Goal: Task Accomplishment & Management: Manage account settings

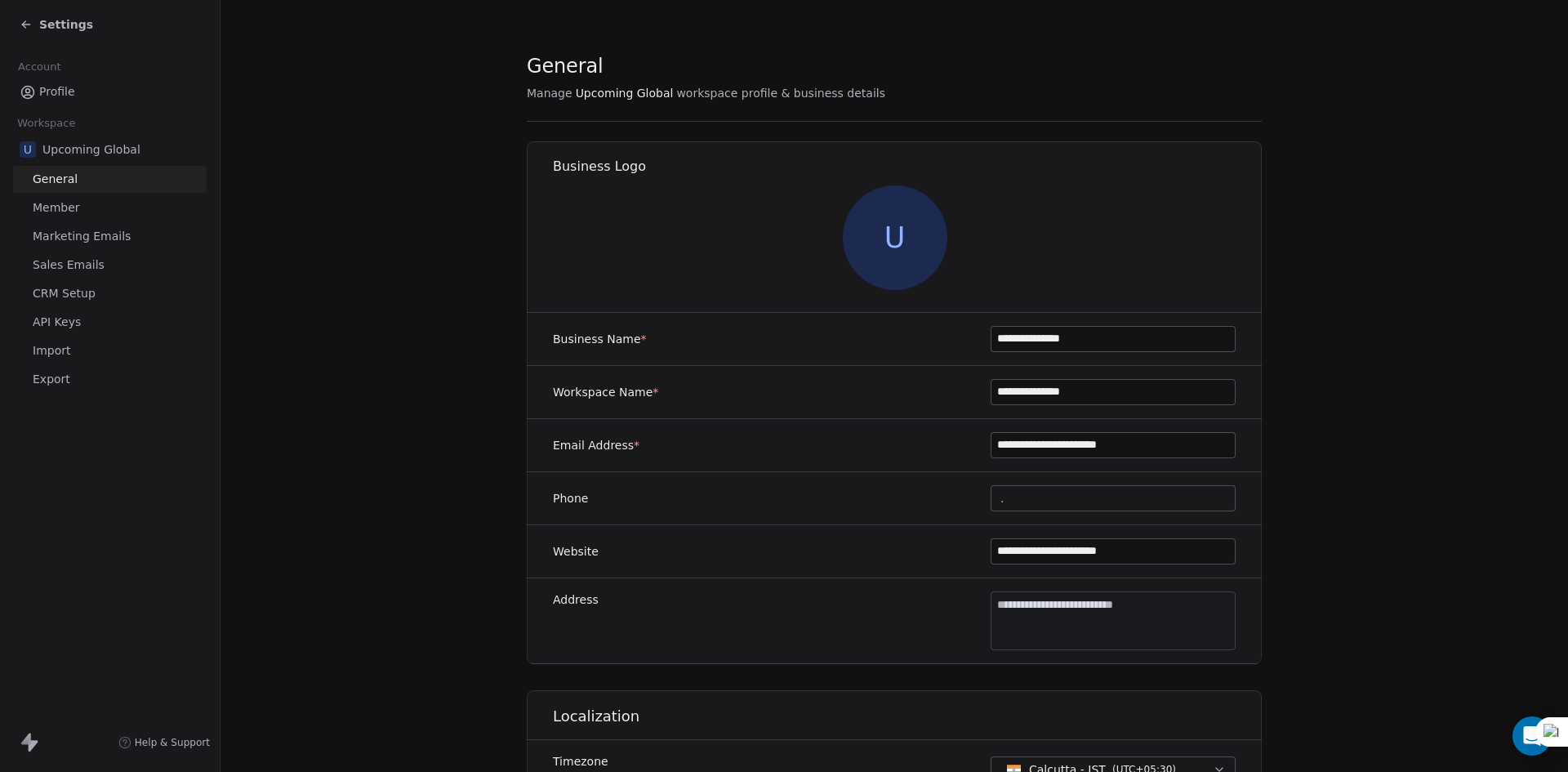
click at [25, 32] on div "Settings" at bounding box center [57, 24] width 74 height 16
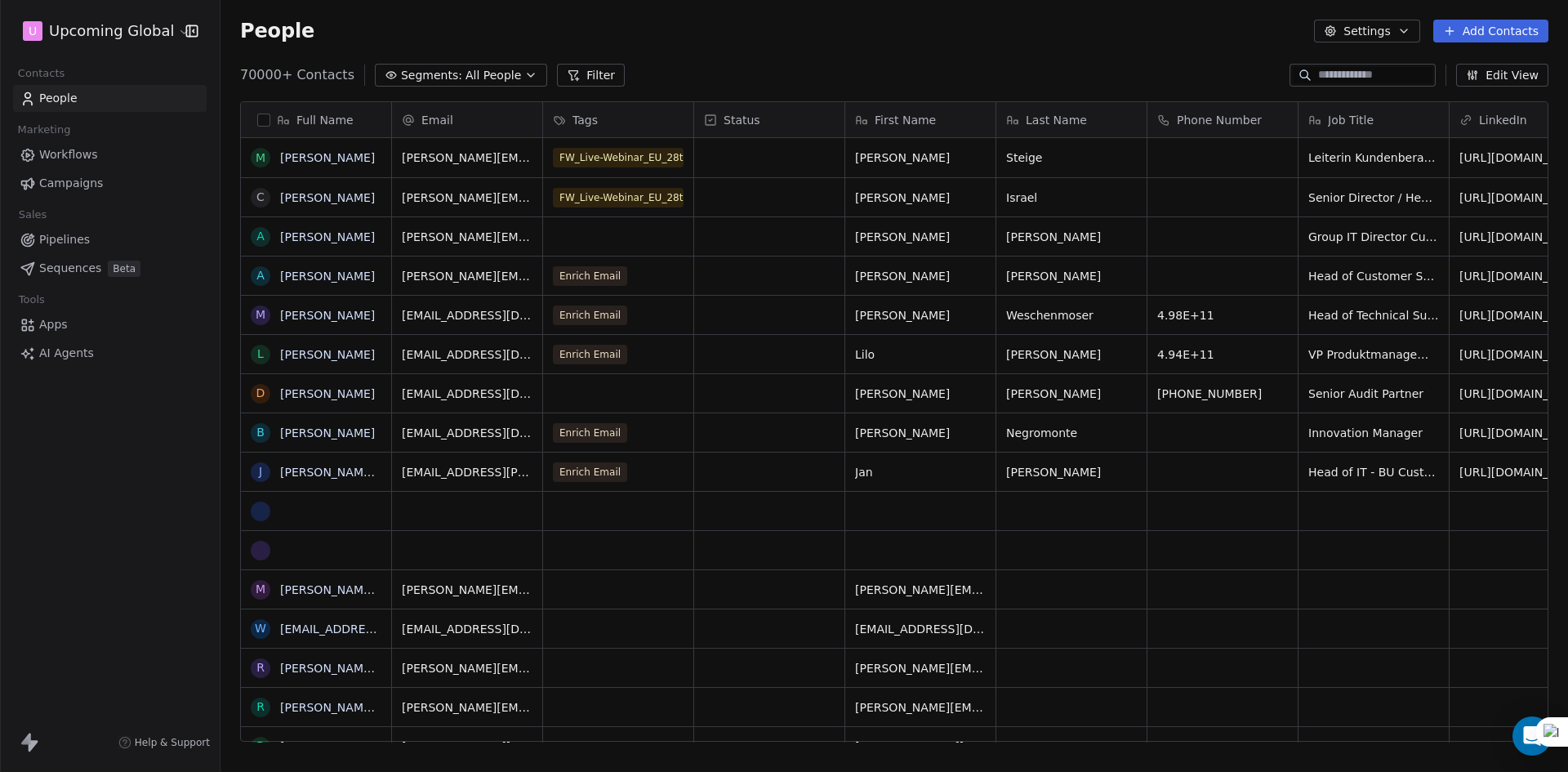
scroll to position [667, 1336]
click at [264, 117] on button "button" at bounding box center [264, 120] width 14 height 14
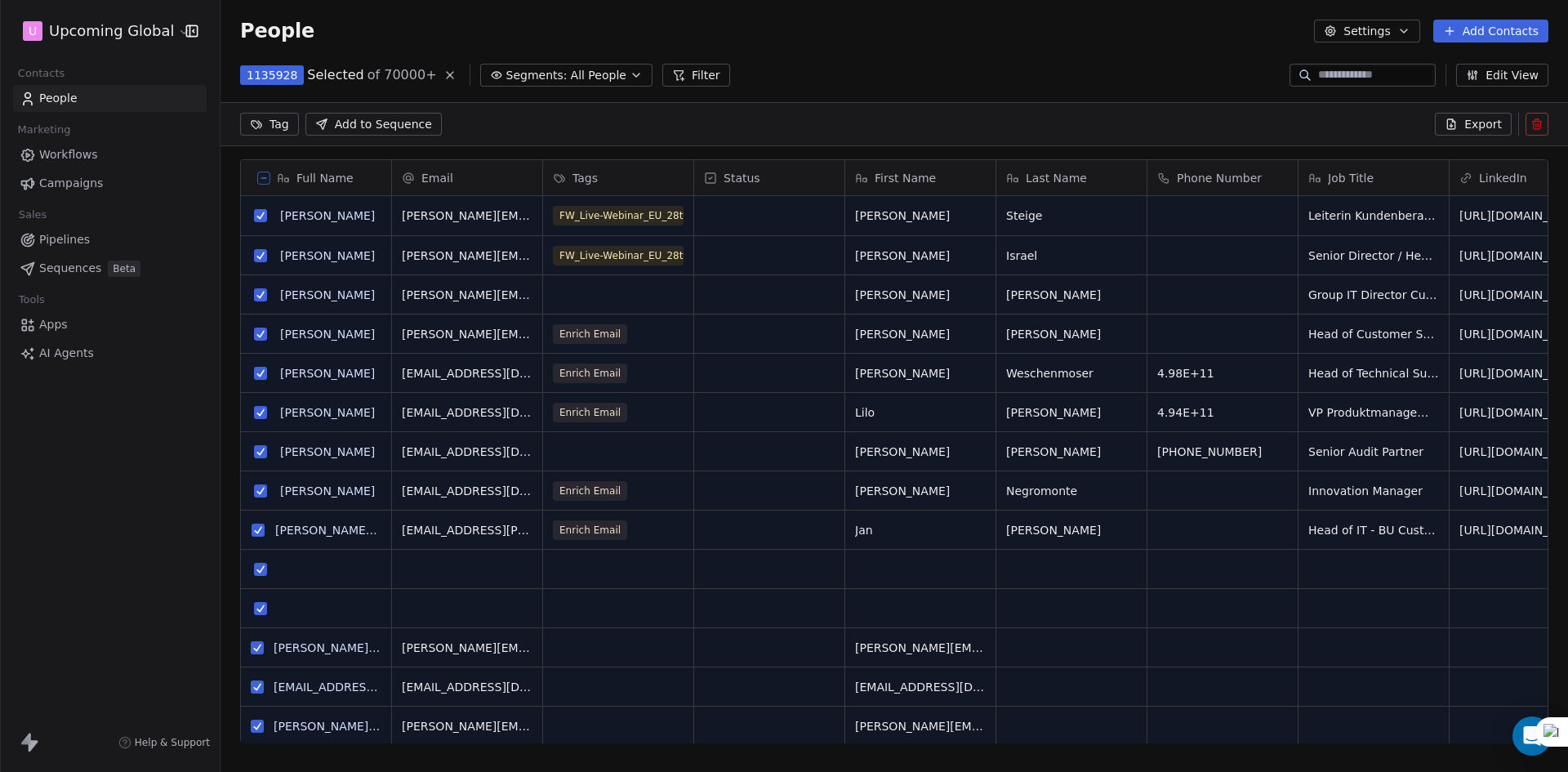
scroll to position [610, 1336]
click at [630, 78] on icon "button" at bounding box center [636, 75] width 14 height 14
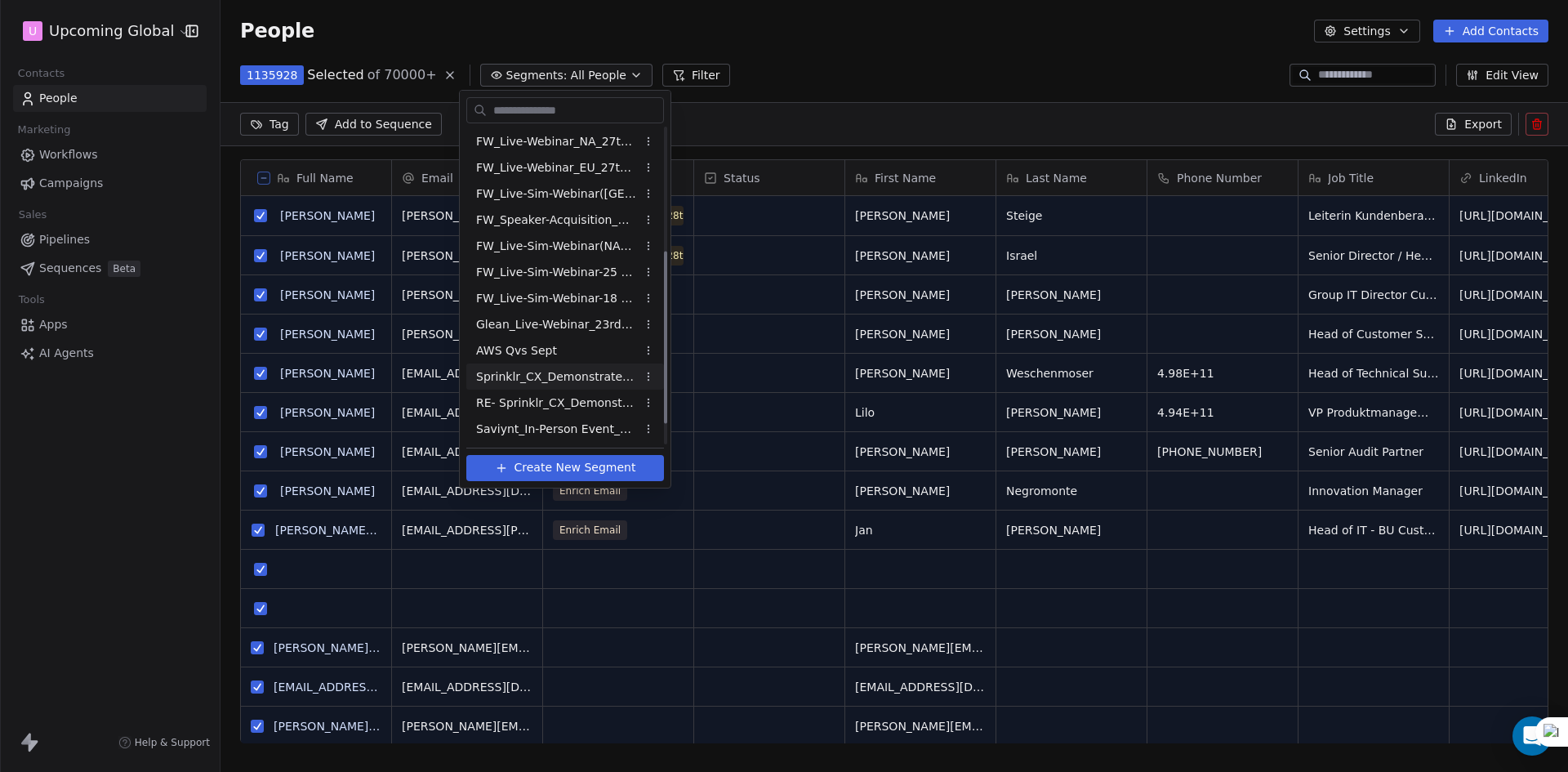
scroll to position [264, 0]
click at [540, 431] on span "Sprinklr_Live-Sim Webinar_[DATE]" at bounding box center [557, 428] width 160 height 17
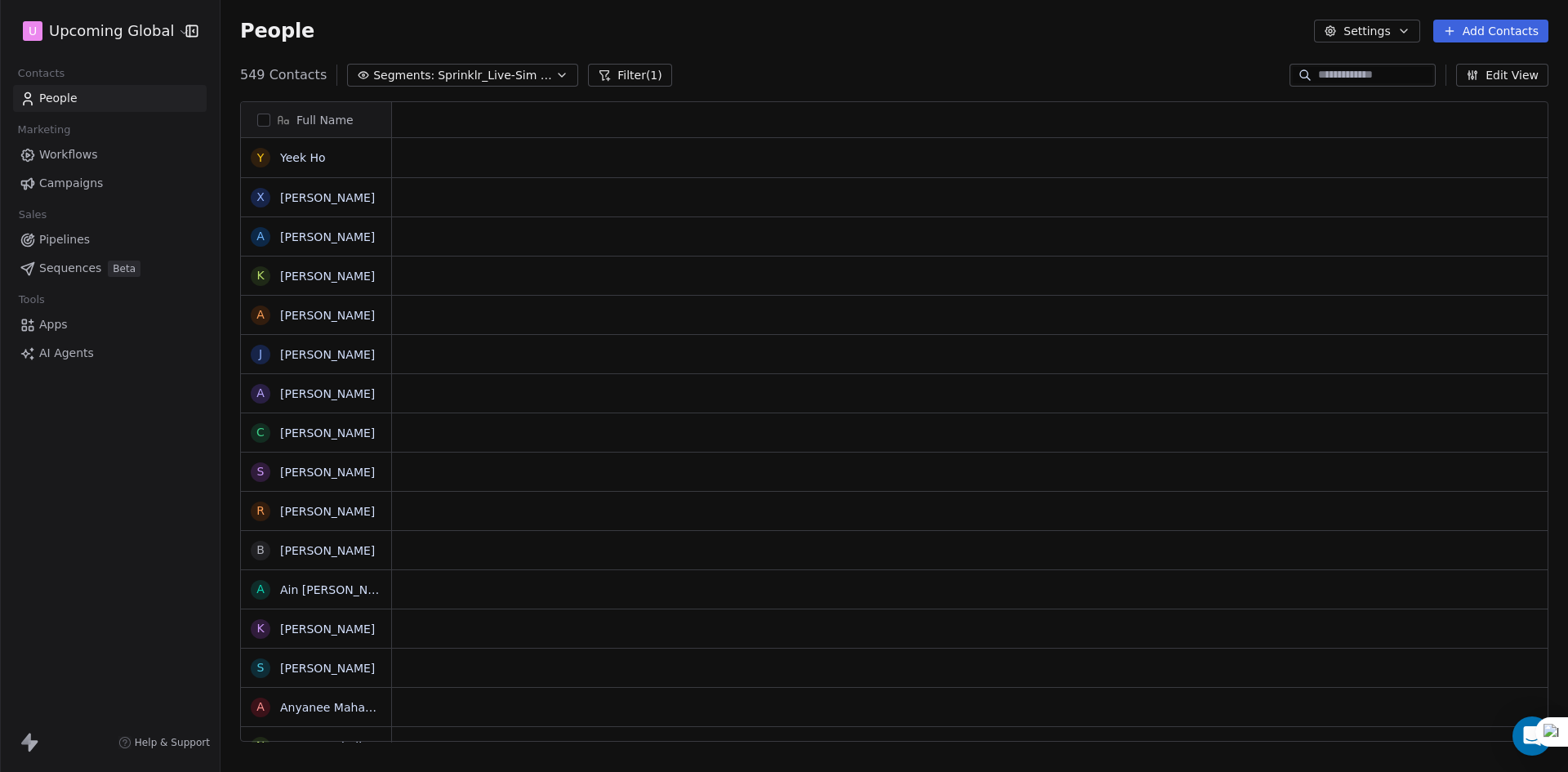
scroll to position [14, 14]
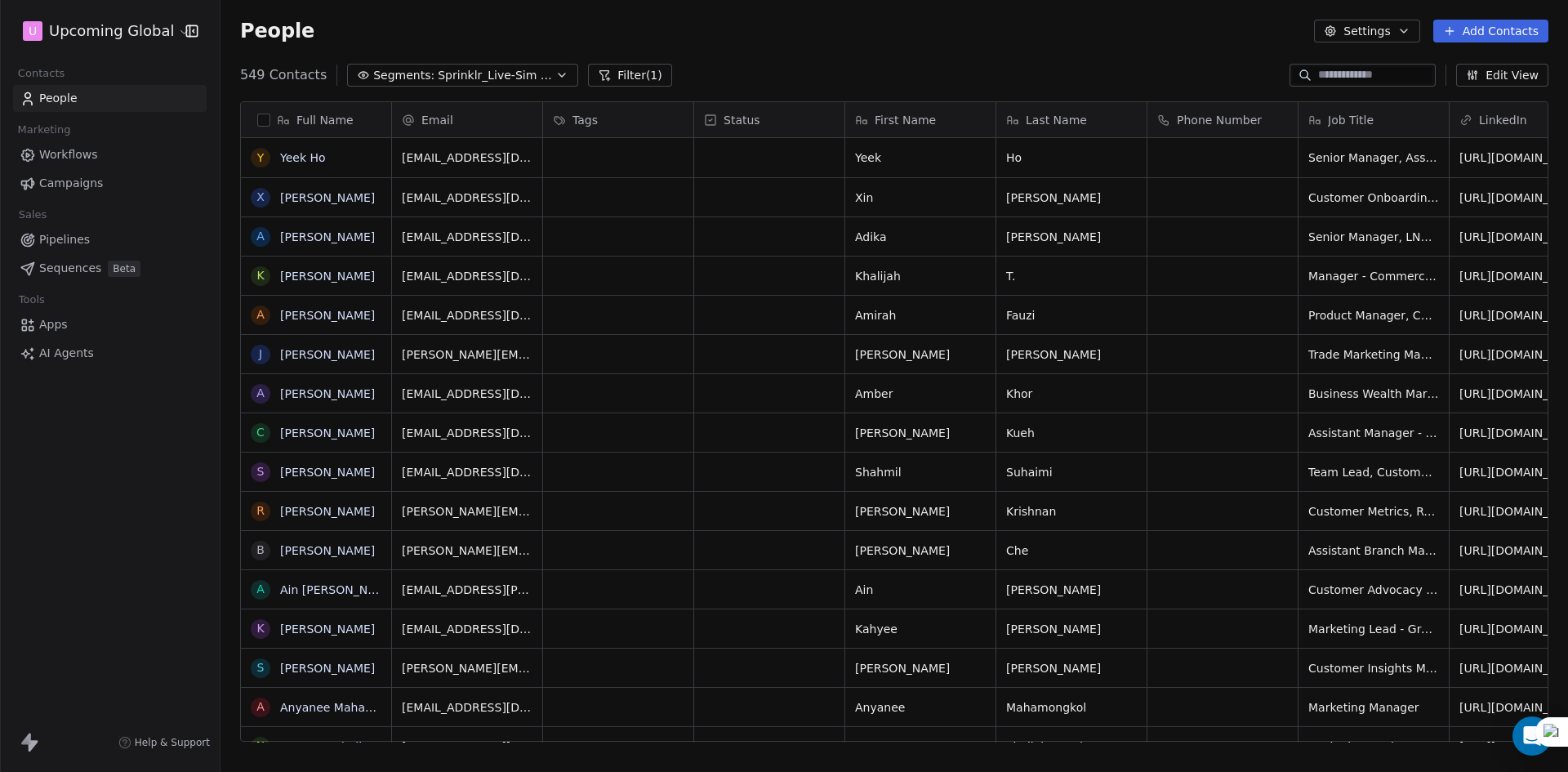
click at [262, 114] on button "button" at bounding box center [264, 120] width 14 height 14
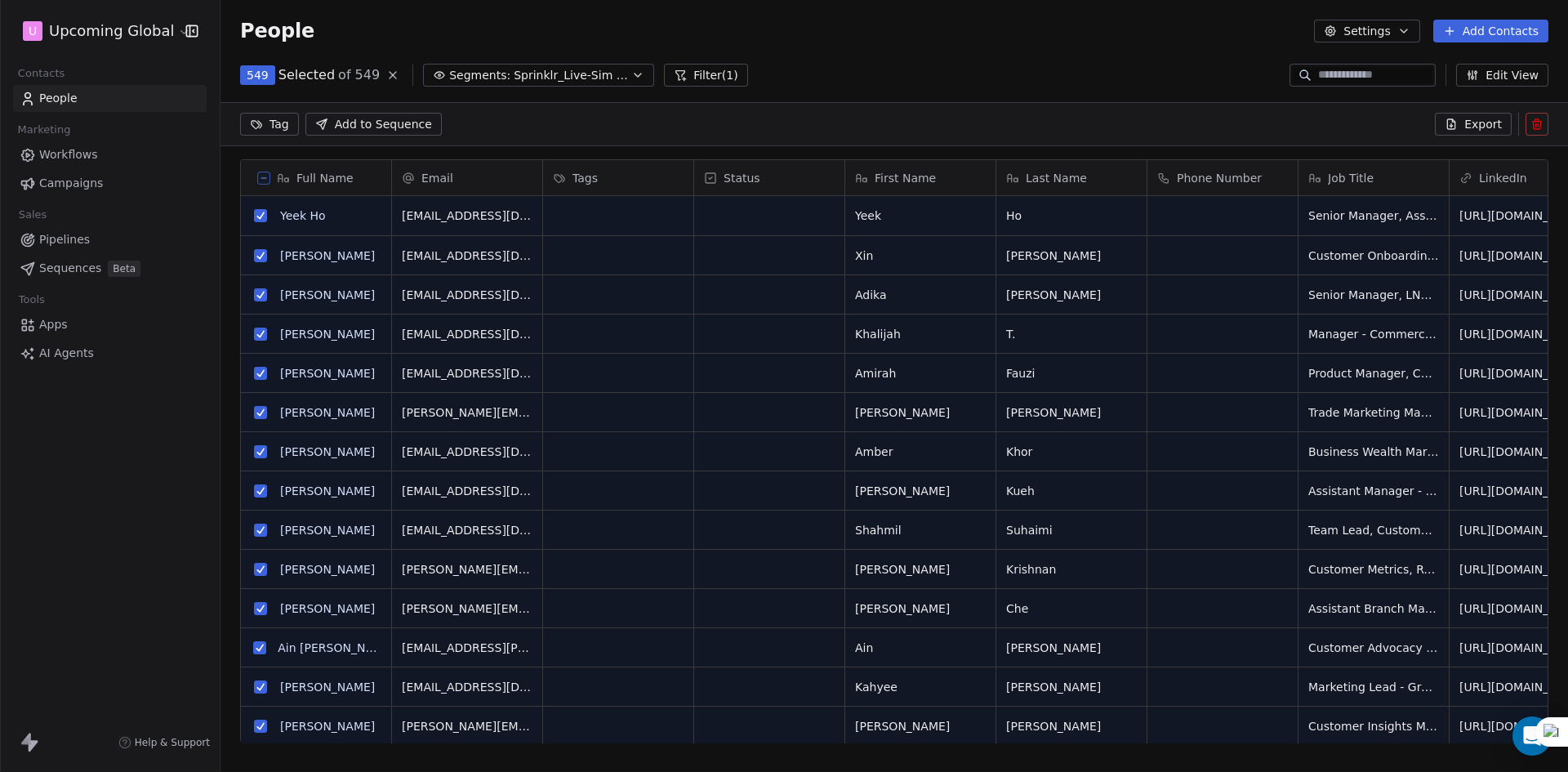
scroll to position [610, 1336]
click at [1487, 119] on span "Export" at bounding box center [1483, 124] width 38 height 16
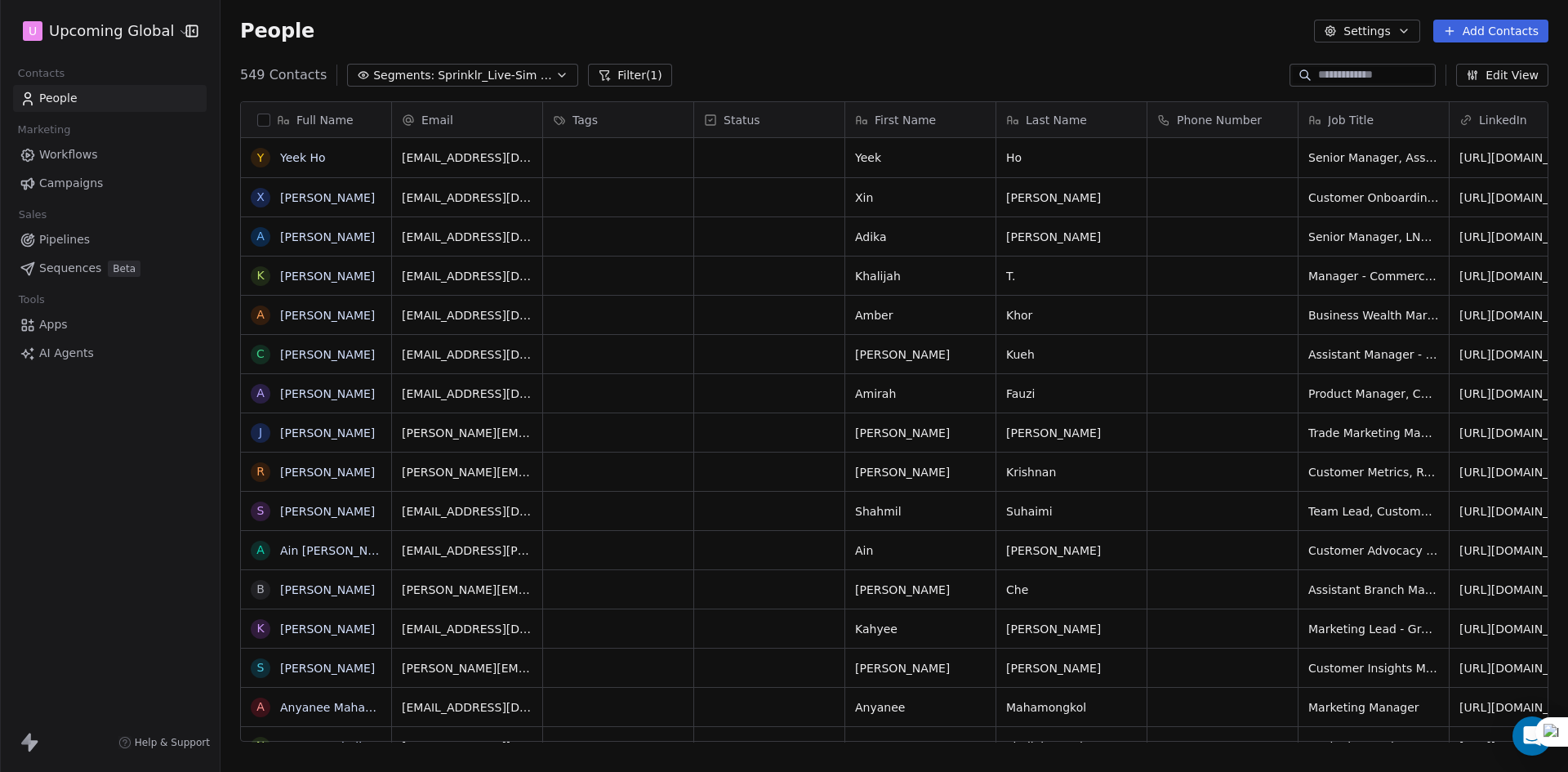
click at [1516, 75] on button "Edit View" at bounding box center [1502, 75] width 92 height 23
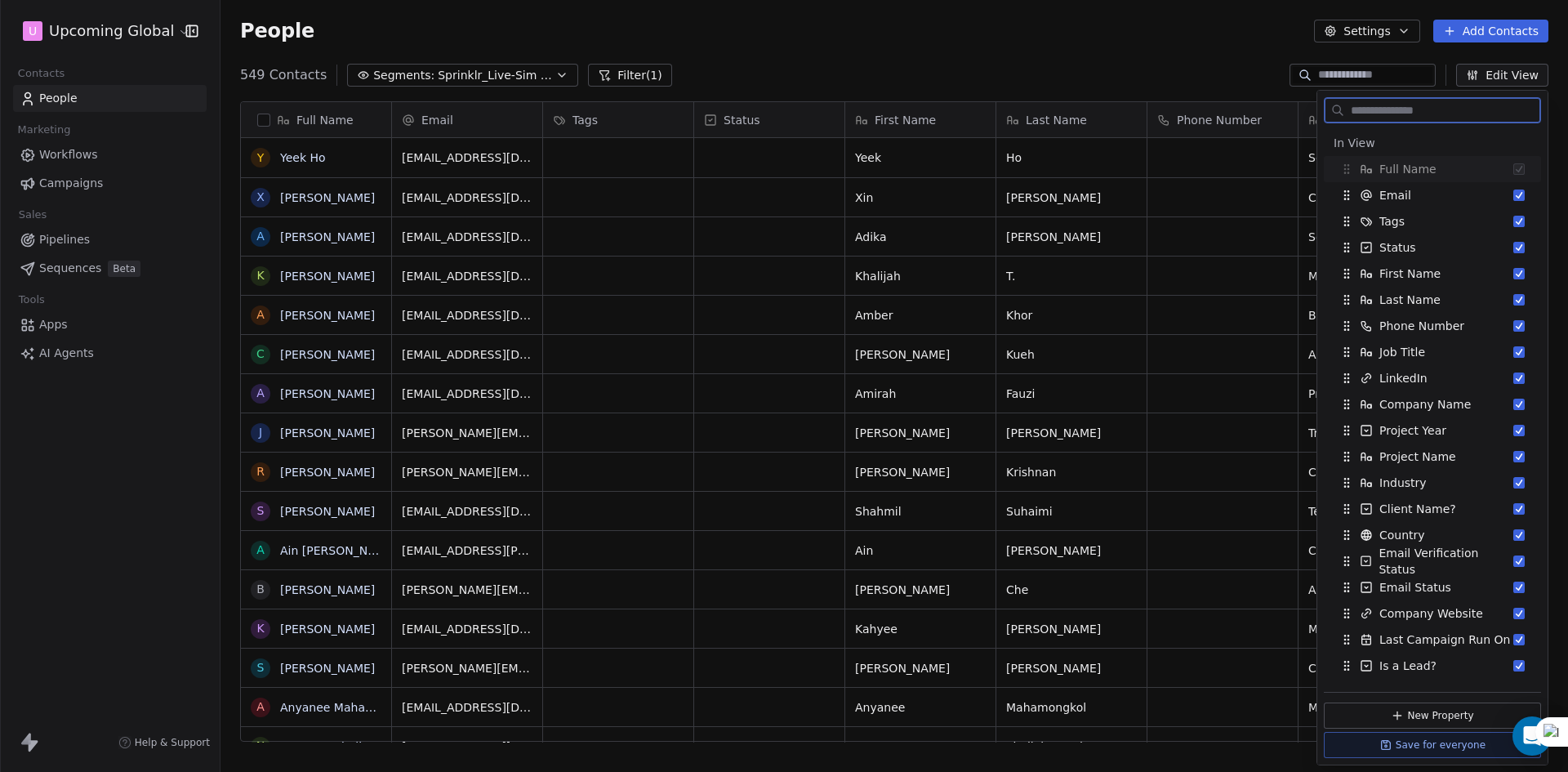
click at [1405, 40] on button "Settings" at bounding box center [1366, 31] width 105 height 23
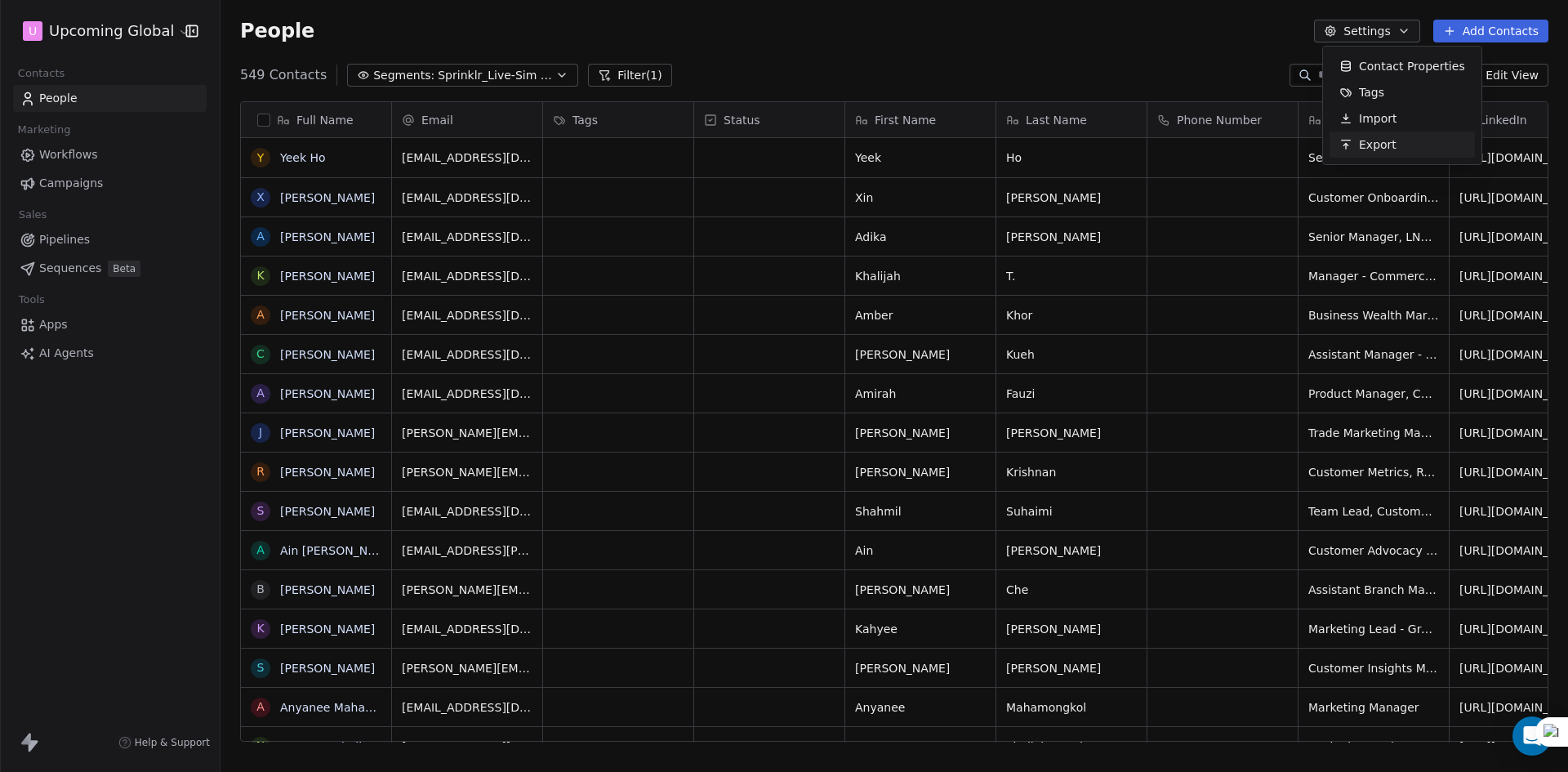
click at [1424, 140] on div "Export" at bounding box center [1402, 144] width 145 height 26
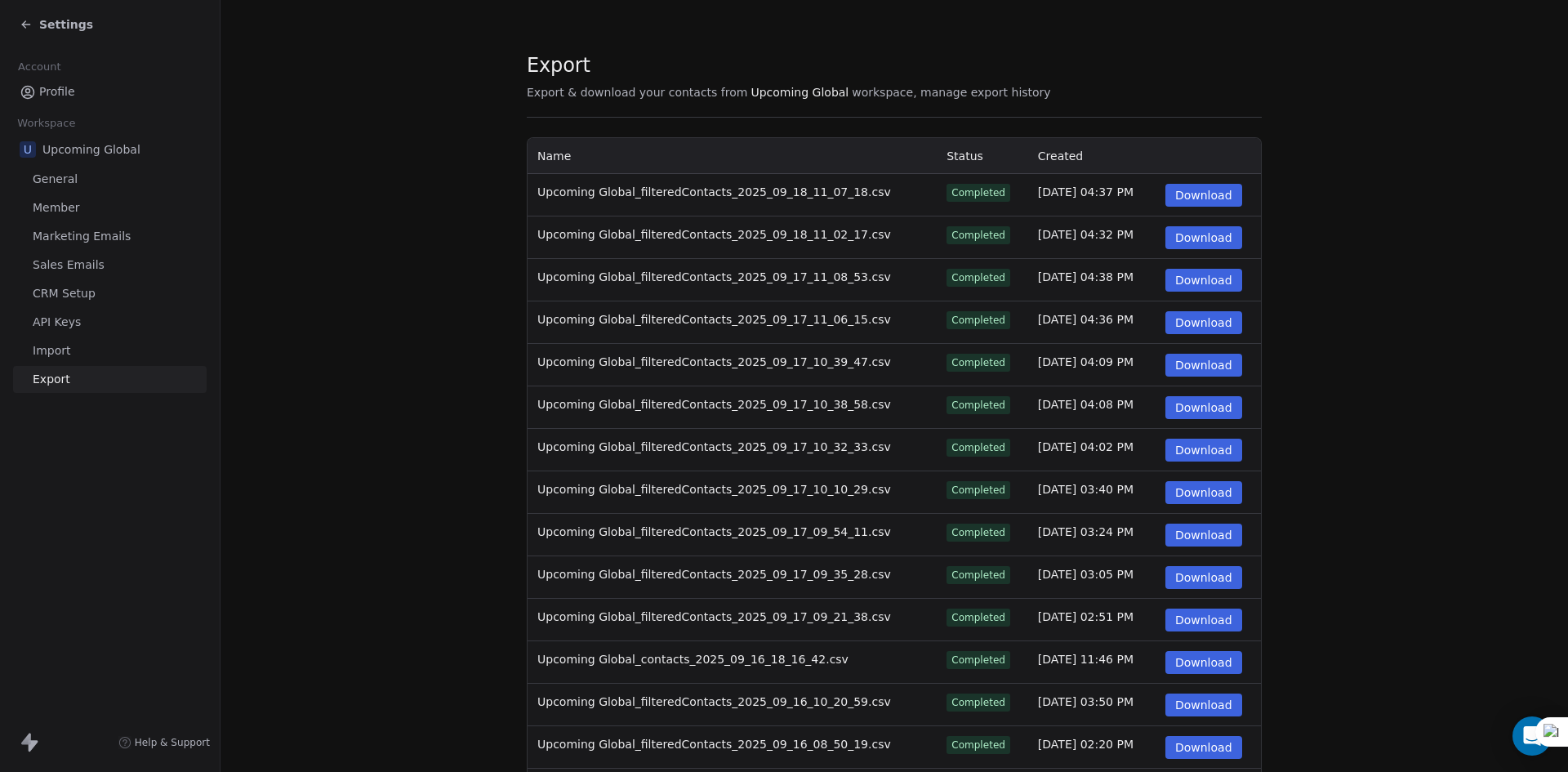
click at [1221, 203] on button "Download" at bounding box center [1203, 195] width 77 height 23
drag, startPoint x: 28, startPoint y: 33, endPoint x: 31, endPoint y: 25, distance: 8.5
click at [28, 33] on div "Settings" at bounding box center [113, 24] width 187 height 23
click at [32, 25] on icon at bounding box center [26, 24] width 14 height 14
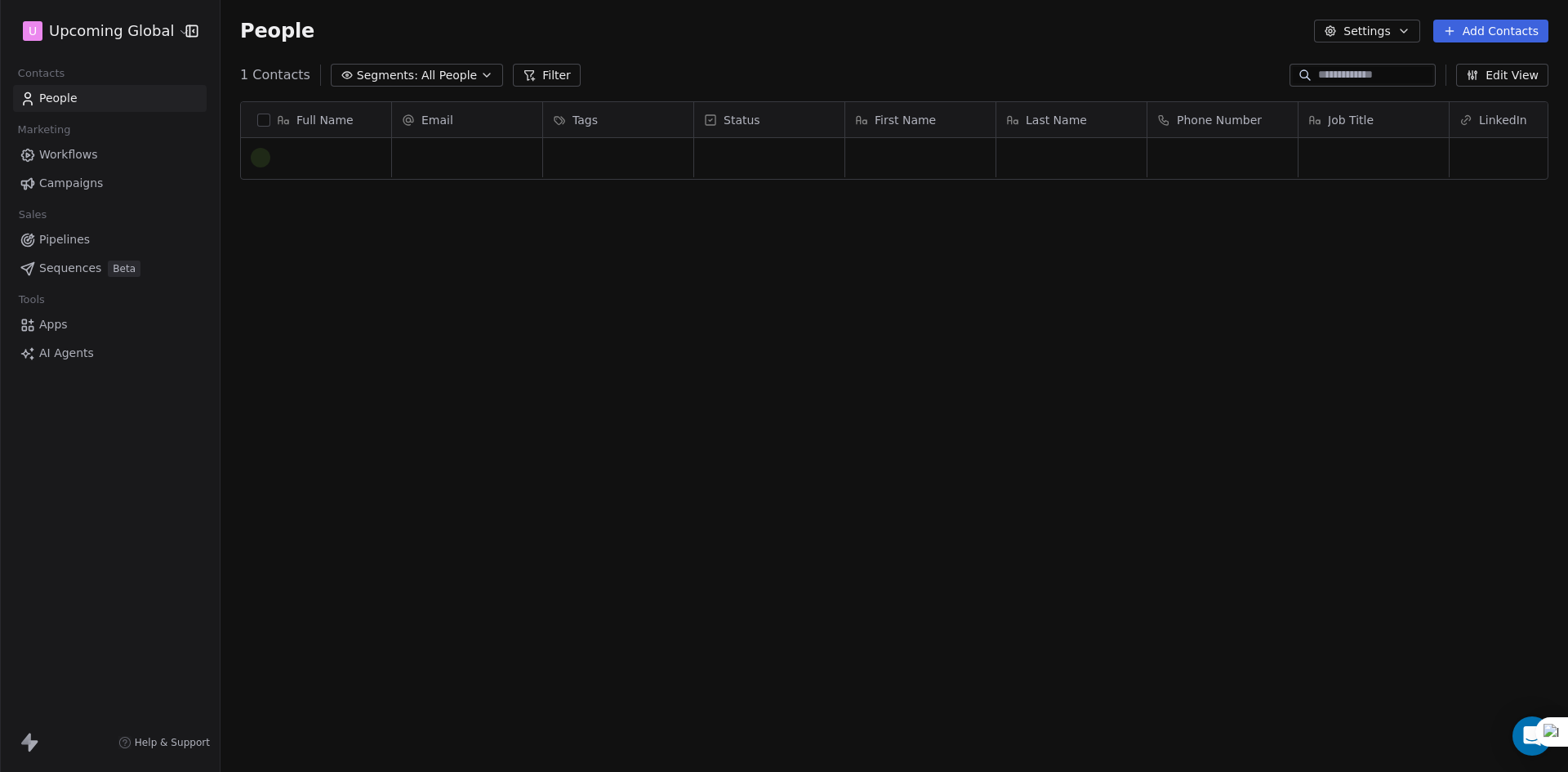
scroll to position [667, 1336]
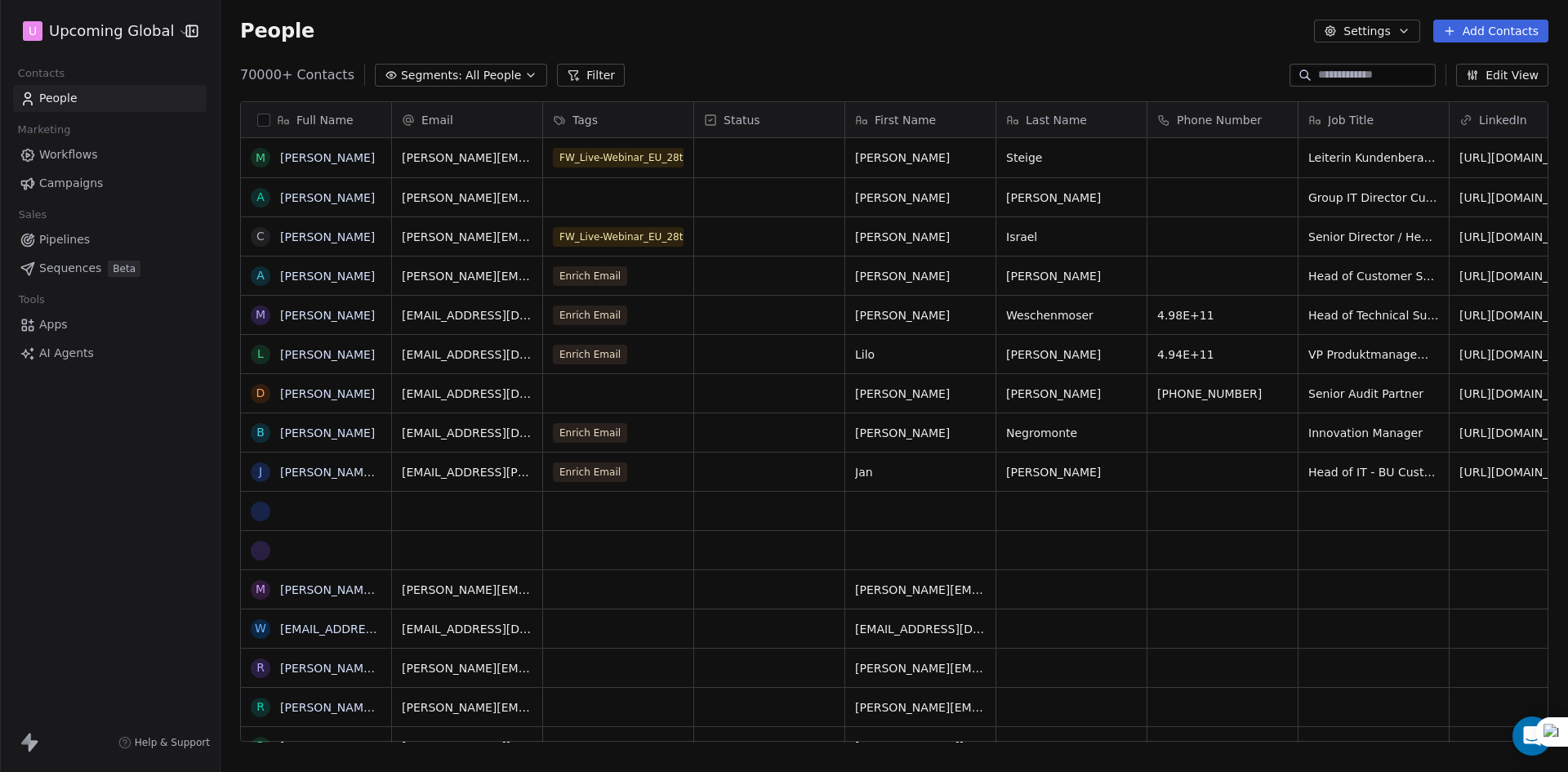
click at [1410, 27] on icon "button" at bounding box center [1404, 31] width 14 height 14
drag, startPoint x: 1107, startPoint y: 60, endPoint x: 1228, endPoint y: 60, distance: 121.0
click at [1108, 60] on html "U Upcoming Global Contacts People Marketing Workflows Campaigns Sales Pipelines…" at bounding box center [784, 386] width 1568 height 772
click at [1466, 39] on button "Add Contacts" at bounding box center [1491, 31] width 115 height 23
click at [1455, 84] on span "Import from CSV" at bounding box center [1491, 92] width 95 height 17
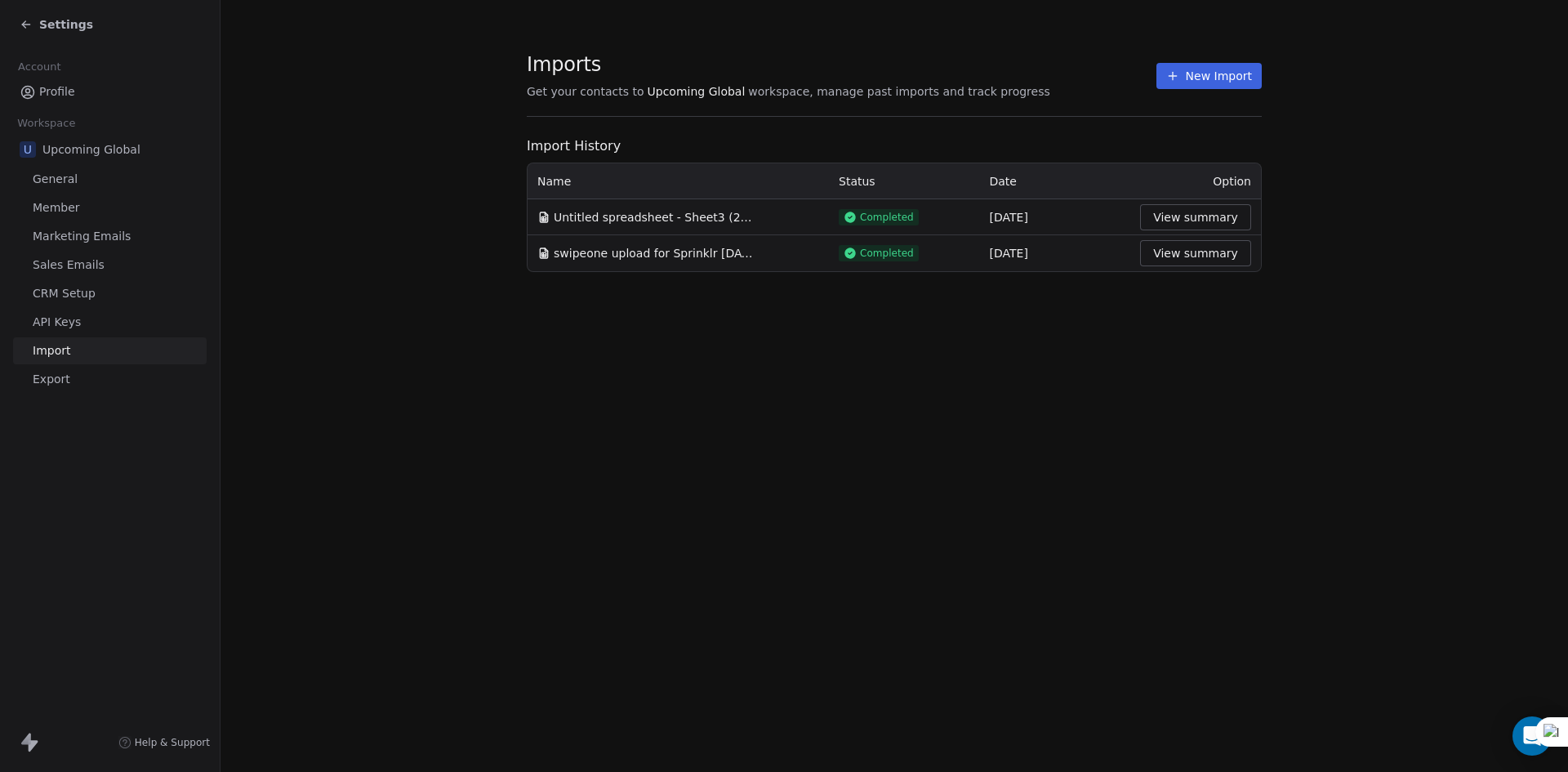
click at [1199, 83] on button "New Import" at bounding box center [1209, 76] width 105 height 26
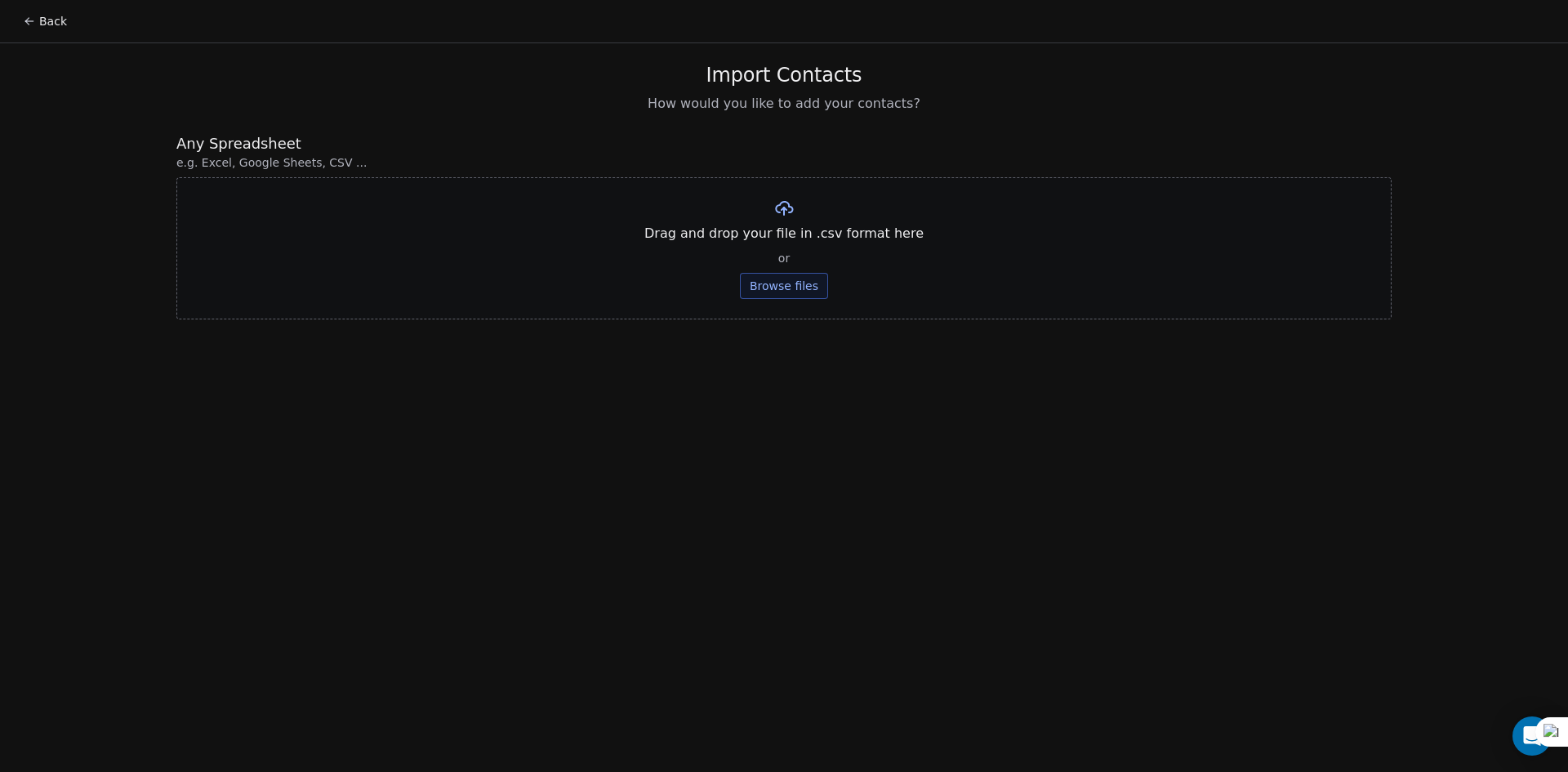
click at [785, 285] on button "Browse files" at bounding box center [784, 286] width 88 height 26
click at [793, 231] on button "Upload" at bounding box center [784, 240] width 59 height 26
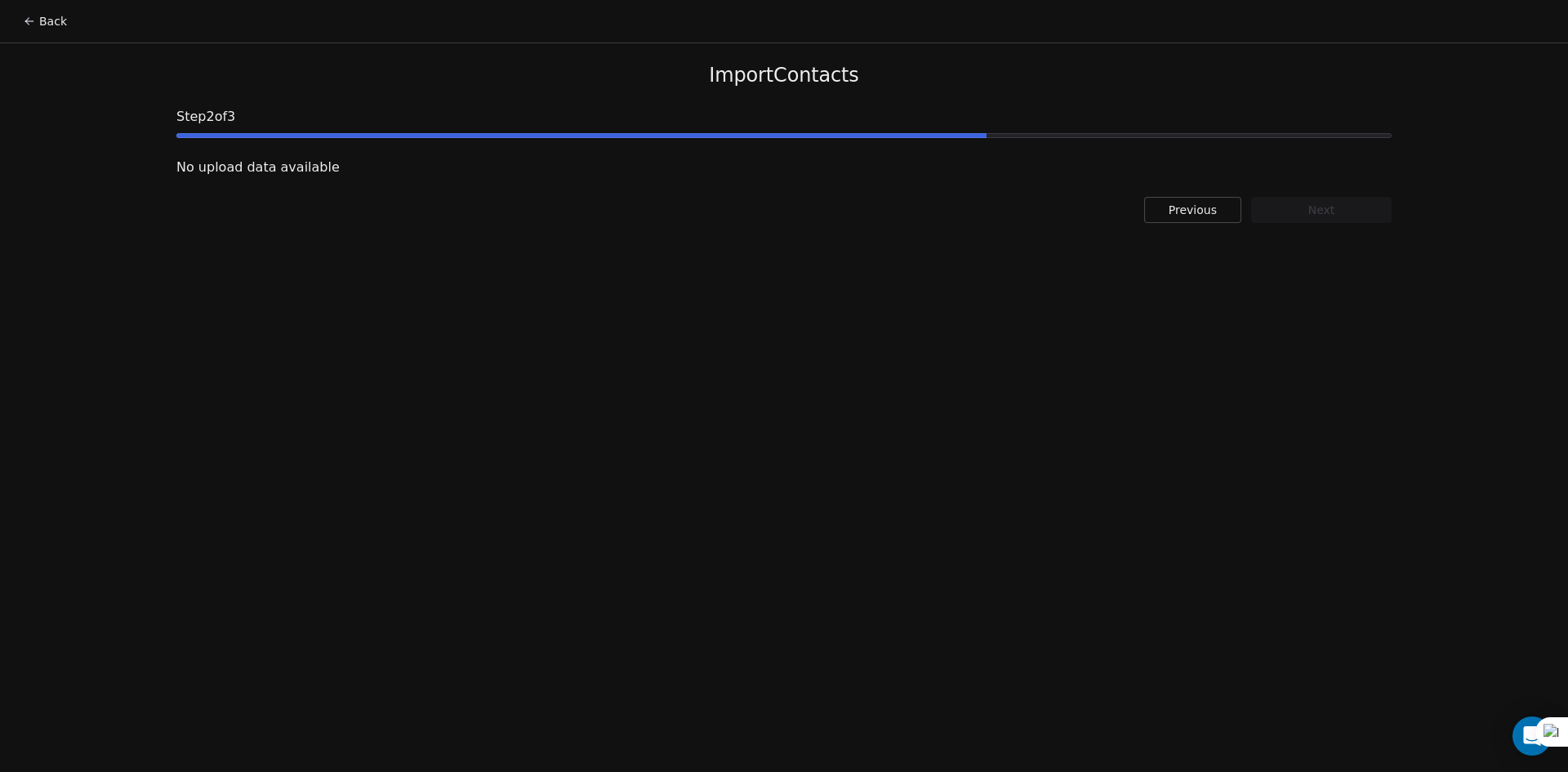
click at [1163, 209] on button "Previous" at bounding box center [1193, 210] width 97 height 26
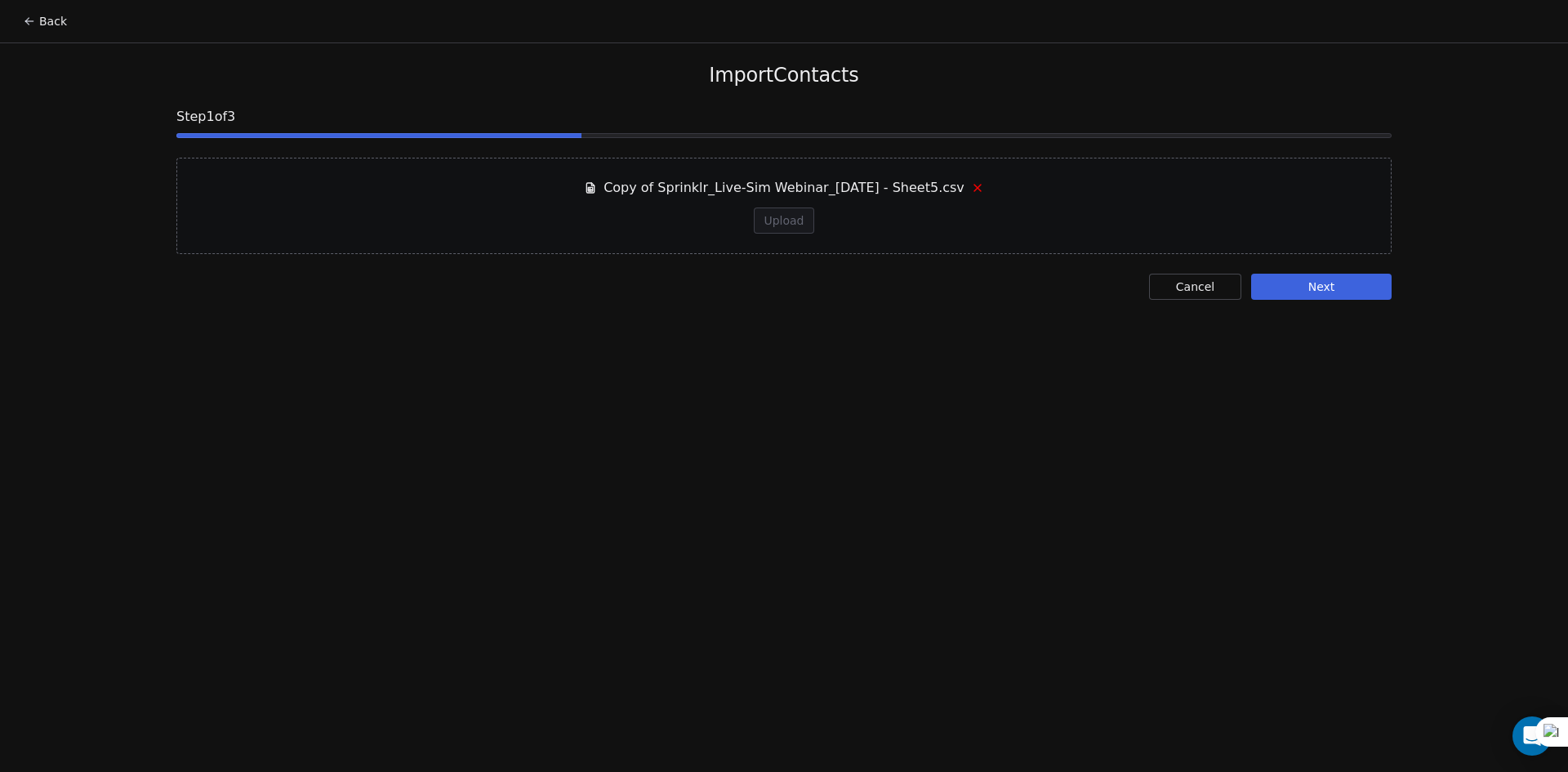
click at [974, 191] on icon at bounding box center [977, 187] width 14 height 14
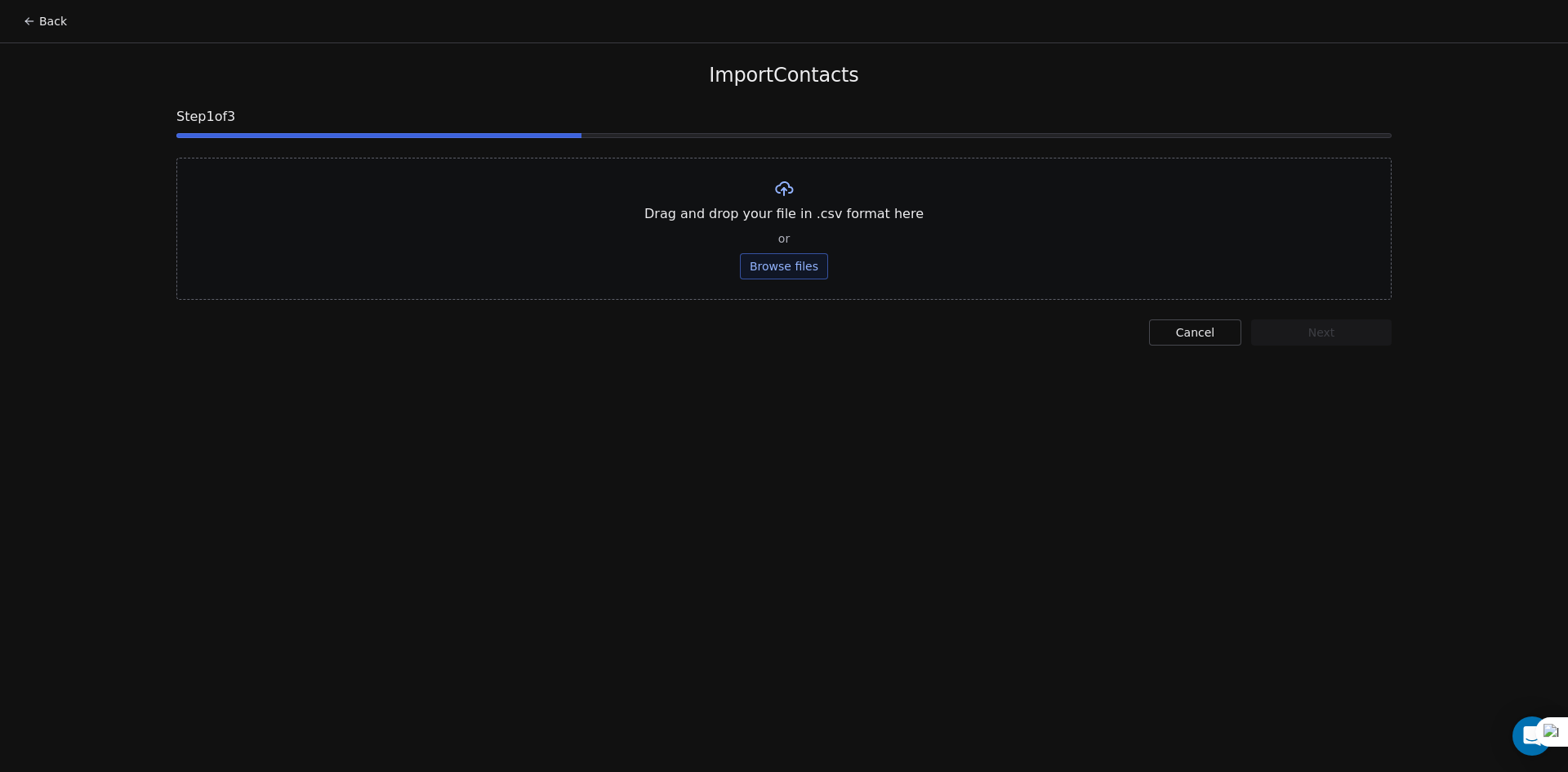
click at [779, 268] on button "Browse files" at bounding box center [784, 266] width 88 height 26
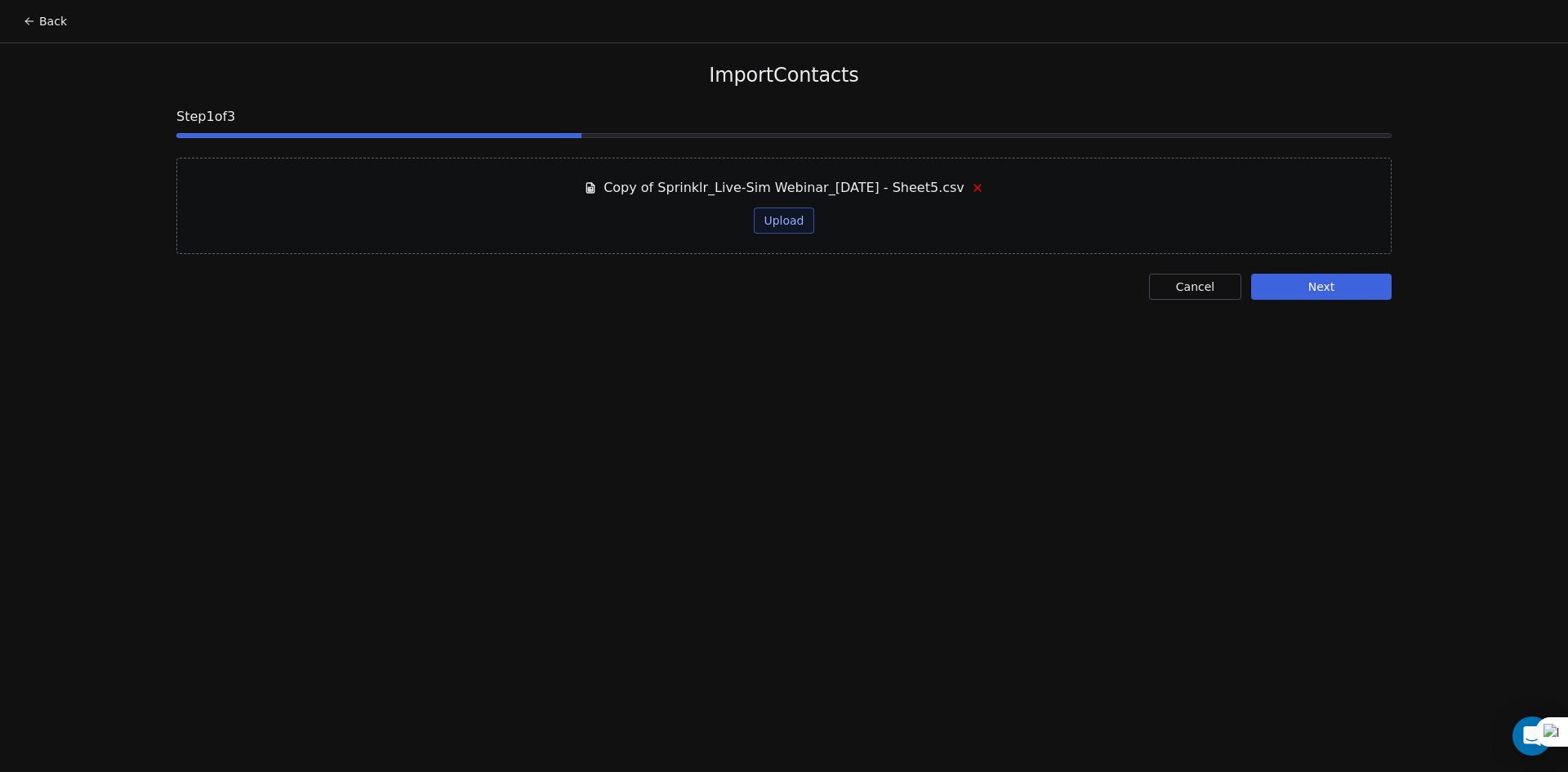
click at [768, 224] on button "Upload" at bounding box center [784, 220] width 59 height 26
click at [1310, 282] on button "Next" at bounding box center [1321, 286] width 140 height 26
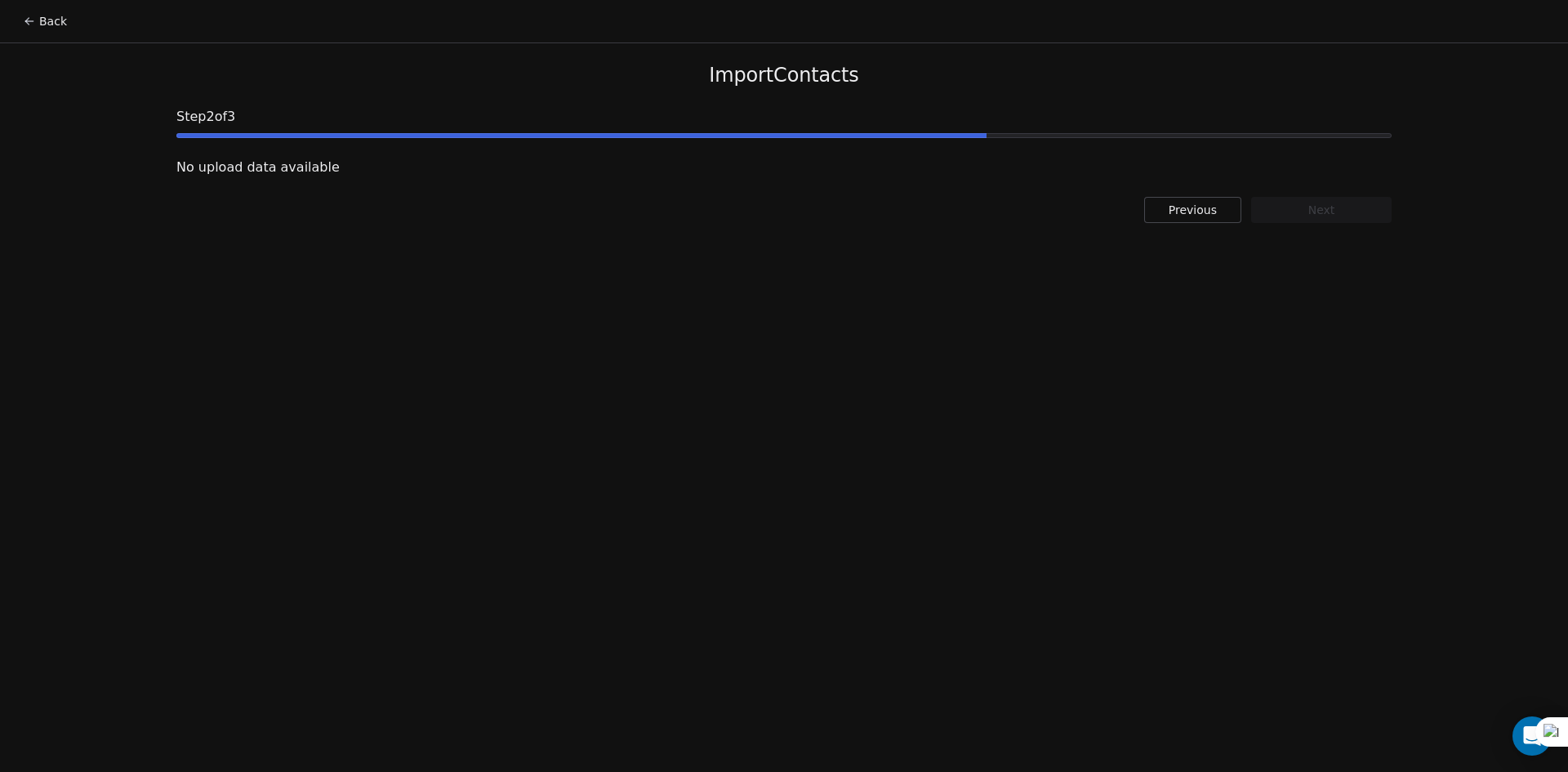
drag, startPoint x: 831, startPoint y: 196, endPoint x: 857, endPoint y: 187, distance: 27.5
click at [831, 197] on div "Import Contacts Step 2 of 3 No upload data available Previous Next" at bounding box center [784, 142] width 1255 height 199
click at [1178, 199] on button "Previous" at bounding box center [1193, 210] width 97 height 26
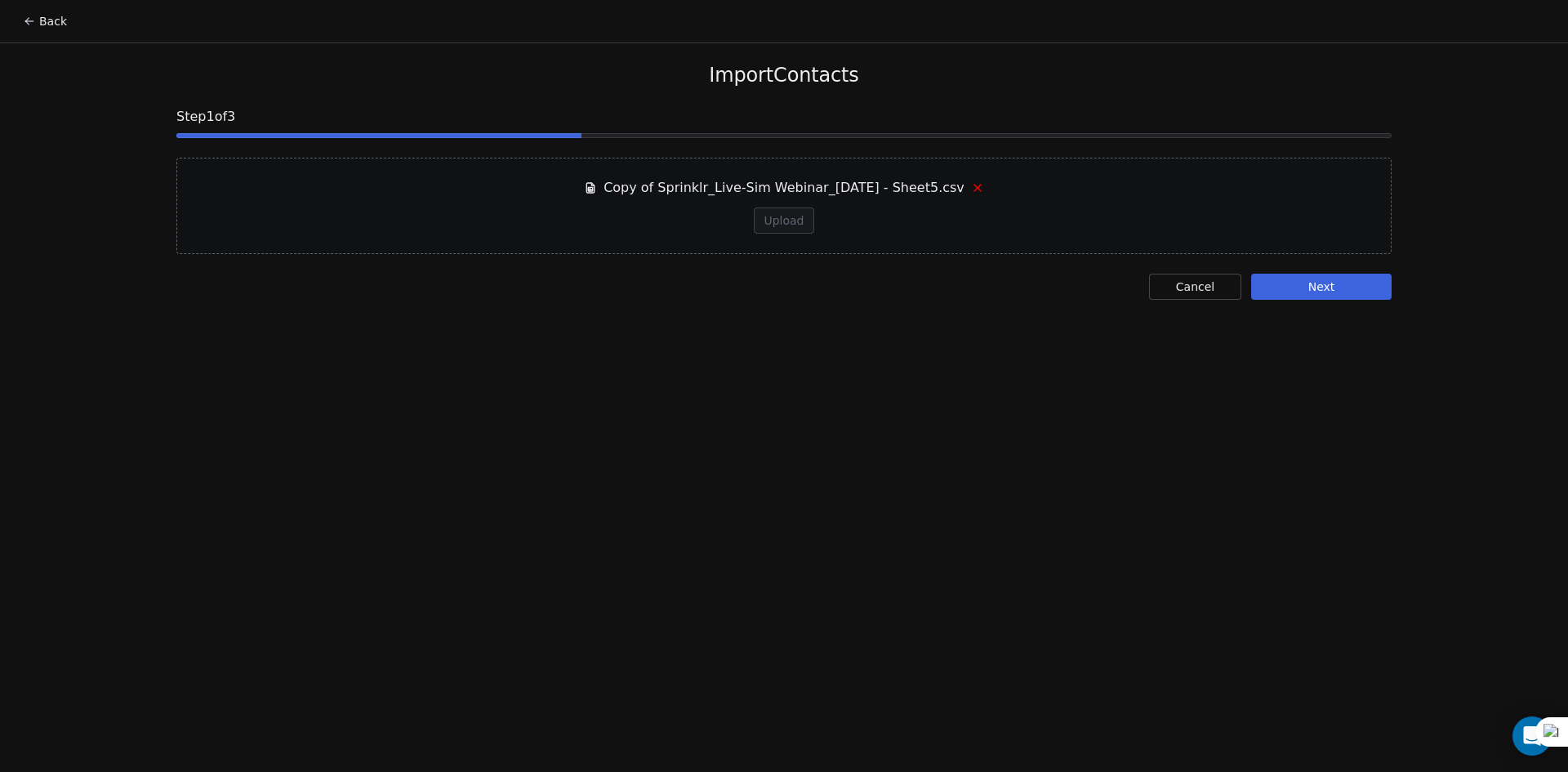
click at [977, 185] on icon at bounding box center [977, 187] width 14 height 14
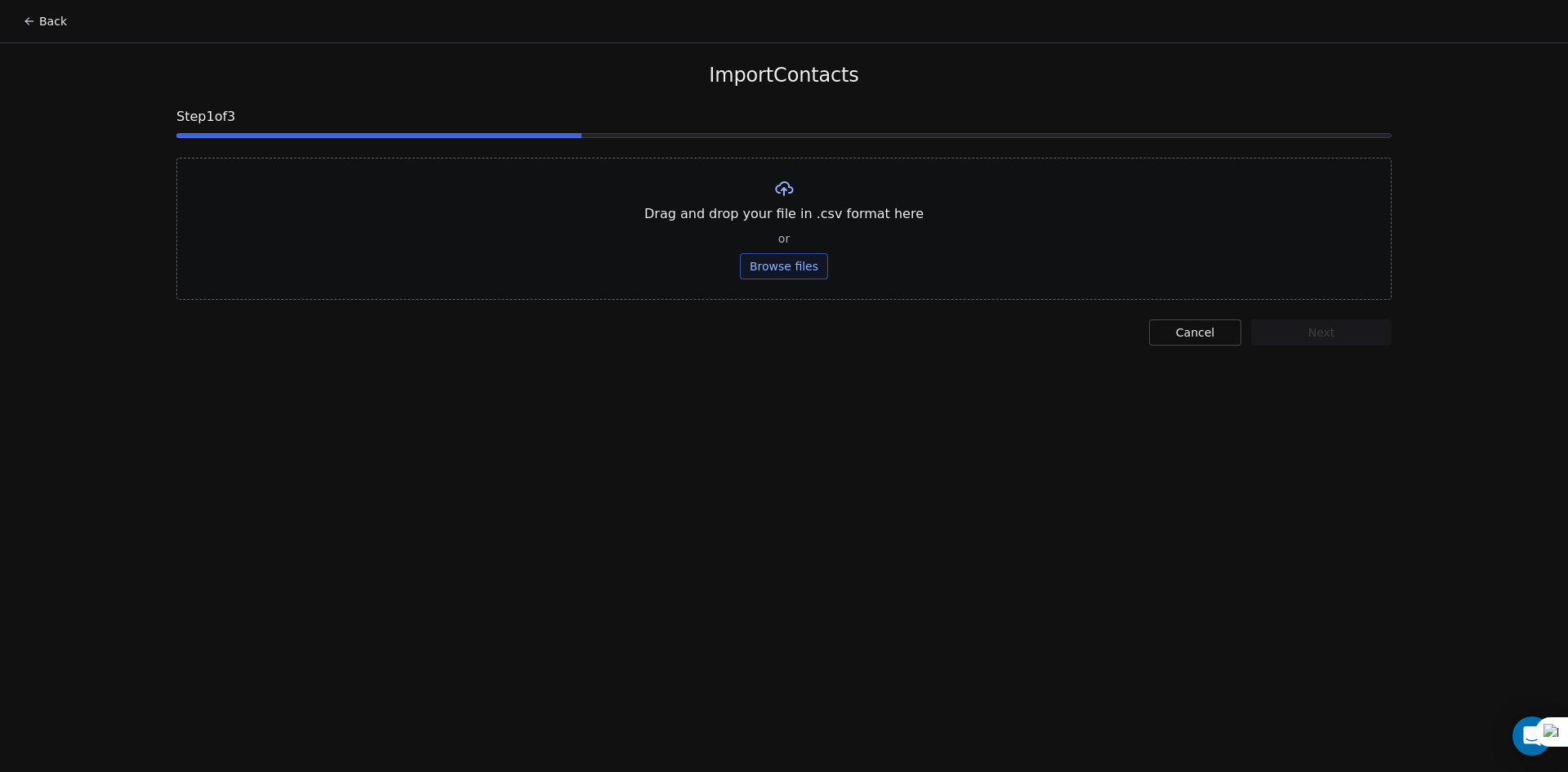
click at [798, 256] on button "Browse files" at bounding box center [784, 266] width 88 height 26
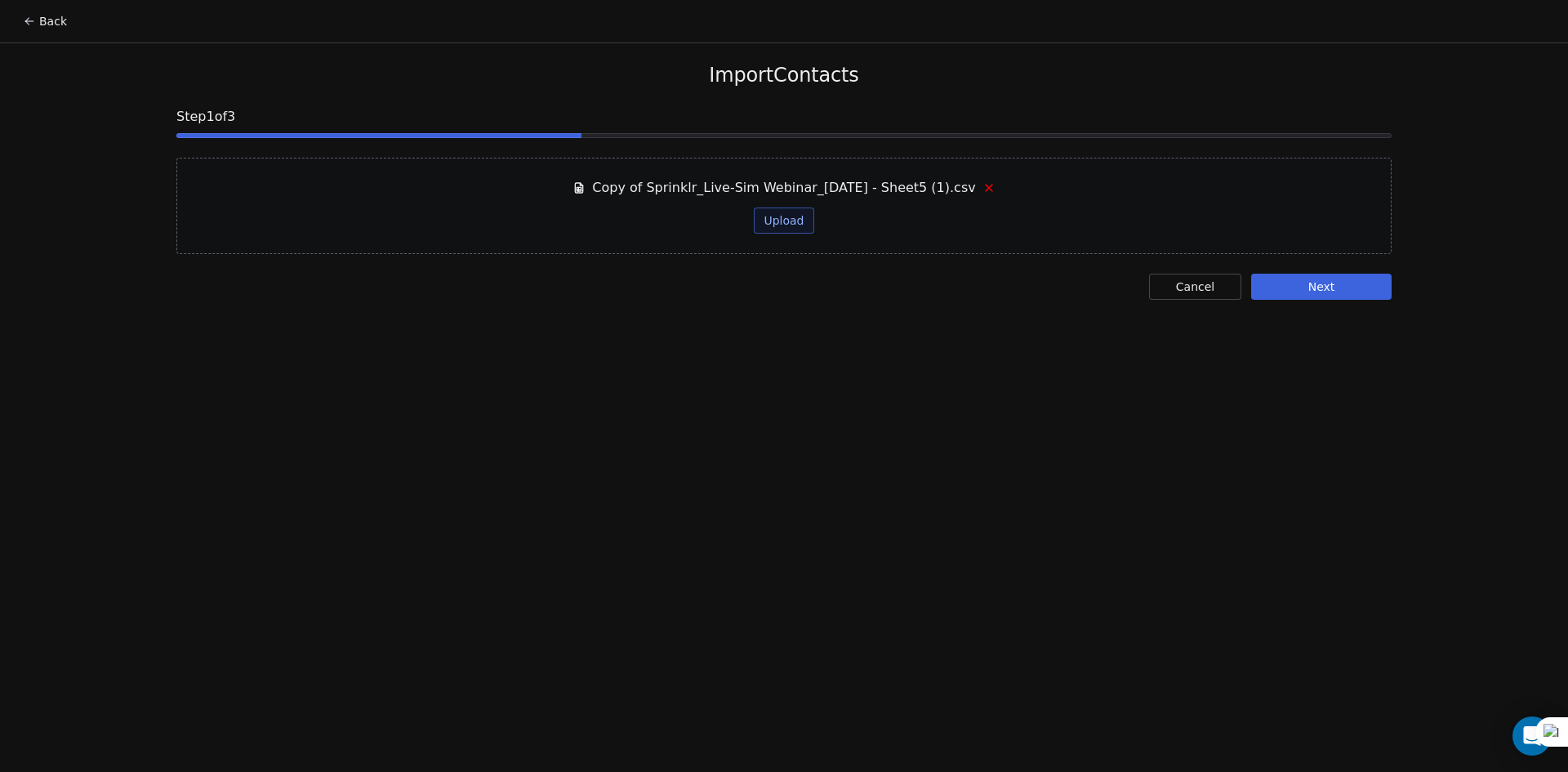
click at [770, 211] on button "Upload" at bounding box center [784, 220] width 59 height 26
click at [1377, 287] on button "Next" at bounding box center [1321, 286] width 140 height 26
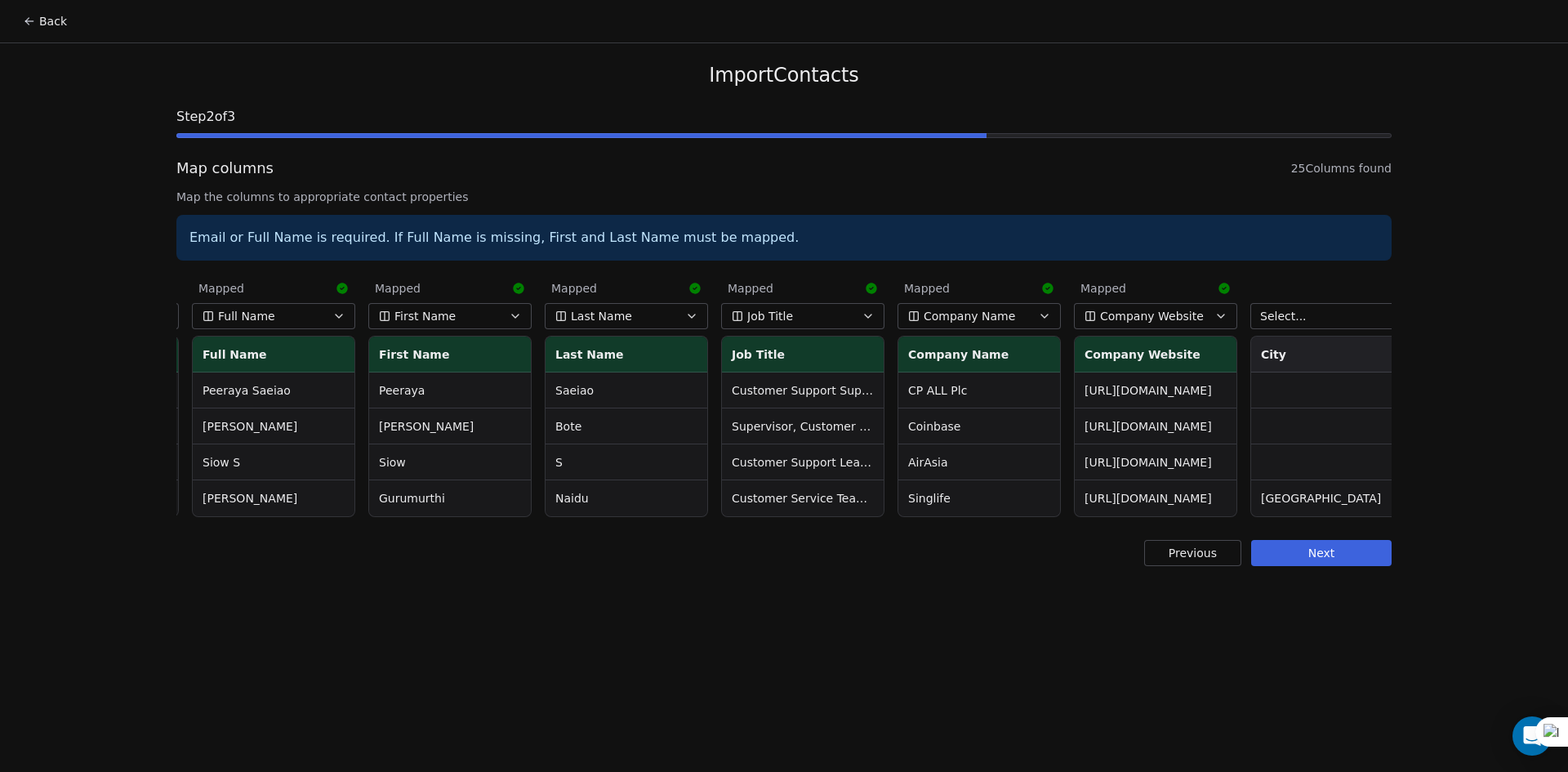
scroll to position [0, 1220]
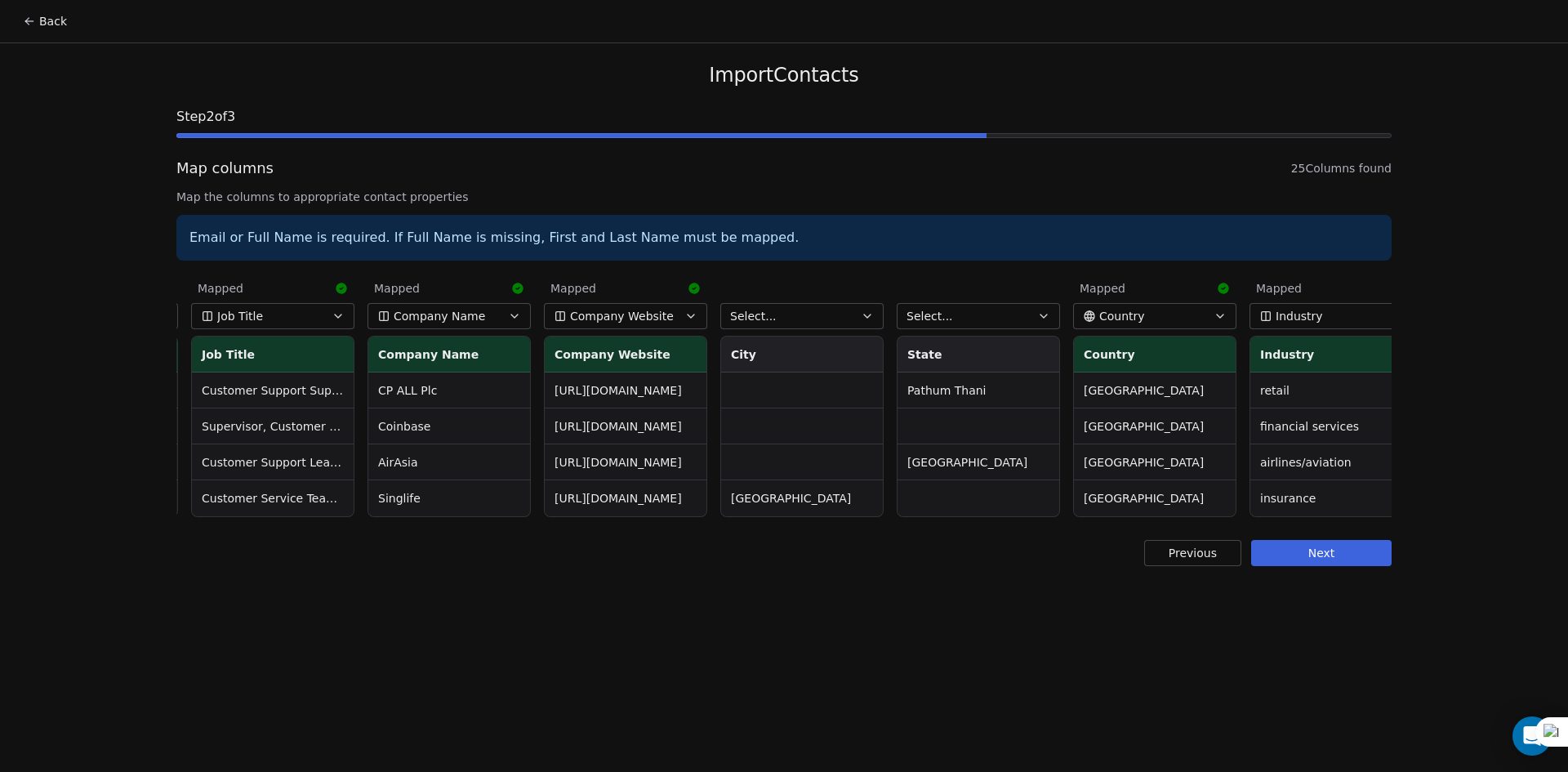
click at [979, 307] on button "Select..." at bounding box center [978, 315] width 163 height 26
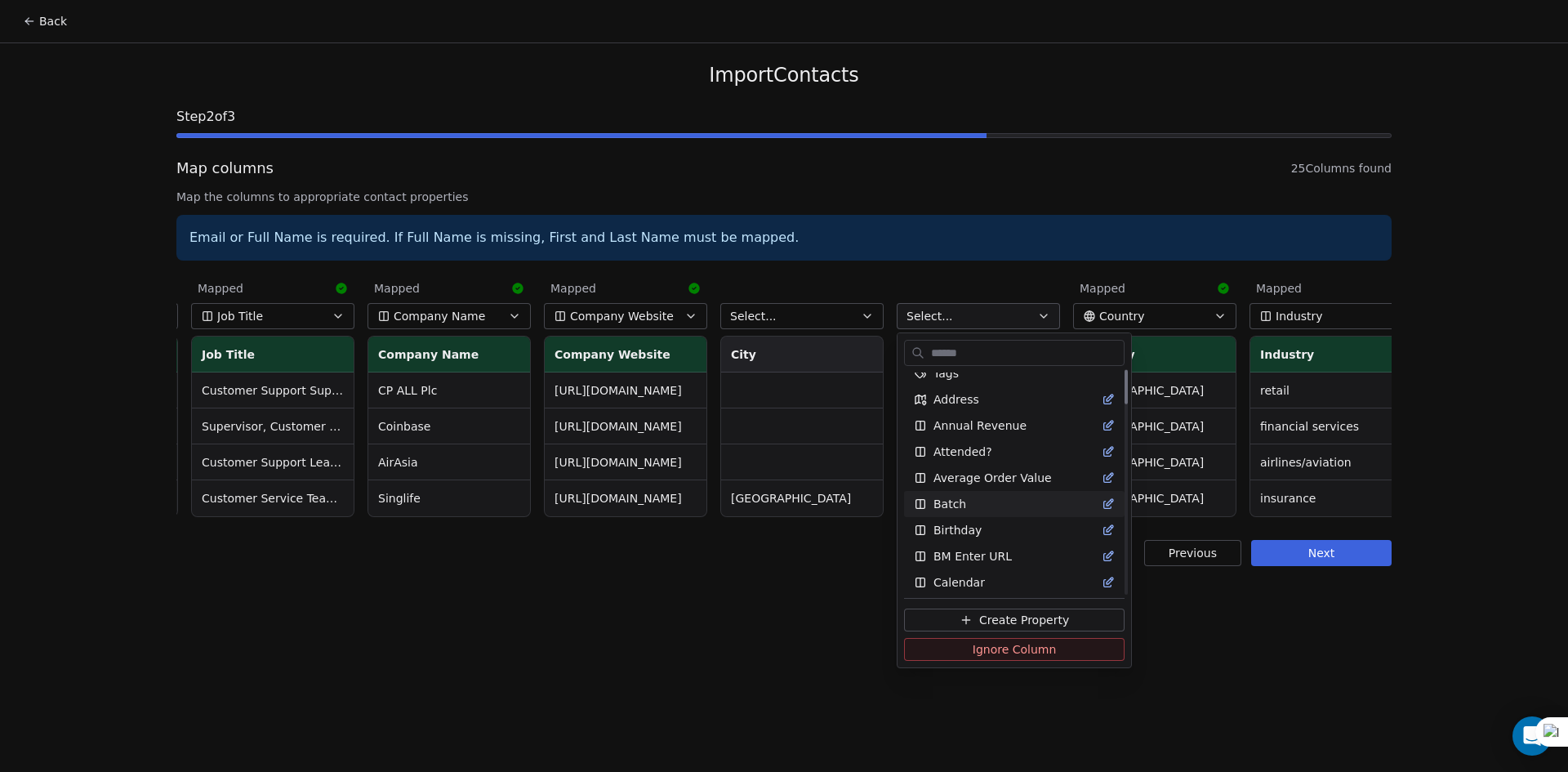
scroll to position [0, 0]
click at [970, 286] on html "Back Import Contacts Step 2 of 3 Map columns 25 Columns found Map the columns t…" at bounding box center [784, 386] width 1568 height 772
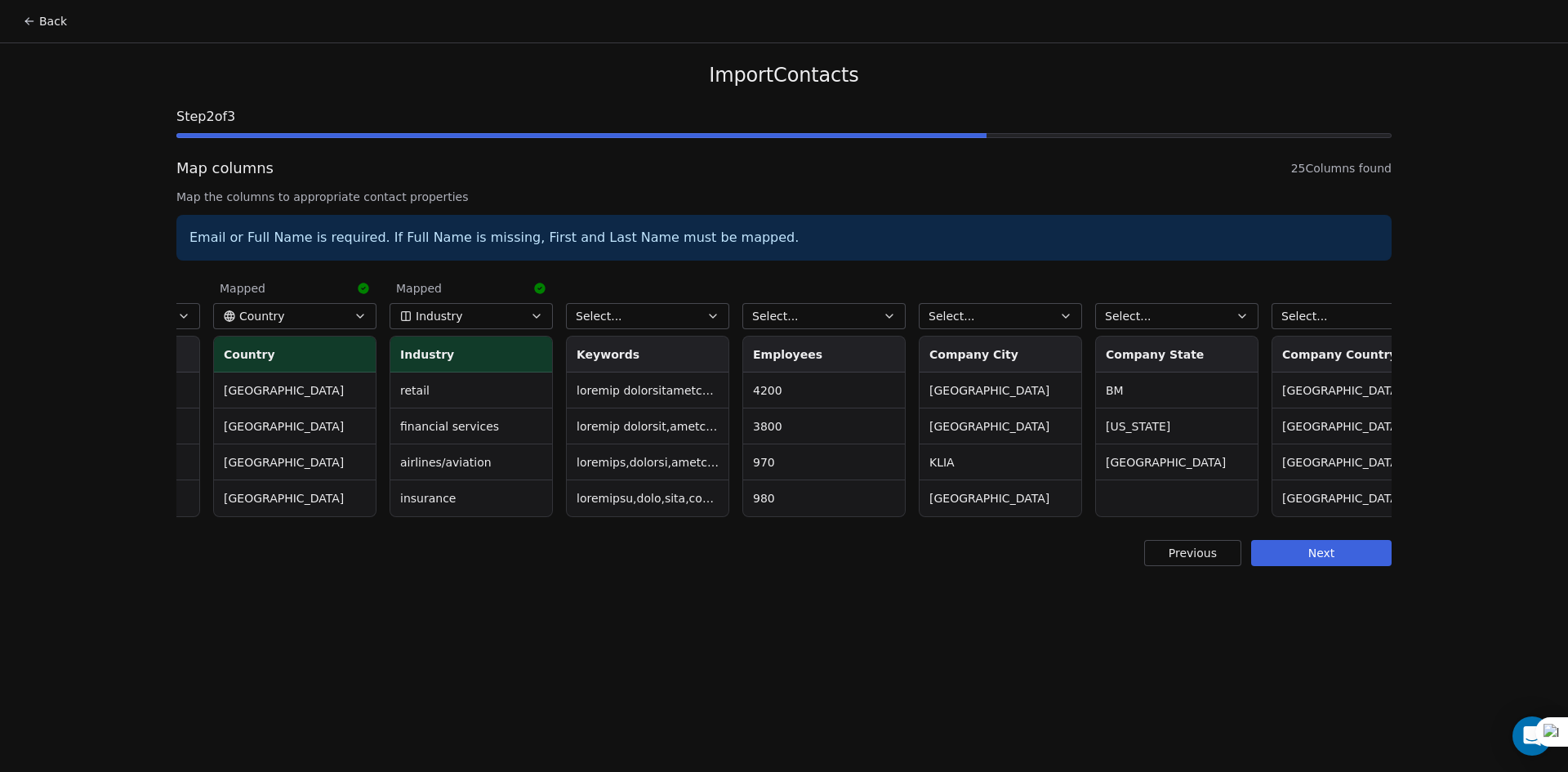
scroll to position [0, 2077]
click at [1199, 567] on button "Previous" at bounding box center [1193, 553] width 97 height 26
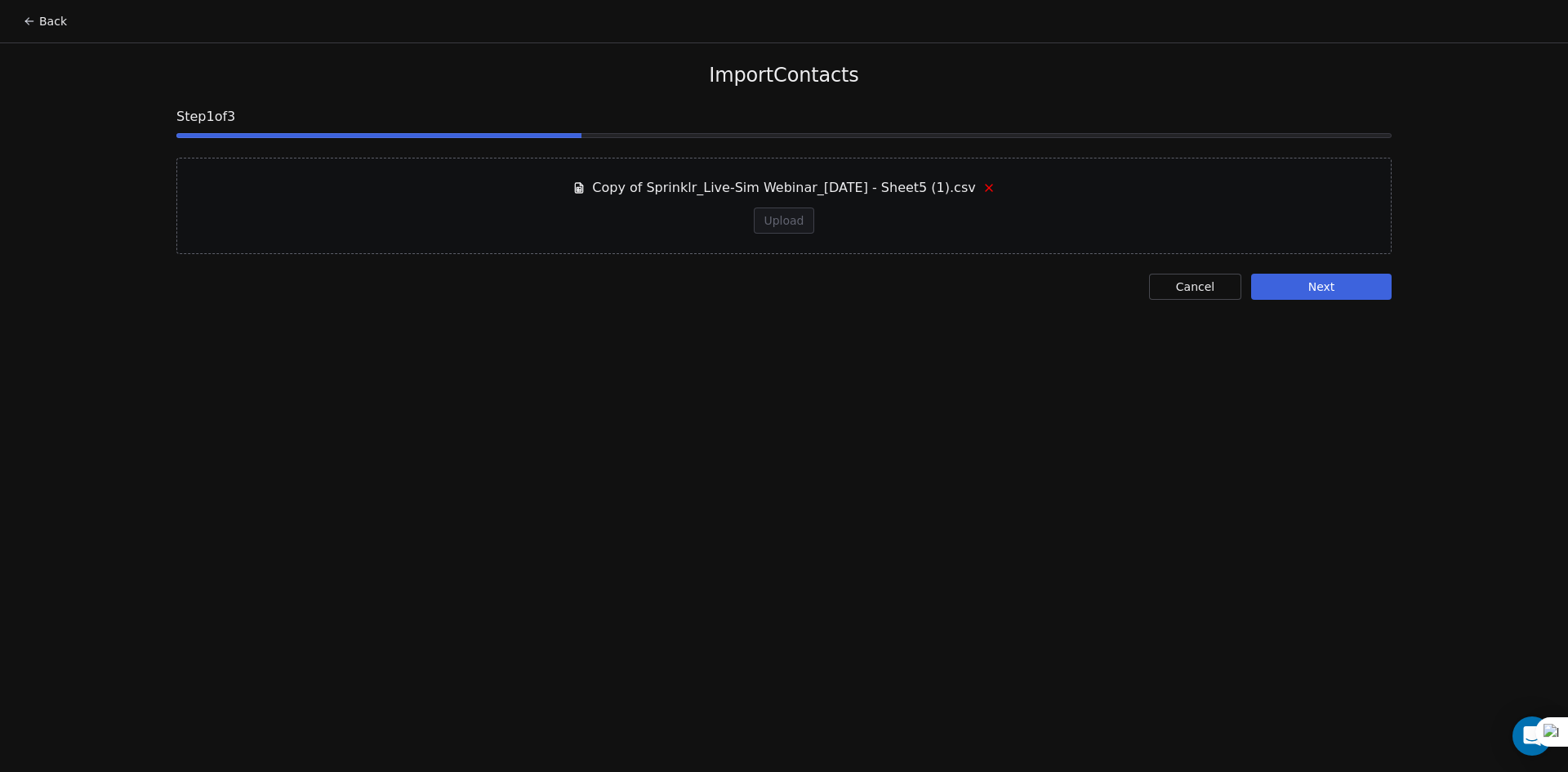
click at [983, 182] on icon at bounding box center [989, 187] width 14 height 14
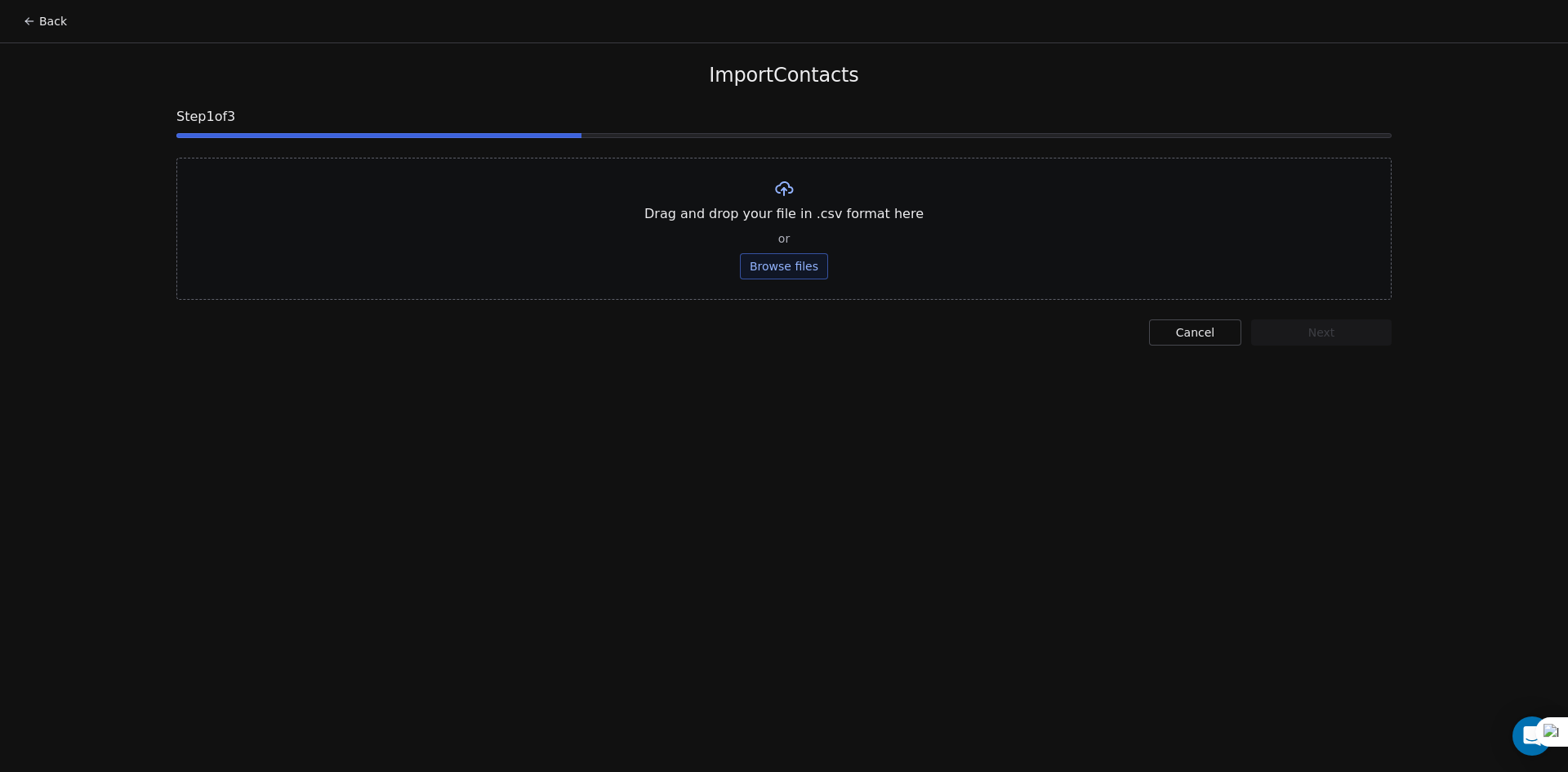
click at [808, 268] on button "Browse files" at bounding box center [784, 266] width 88 height 26
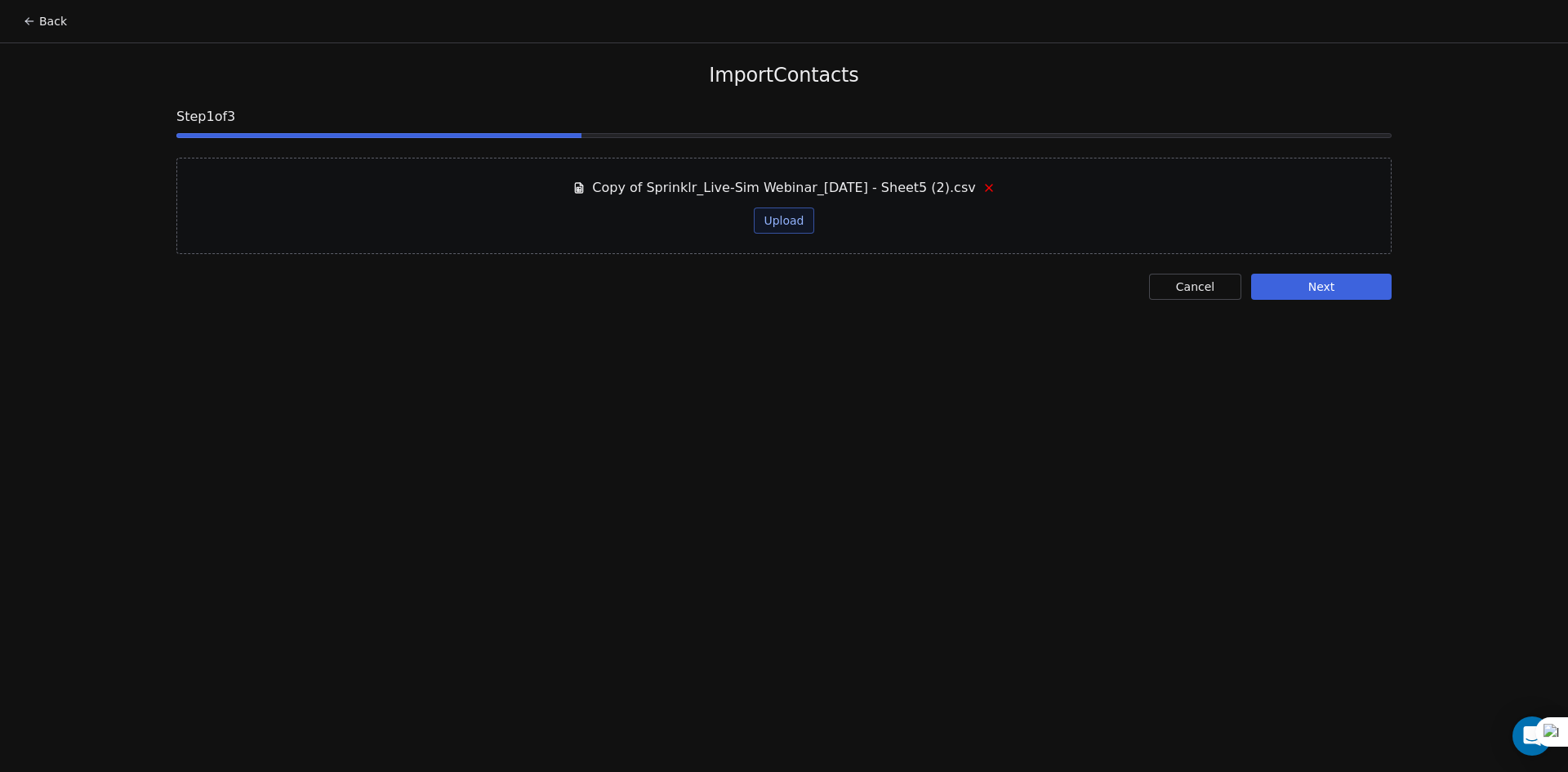
click at [1341, 295] on button "Next" at bounding box center [1321, 286] width 140 height 26
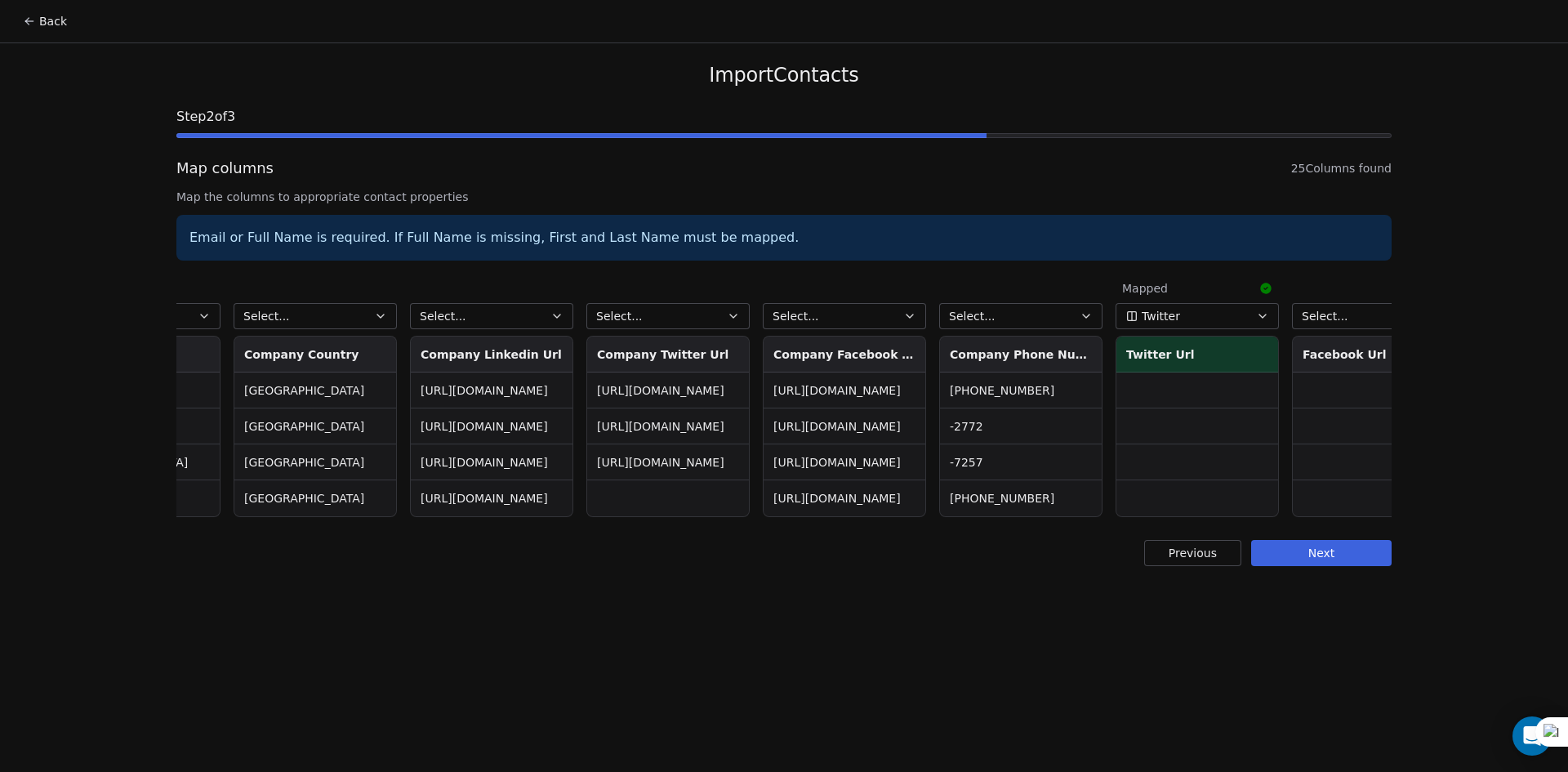
scroll to position [0, 3183]
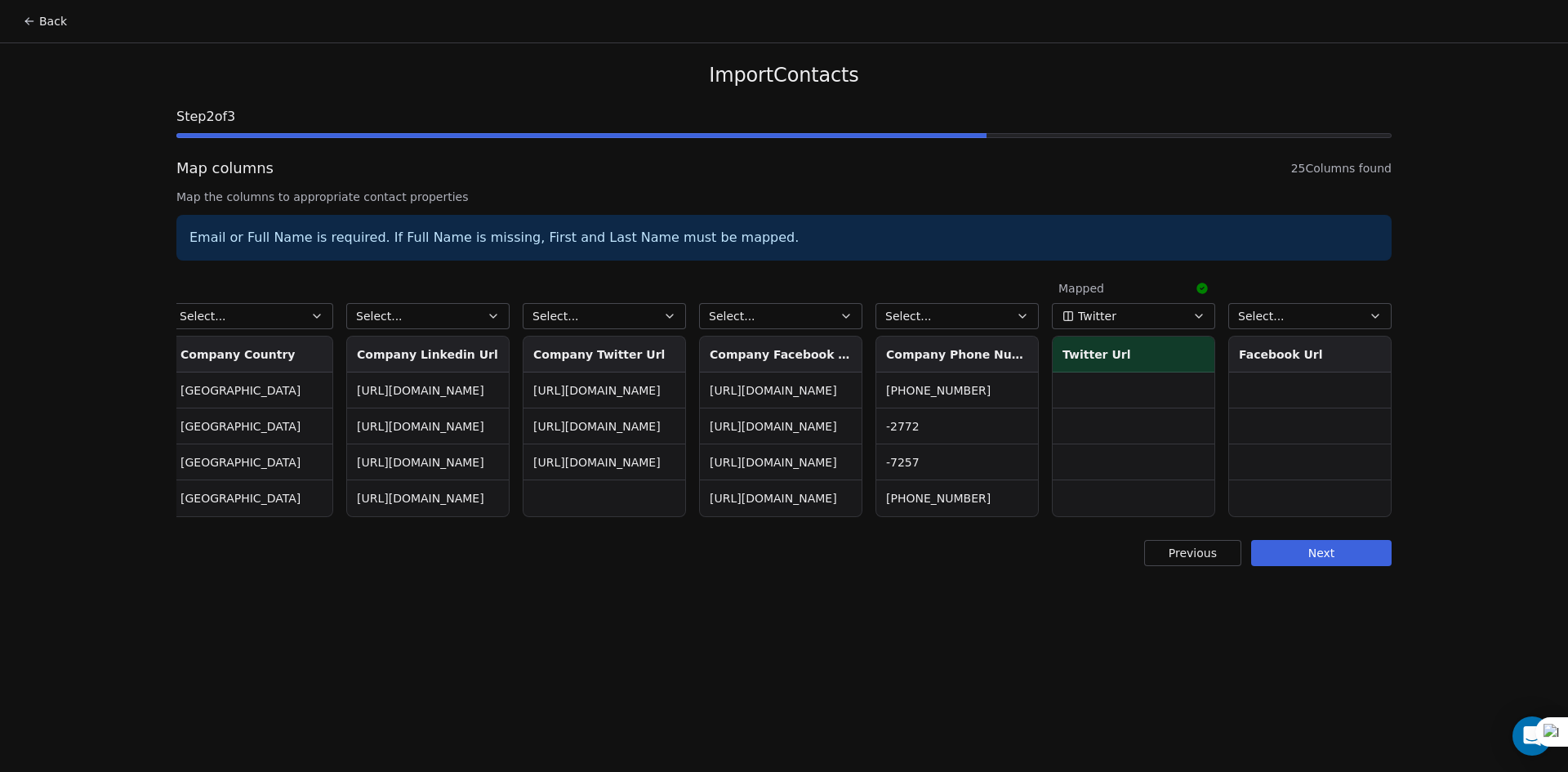
click at [968, 322] on button "Select..." at bounding box center [956, 315] width 163 height 26
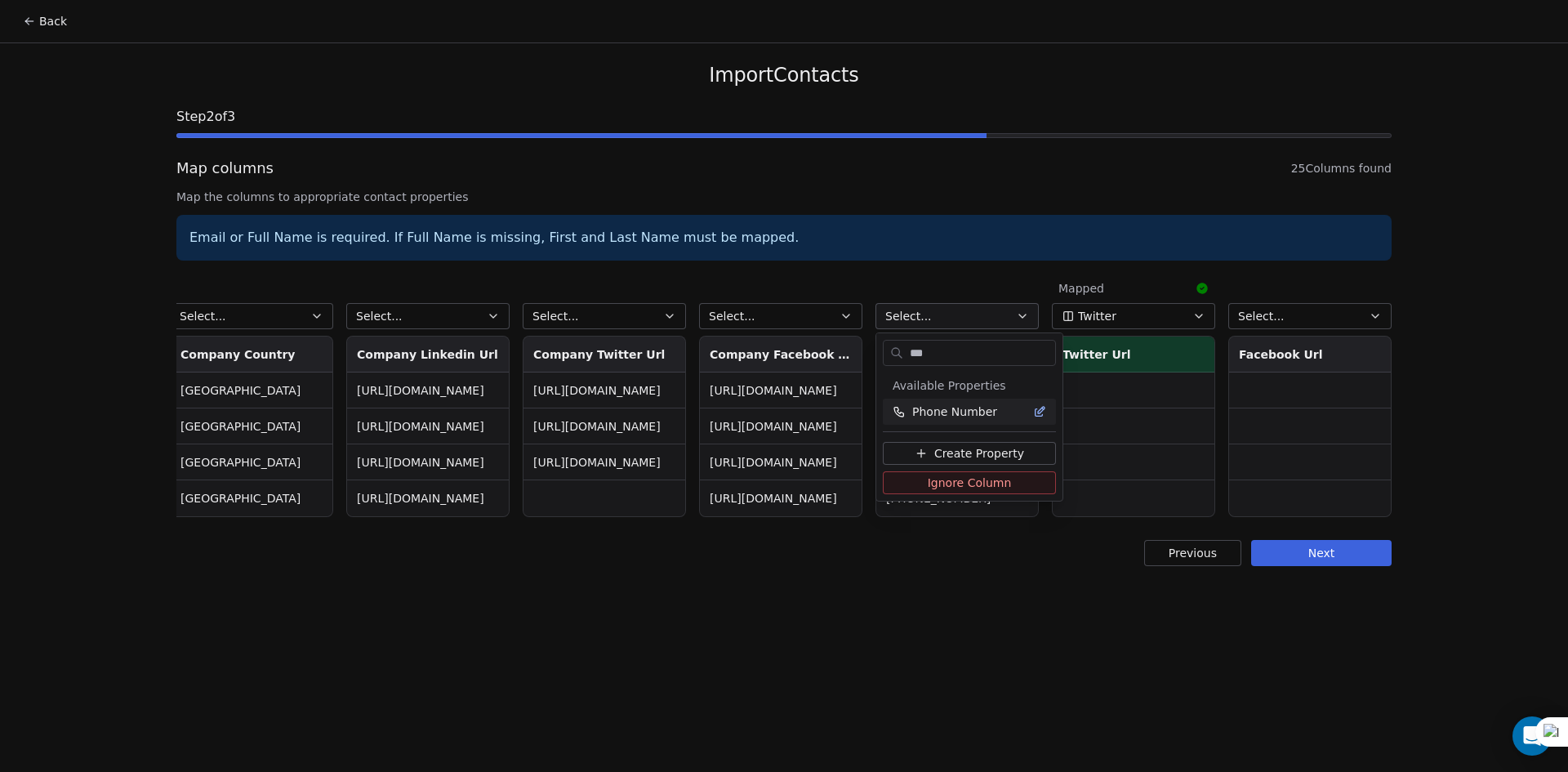
type input "***"
click at [952, 402] on div "Phone Number" at bounding box center [969, 412] width 173 height 26
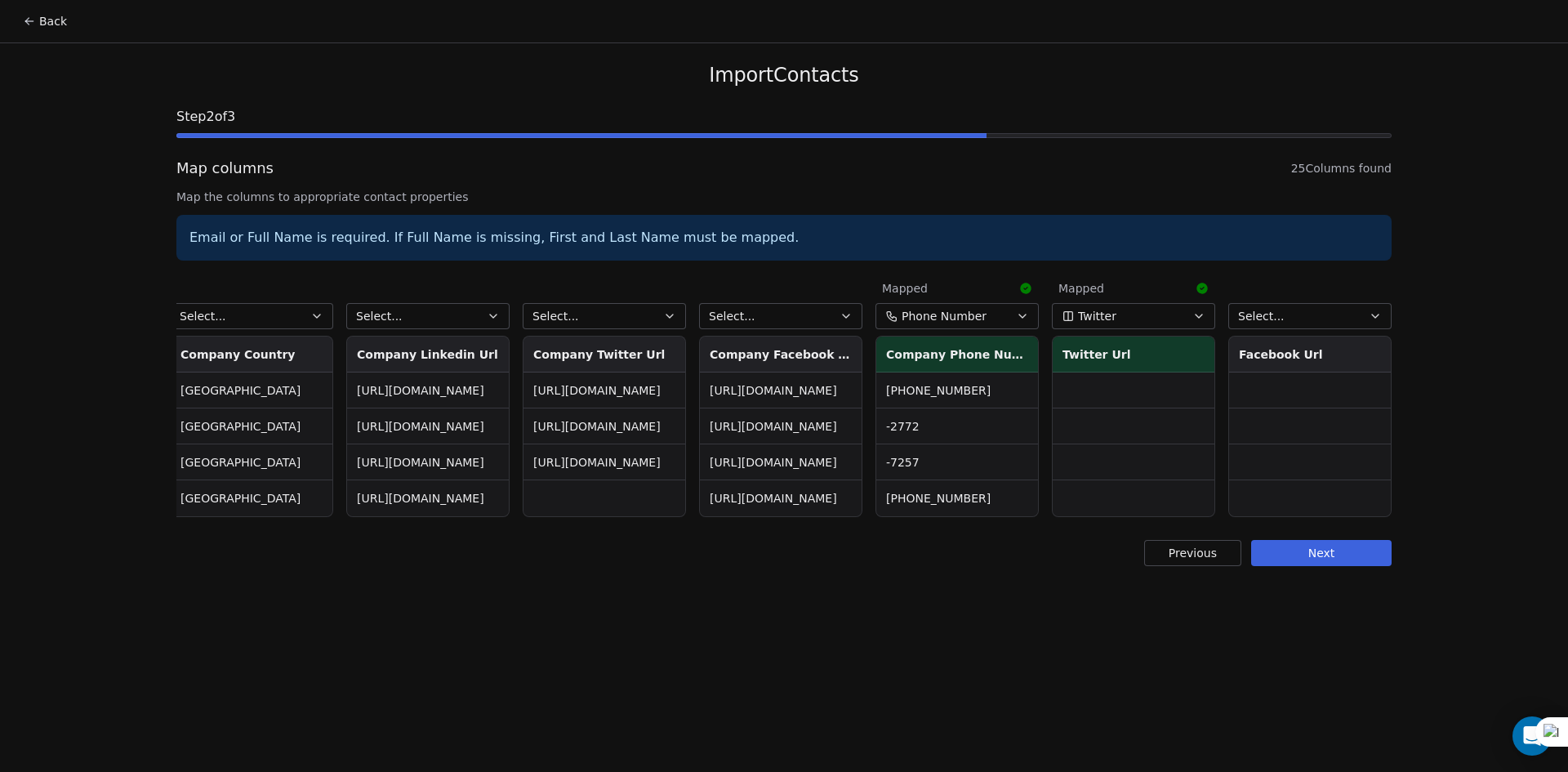
click at [1199, 315] on icon "button" at bounding box center [1199, 316] width 14 height 14
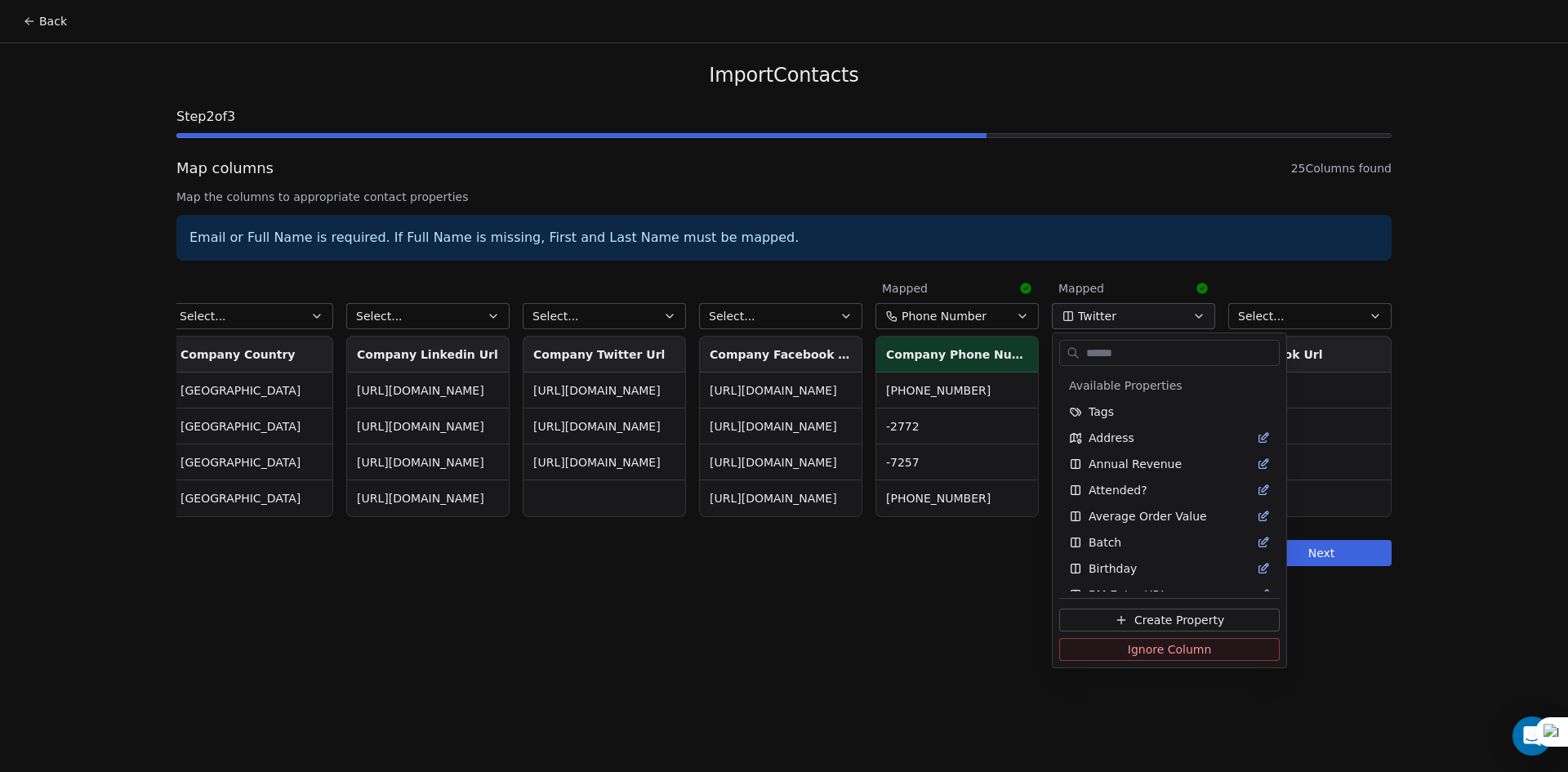
scroll to position [1115, 0]
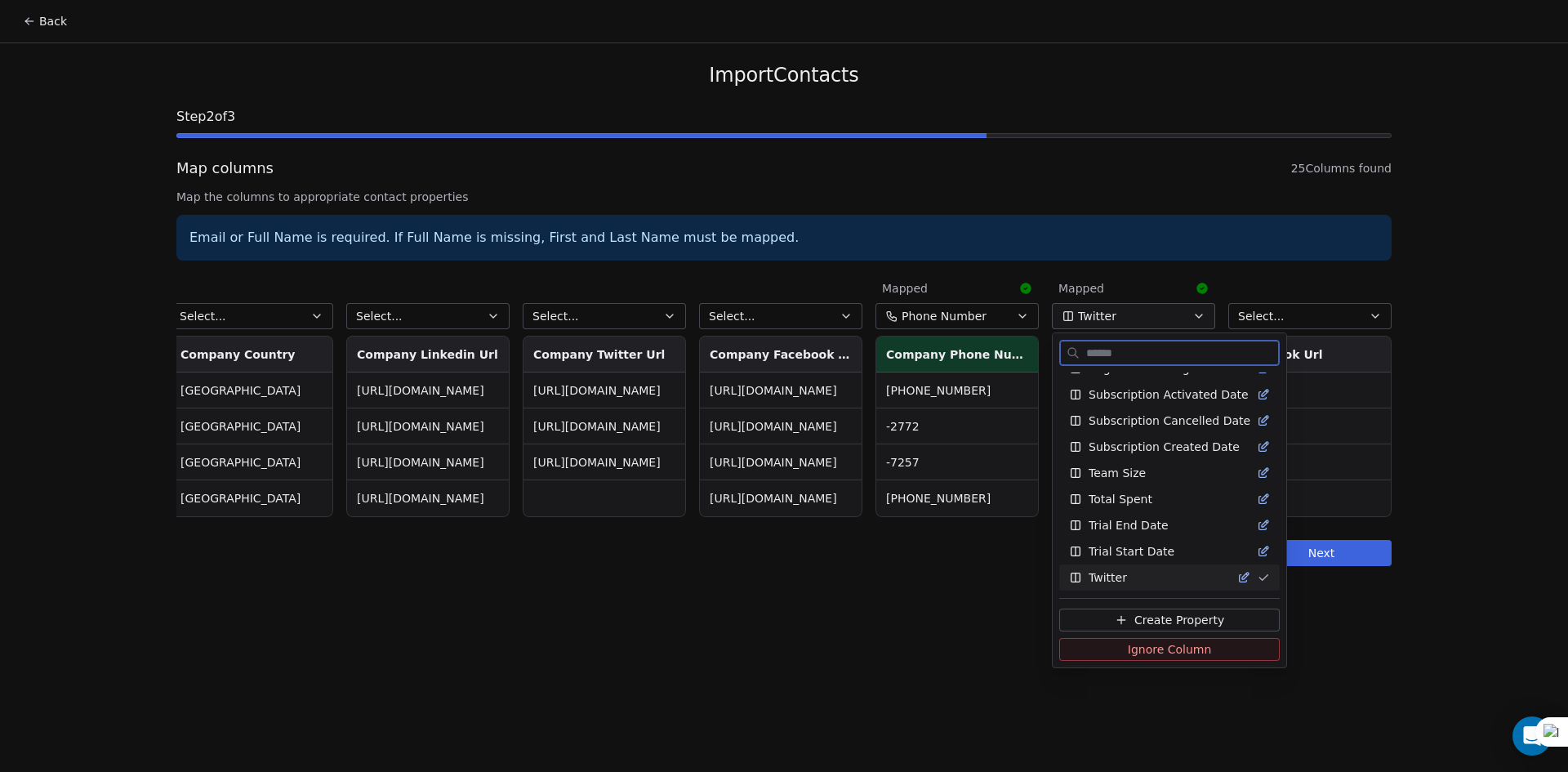
click at [1257, 574] on icon "Suggestions" at bounding box center [1264, 577] width 14 height 14
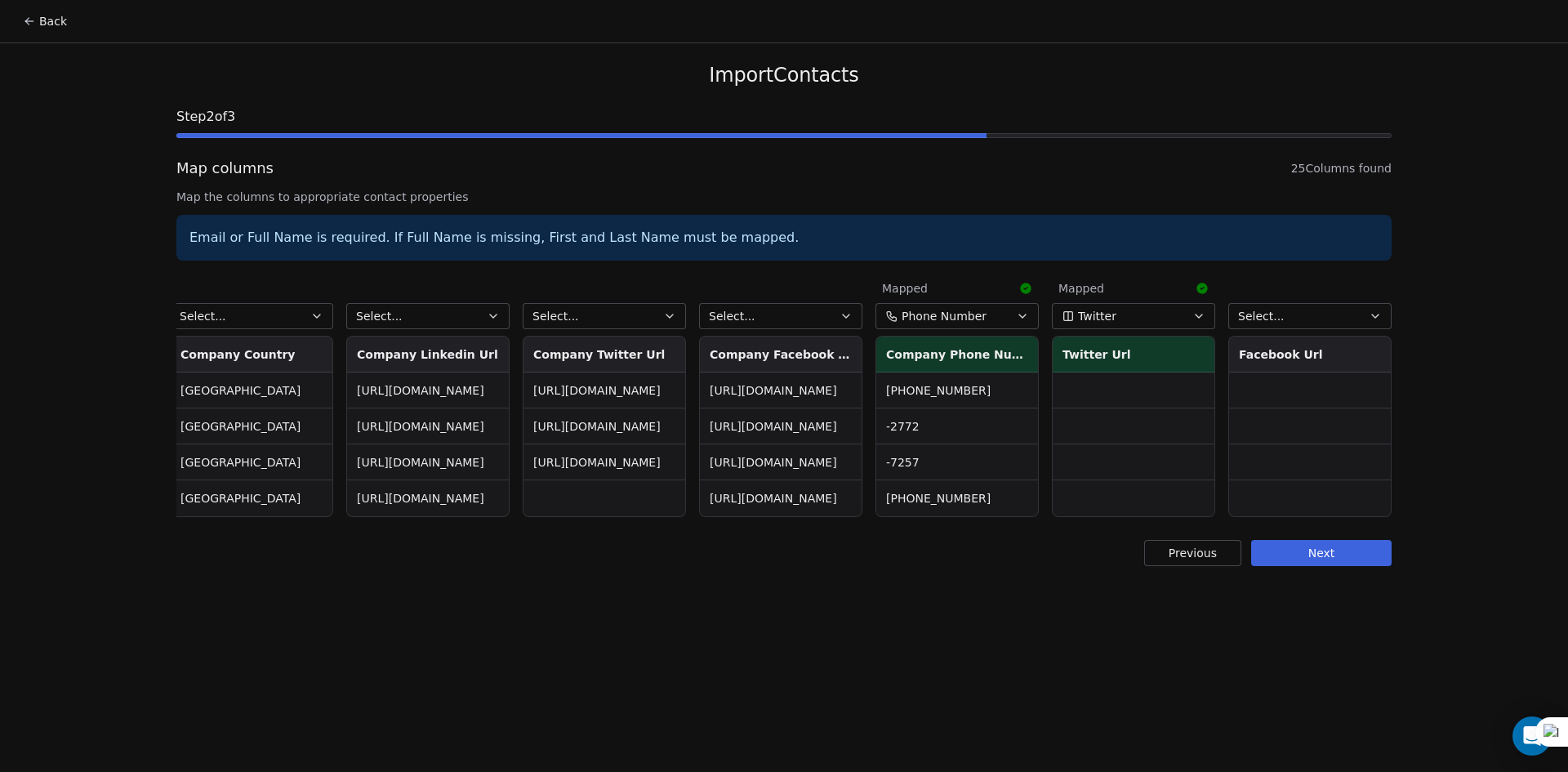
click at [1284, 559] on button "Next" at bounding box center [1321, 553] width 140 height 26
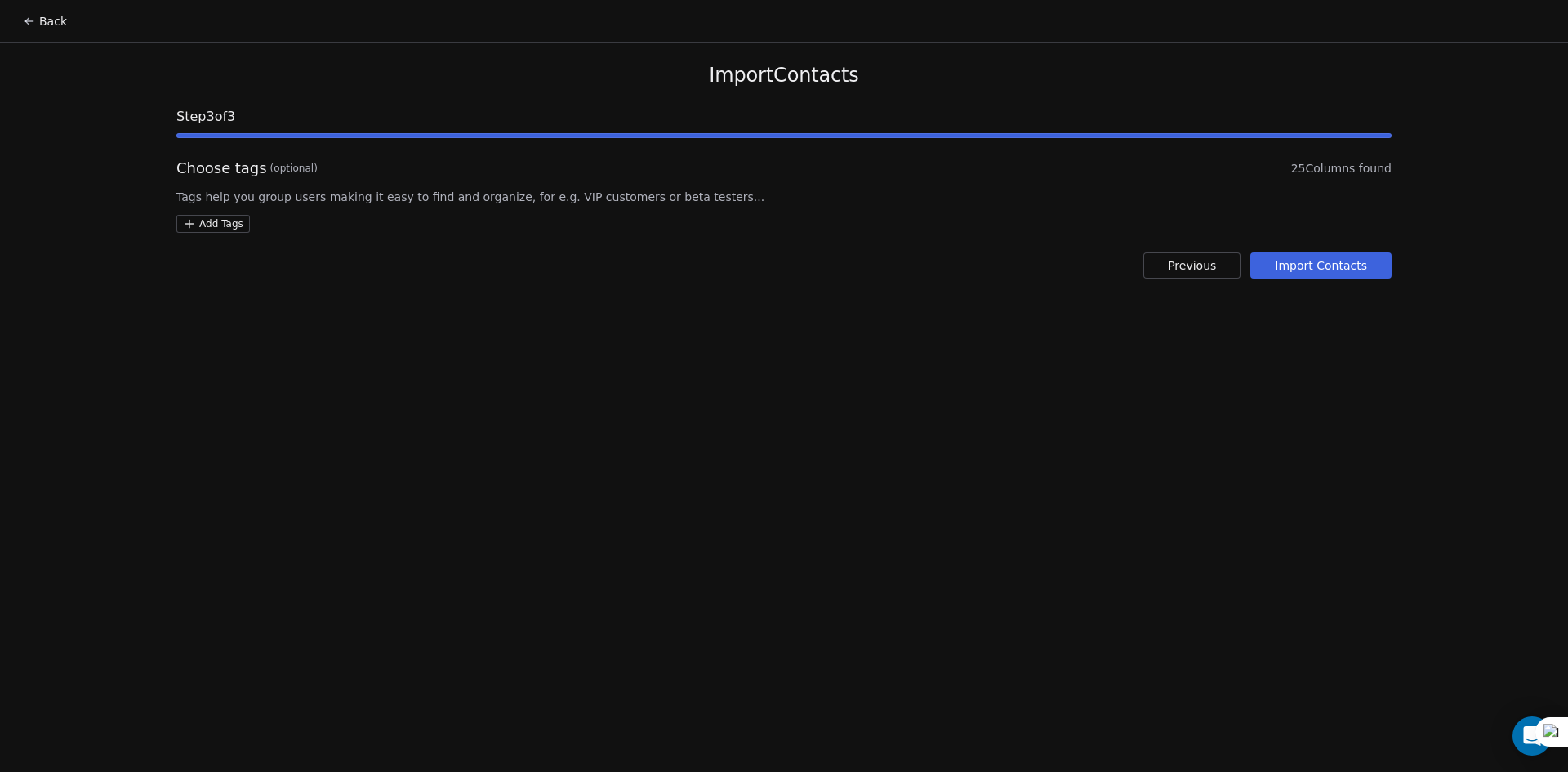
click at [1313, 262] on button "Import Contacts" at bounding box center [1321, 265] width 141 height 26
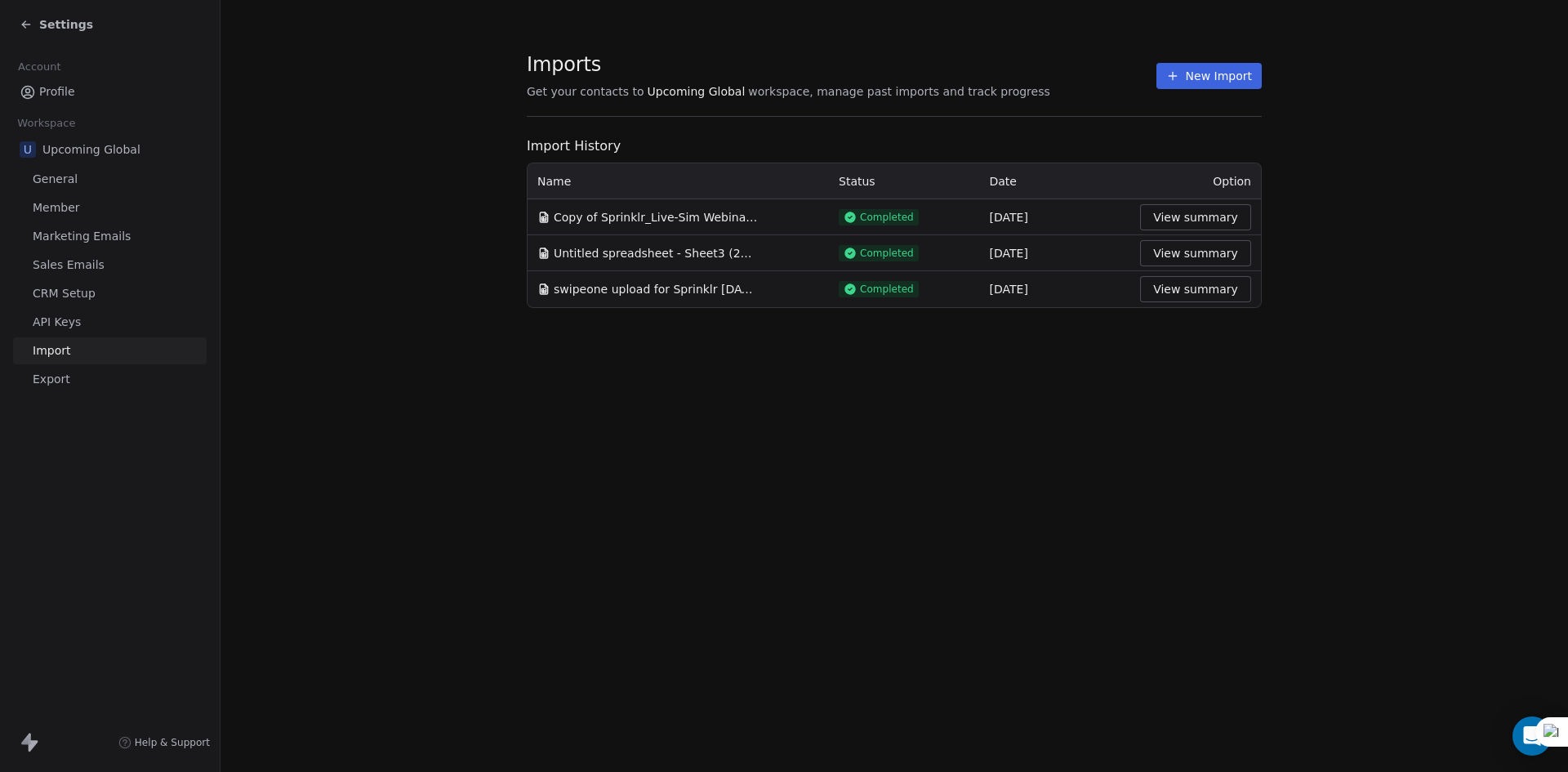
click at [57, 29] on span "Settings" at bounding box center [67, 24] width 54 height 16
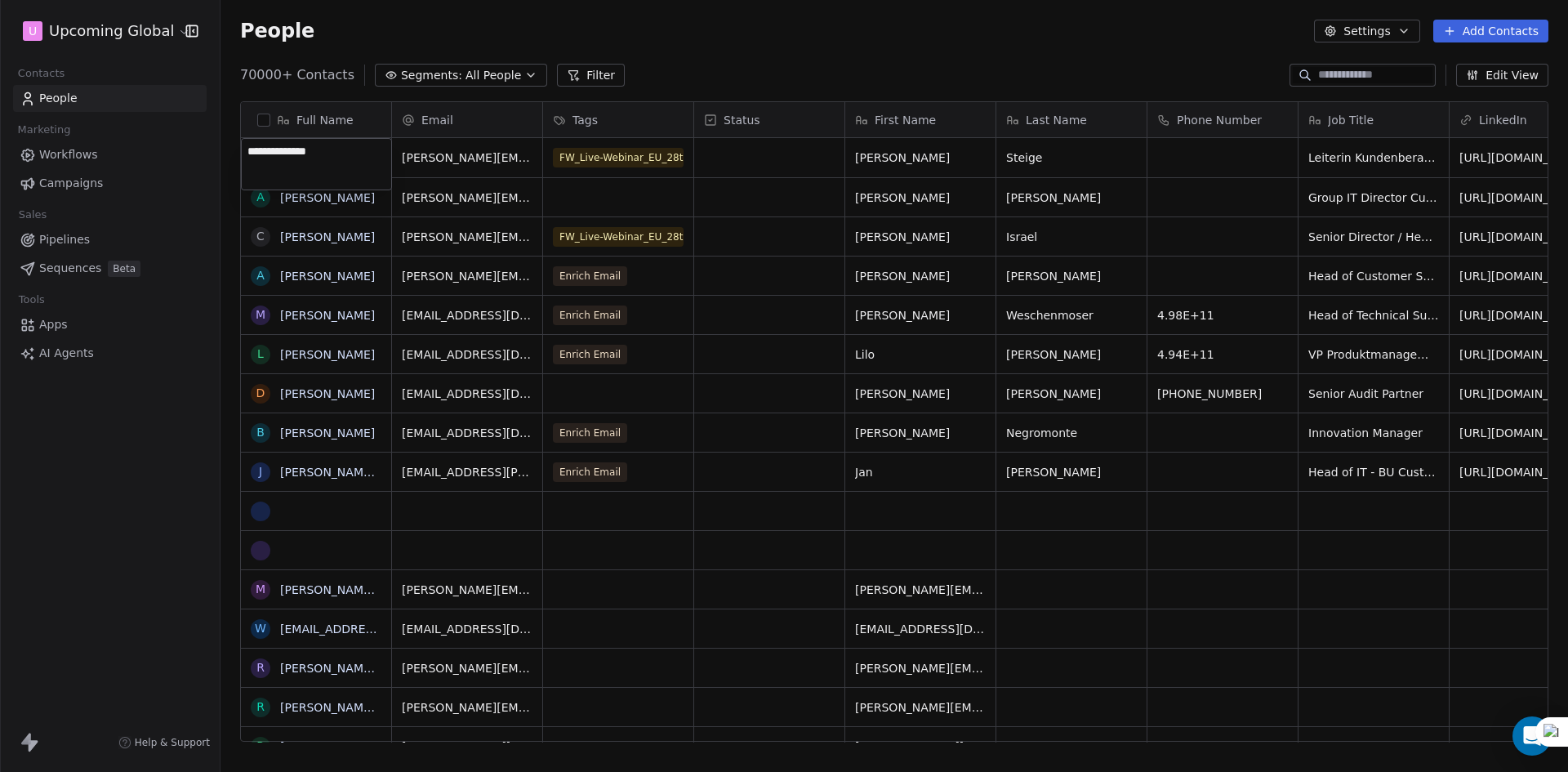
scroll to position [667, 1336]
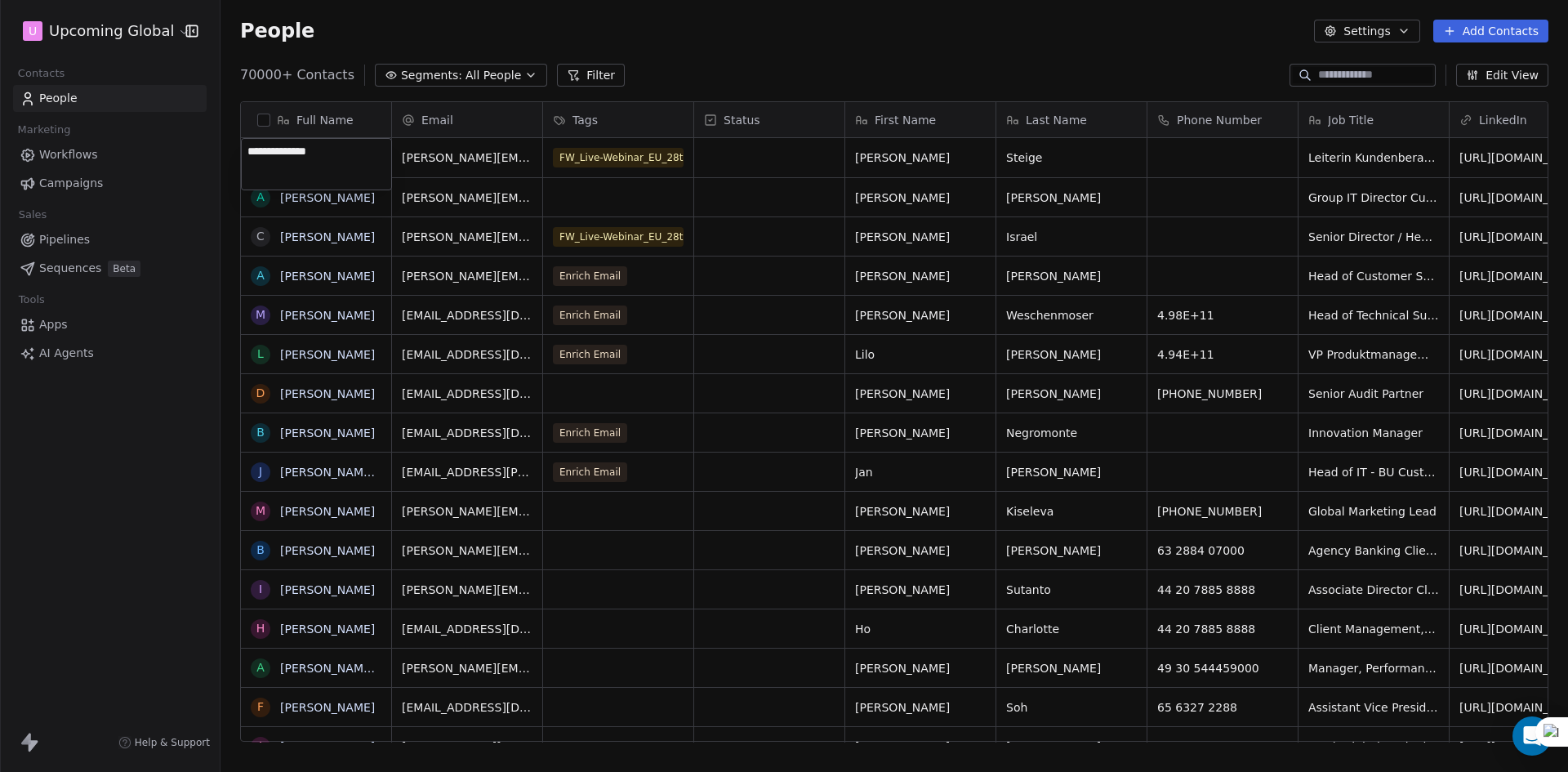
click at [1469, 43] on html "U Upcoming Global Contacts People Marketing Workflows Campaigns Sales Pipelines…" at bounding box center [784, 386] width 1568 height 772
click at [1467, 32] on button "Add Contacts" at bounding box center [1491, 31] width 115 height 23
click at [1454, 101] on div "Import from CSV" at bounding box center [1490, 92] width 151 height 26
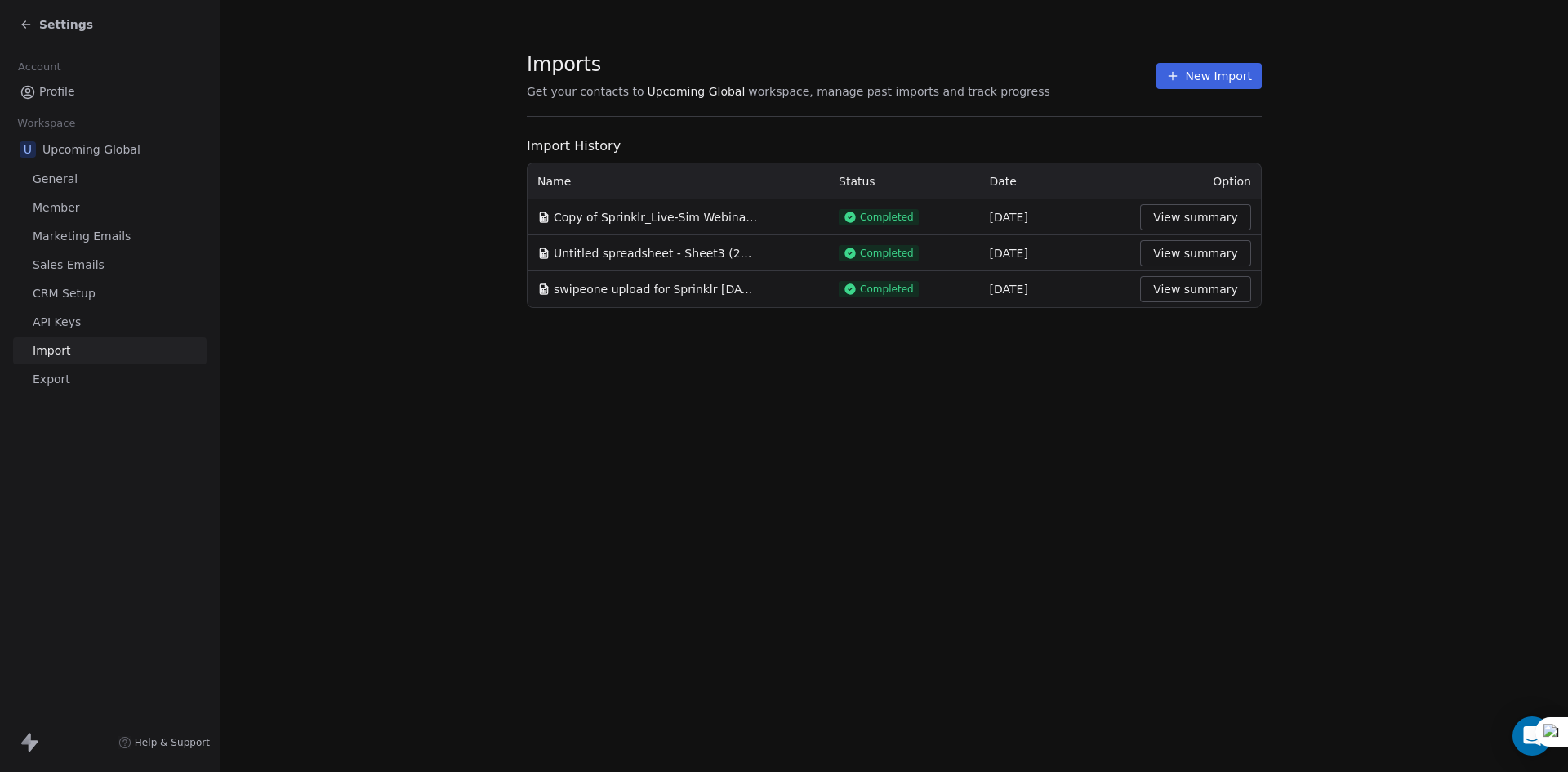
drag, startPoint x: 1208, startPoint y: 81, endPoint x: 1120, endPoint y: 127, distance: 99.3
click at [1208, 81] on button "New Import" at bounding box center [1209, 76] width 105 height 26
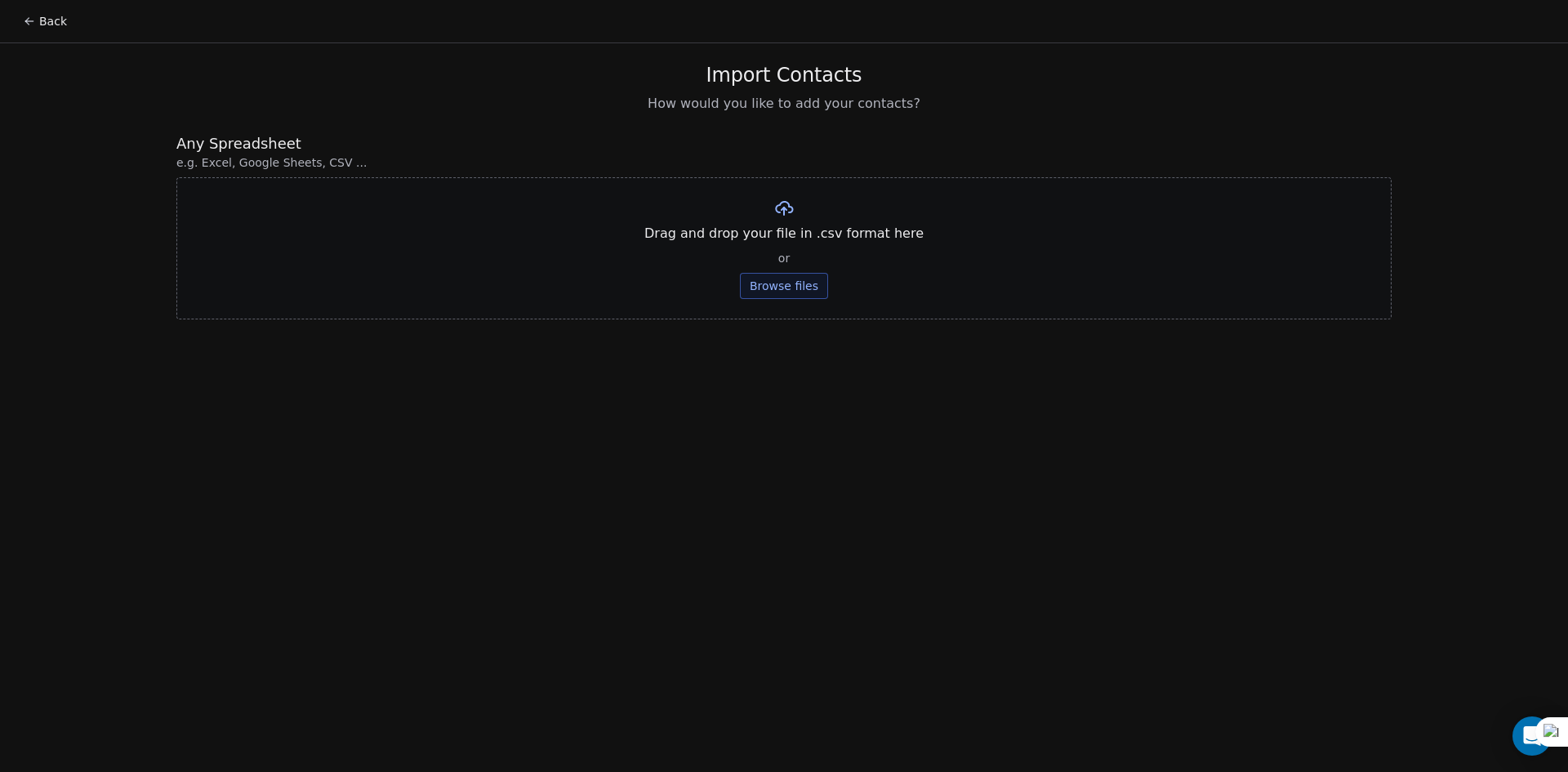
drag, startPoint x: 749, startPoint y: 300, endPoint x: 768, endPoint y: 284, distance: 24.8
click at [750, 300] on div "Drag and drop your file in .csv format here or Browse files" at bounding box center [784, 249] width 1216 height 142
click at [769, 284] on button "Browse files" at bounding box center [784, 286] width 88 height 26
click at [780, 247] on button "Upload" at bounding box center [784, 240] width 59 height 26
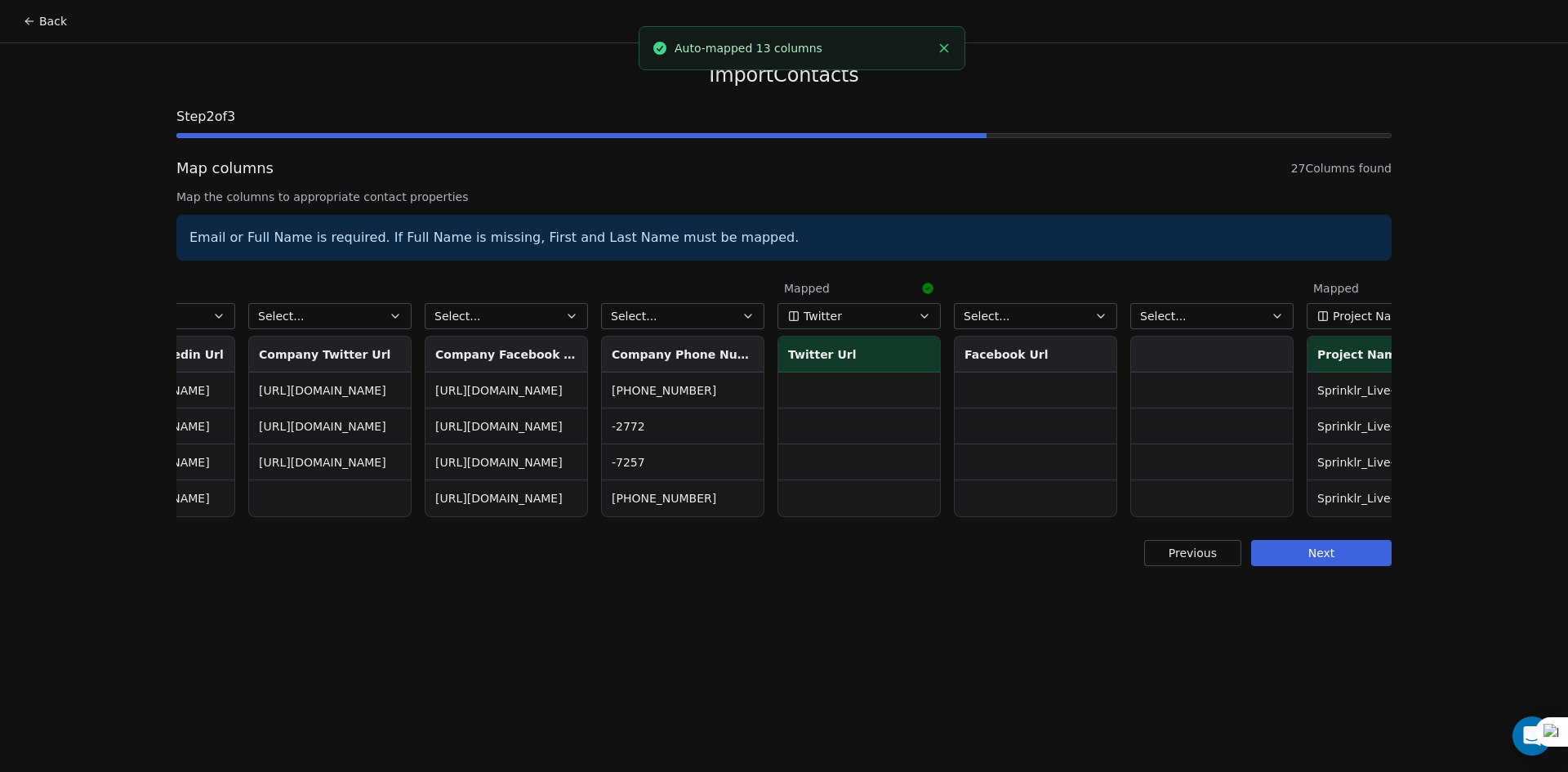
scroll to position [0, 3535]
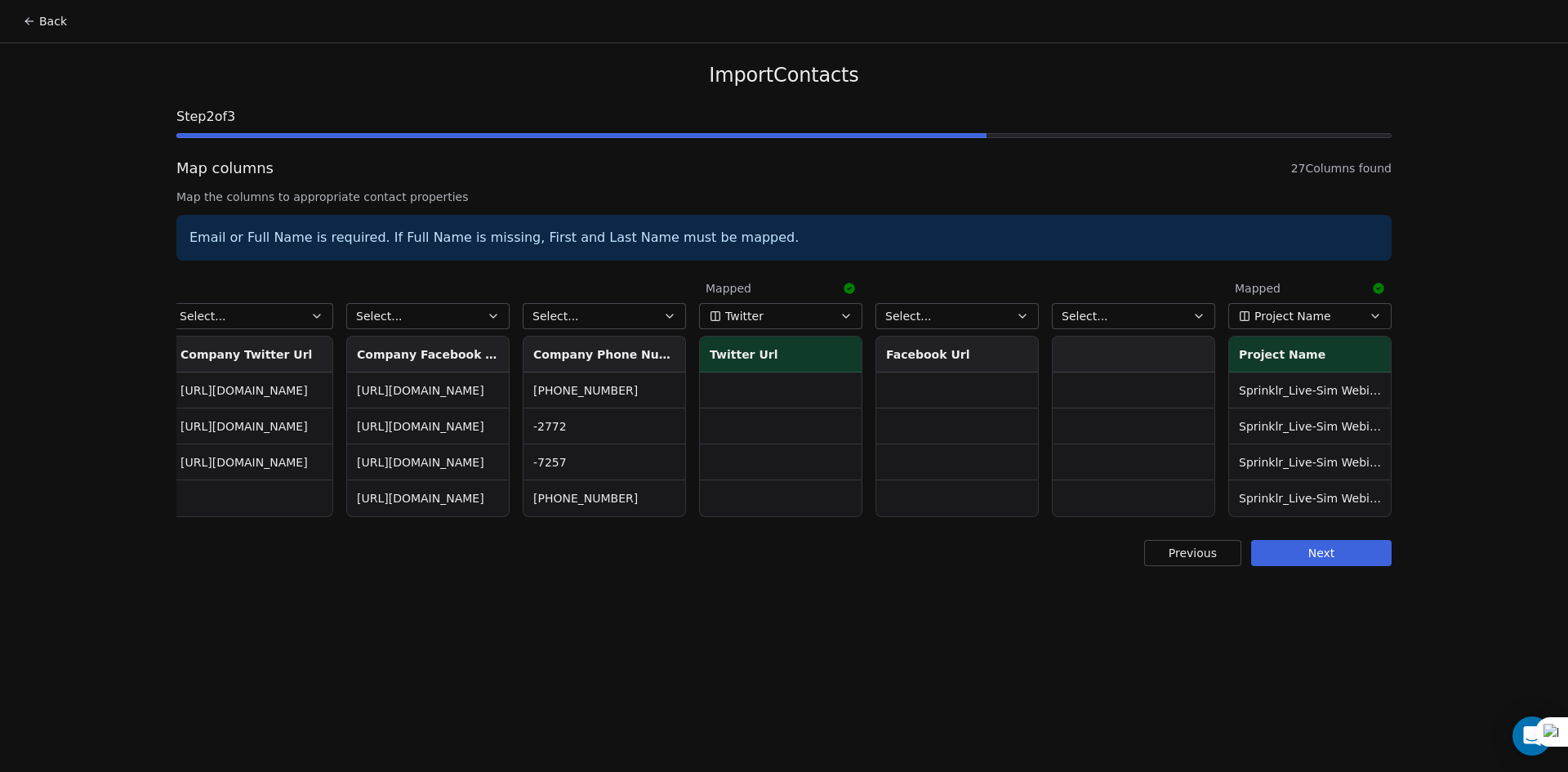
click at [663, 321] on button "Select..." at bounding box center [603, 315] width 163 height 26
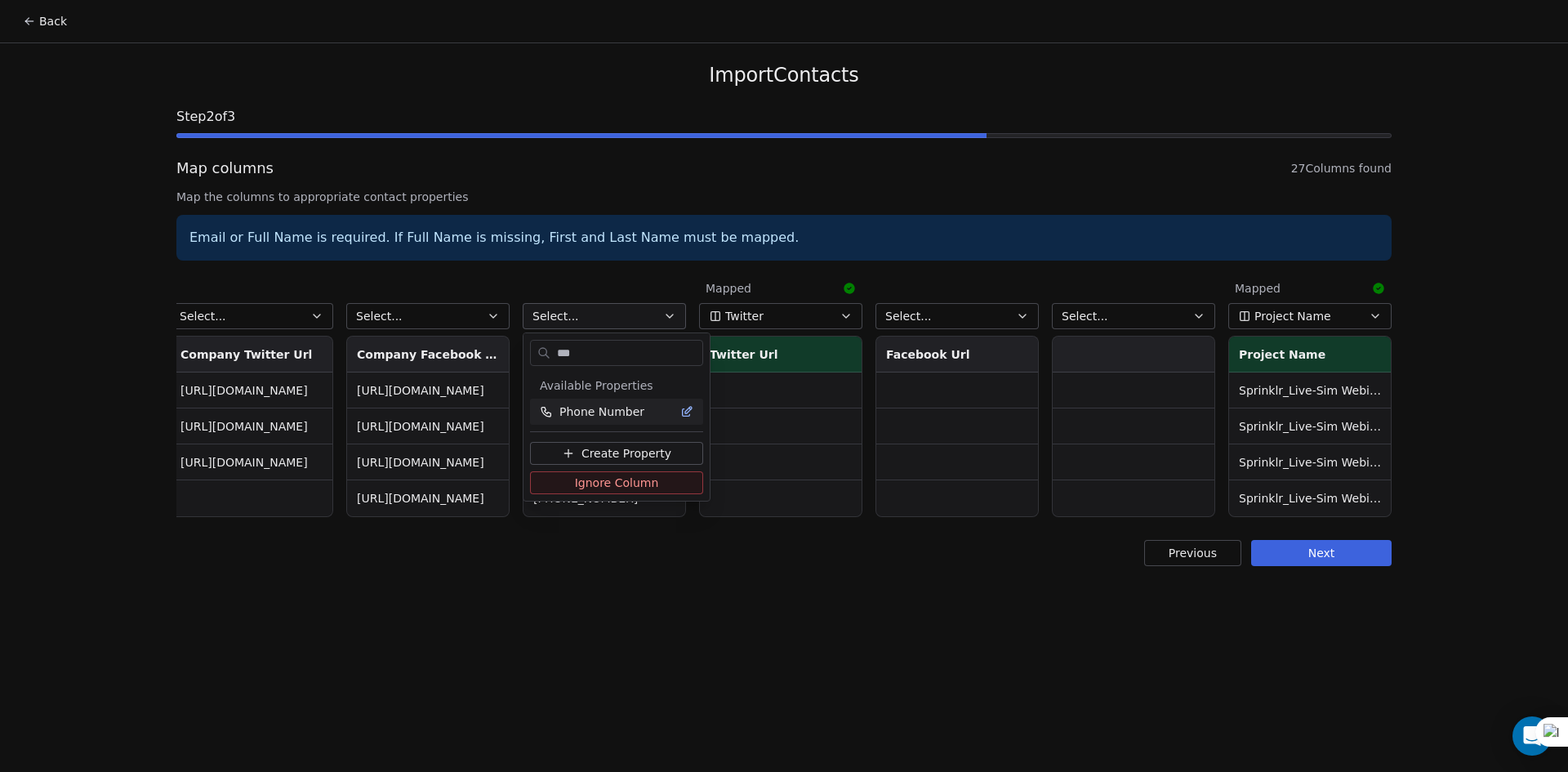
type input "***"
click at [645, 416] on div "Phone Number" at bounding box center [617, 412] width 154 height 16
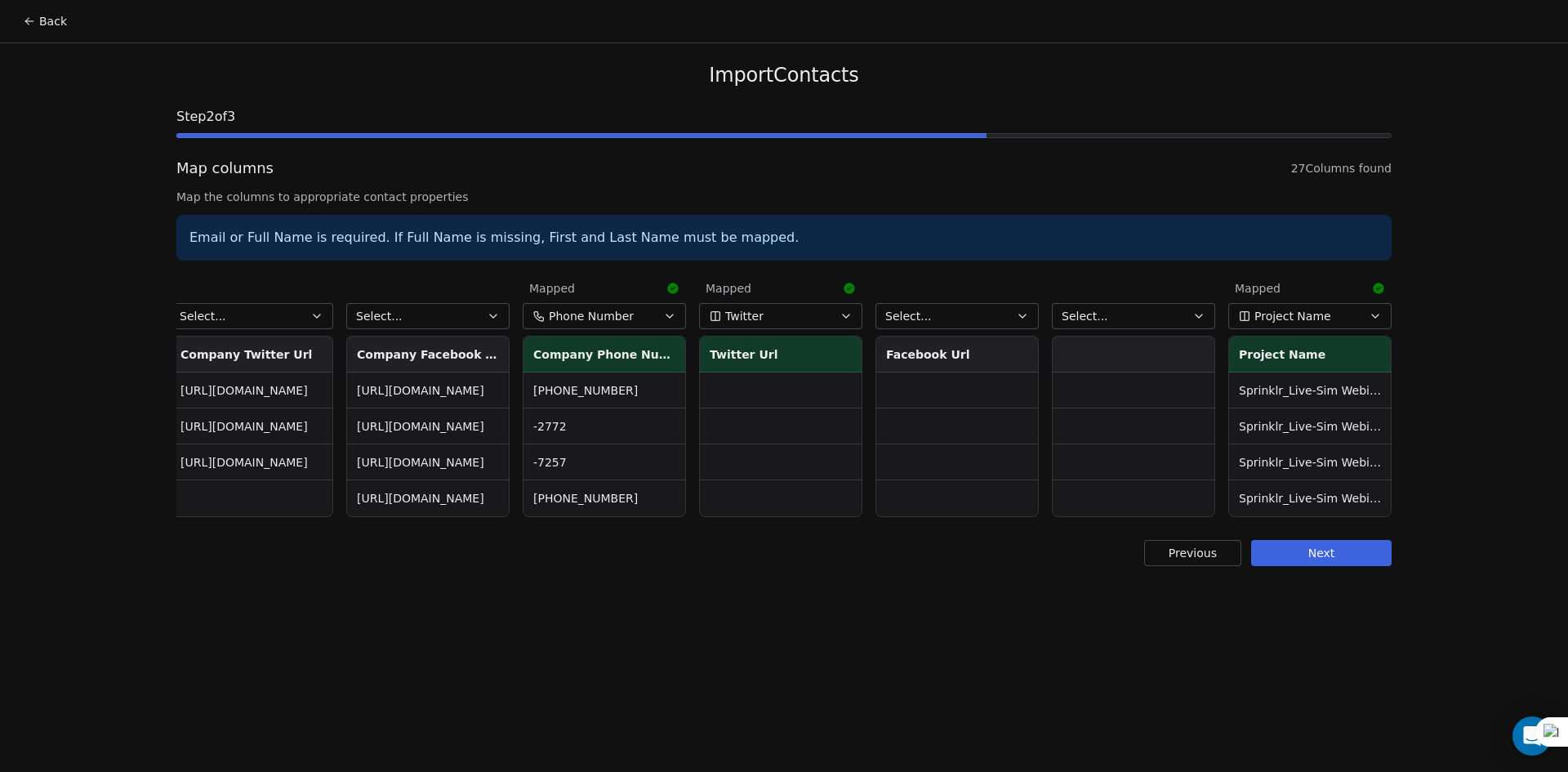
click at [857, 304] on button "Twitter" at bounding box center [780, 315] width 163 height 26
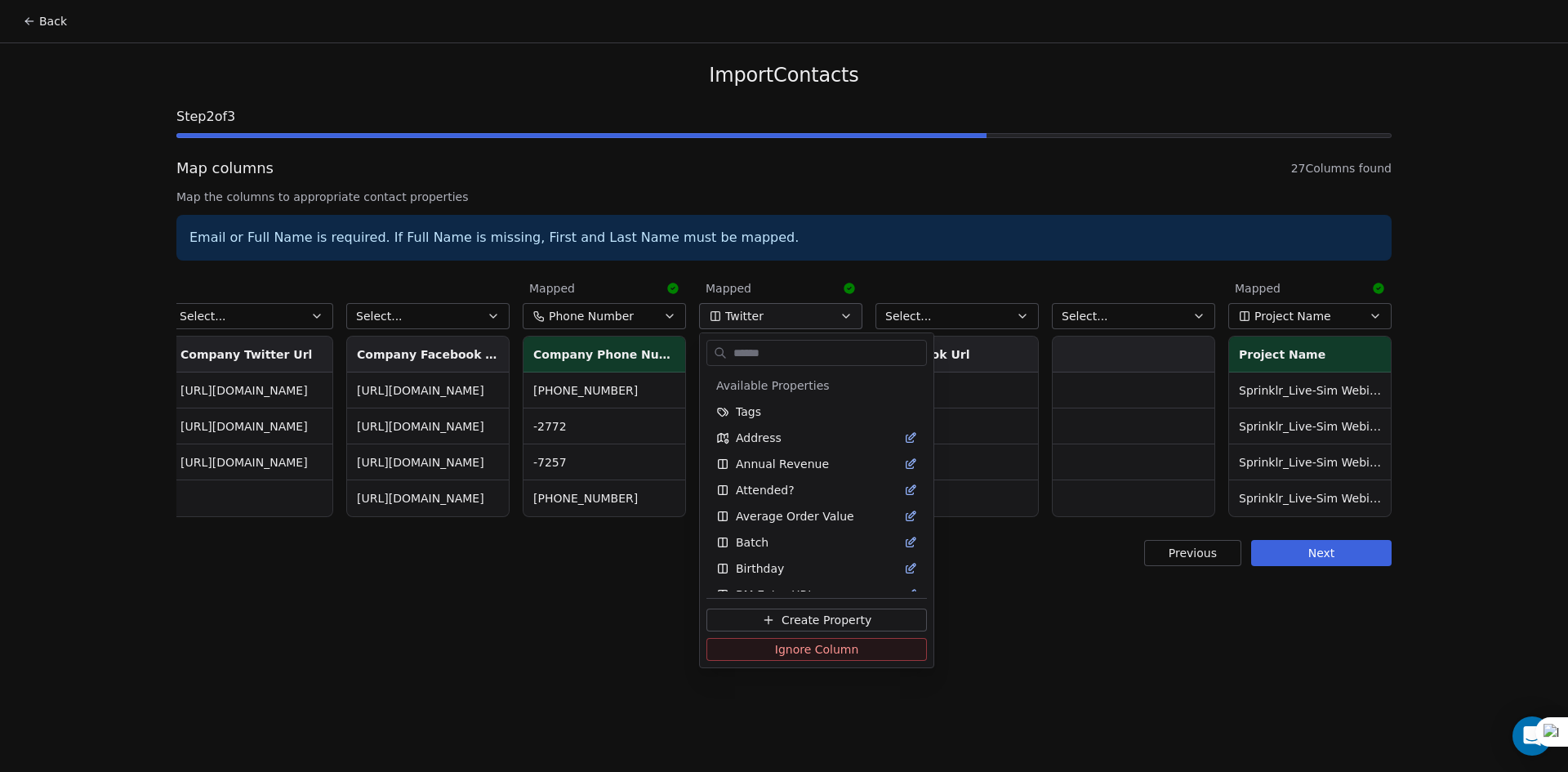
scroll to position [1115, 0]
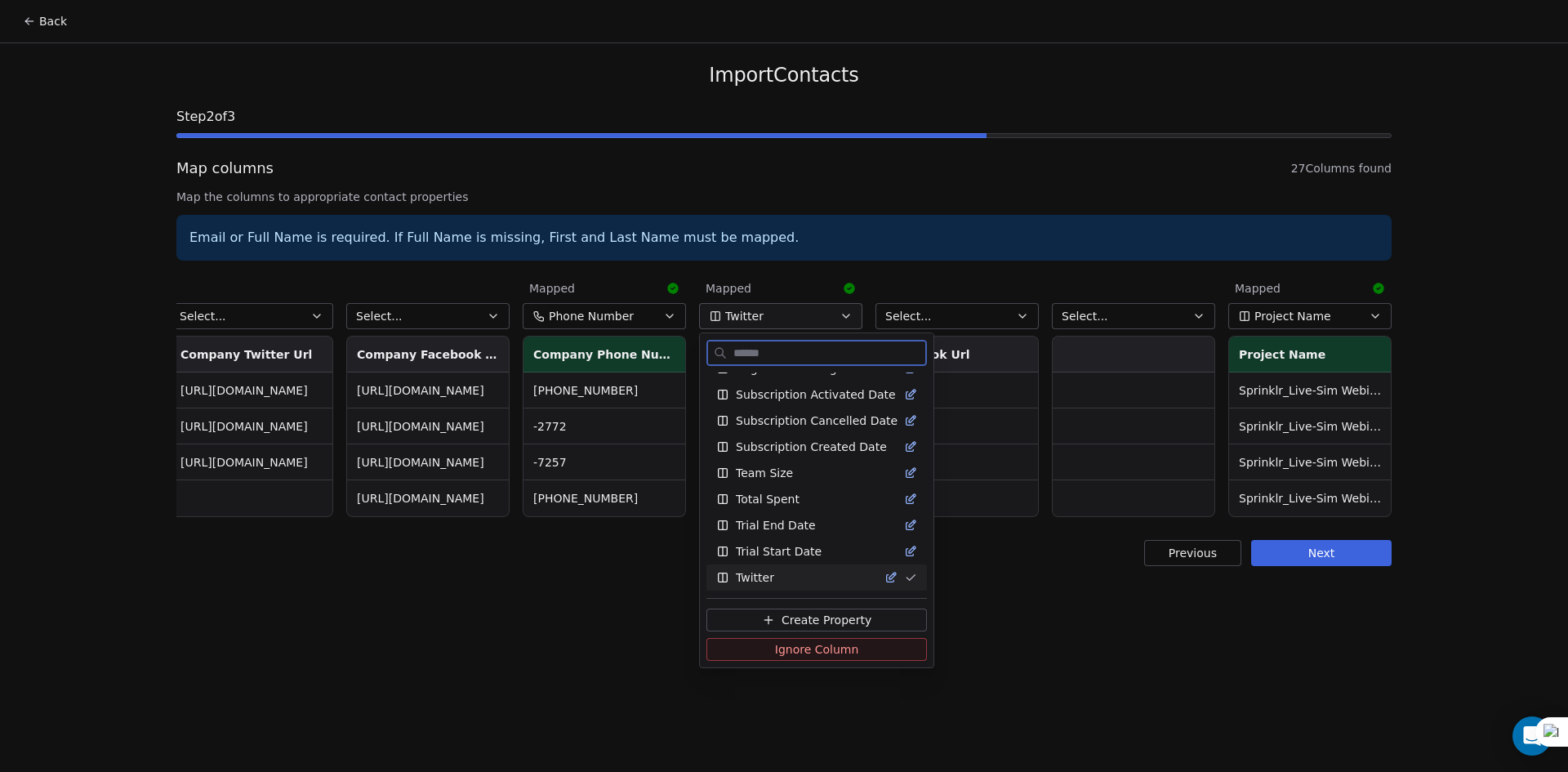
drag, startPoint x: 892, startPoint y: 576, endPoint x: 916, endPoint y: 577, distance: 24.0
click at [904, 577] on icon "Suggestions" at bounding box center [911, 577] width 14 height 14
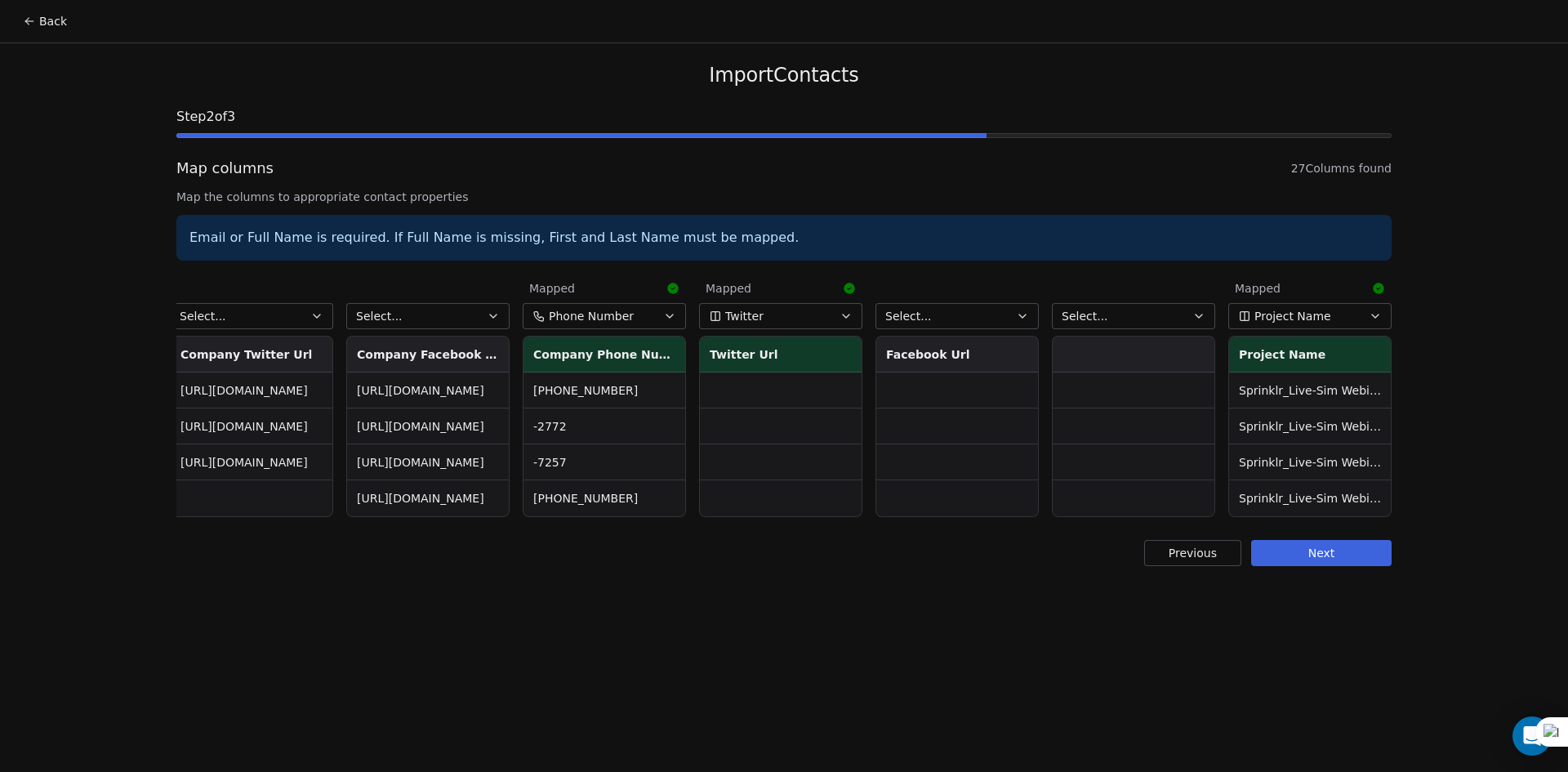
click at [800, 351] on th "Twitter Url" at bounding box center [781, 355] width 162 height 36
click at [797, 320] on button "Twitter" at bounding box center [780, 315] width 163 height 26
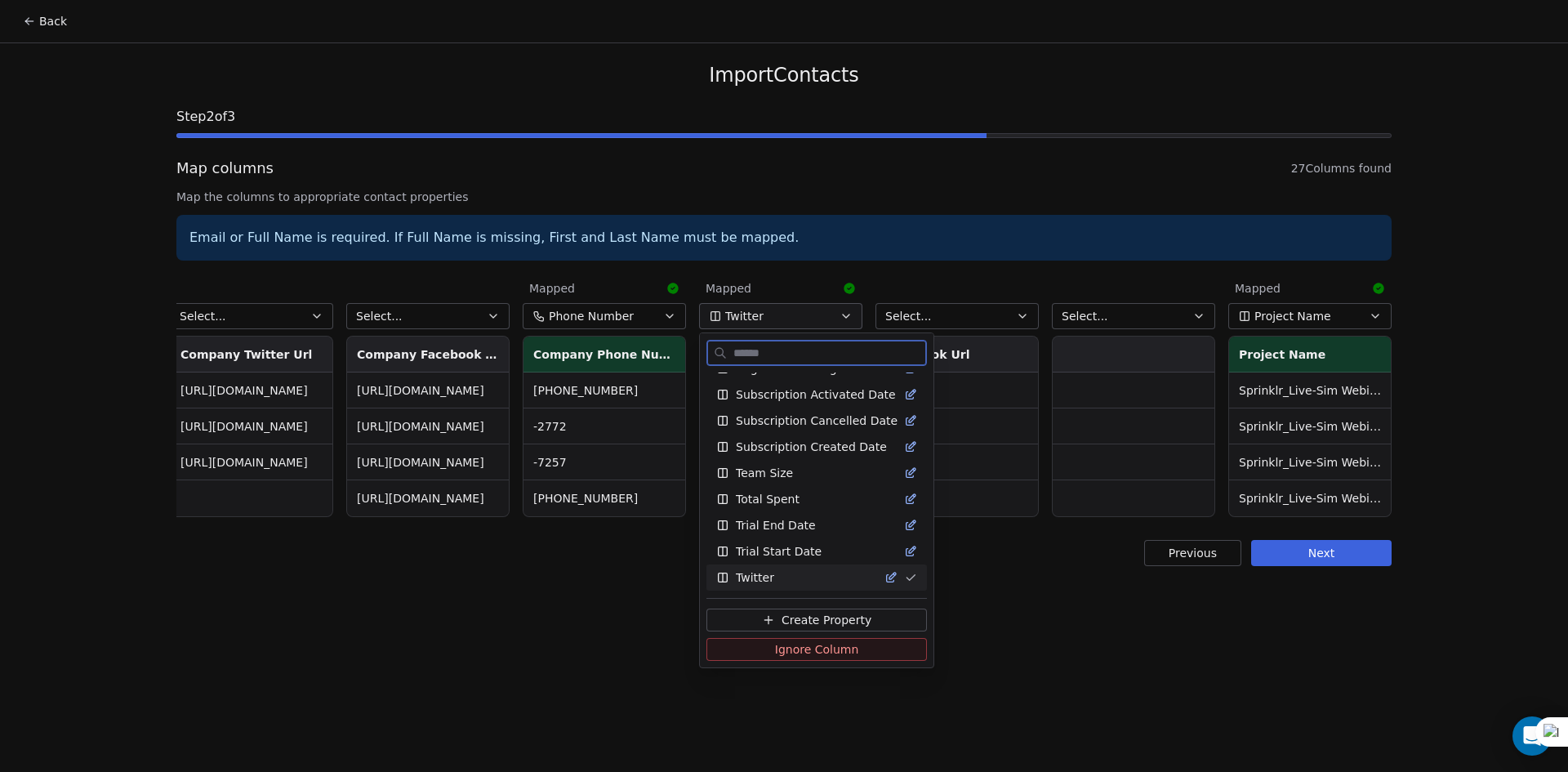
click at [794, 652] on span "Ignore Column" at bounding box center [817, 649] width 84 height 16
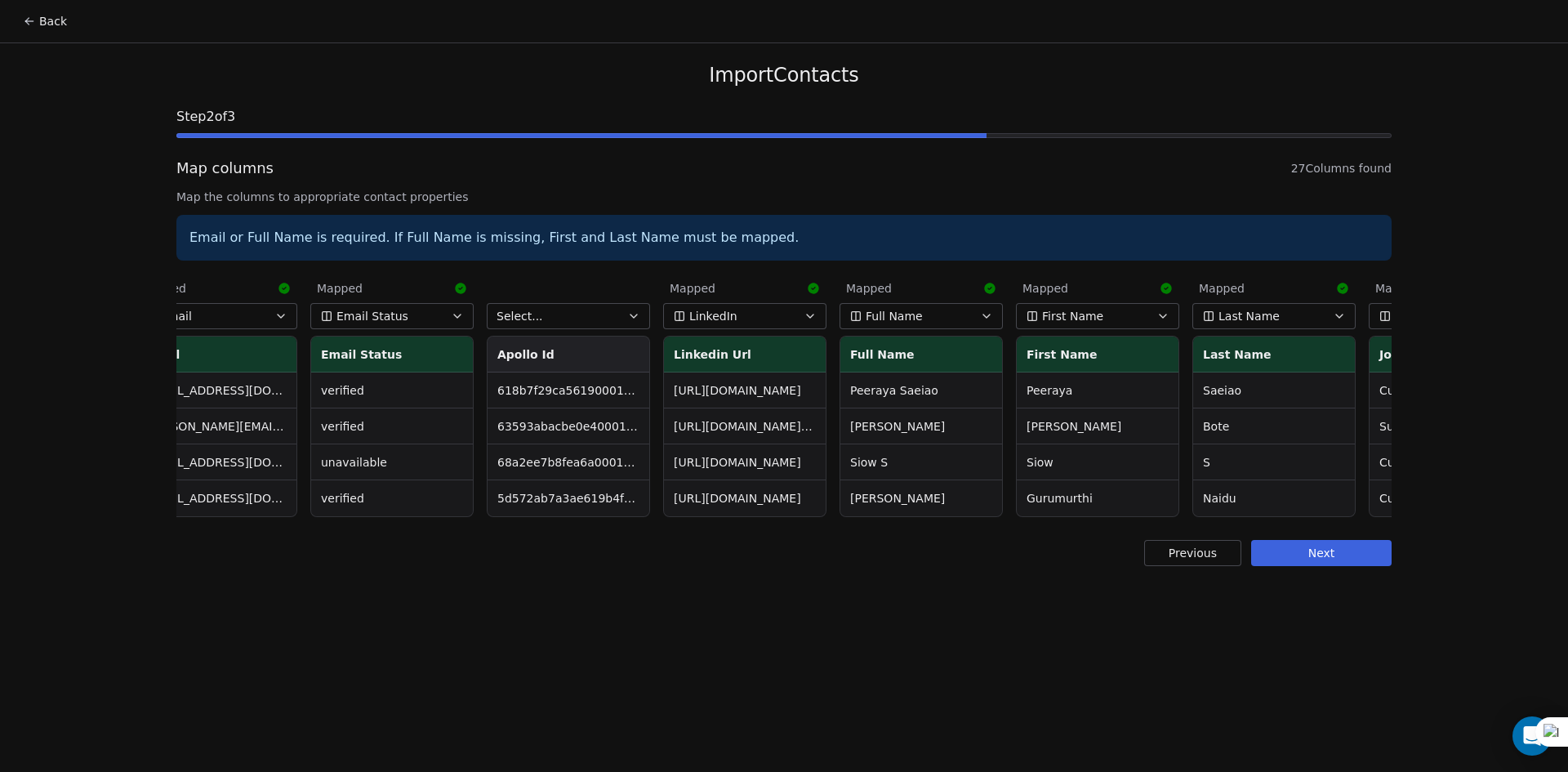
scroll to position [0, 0]
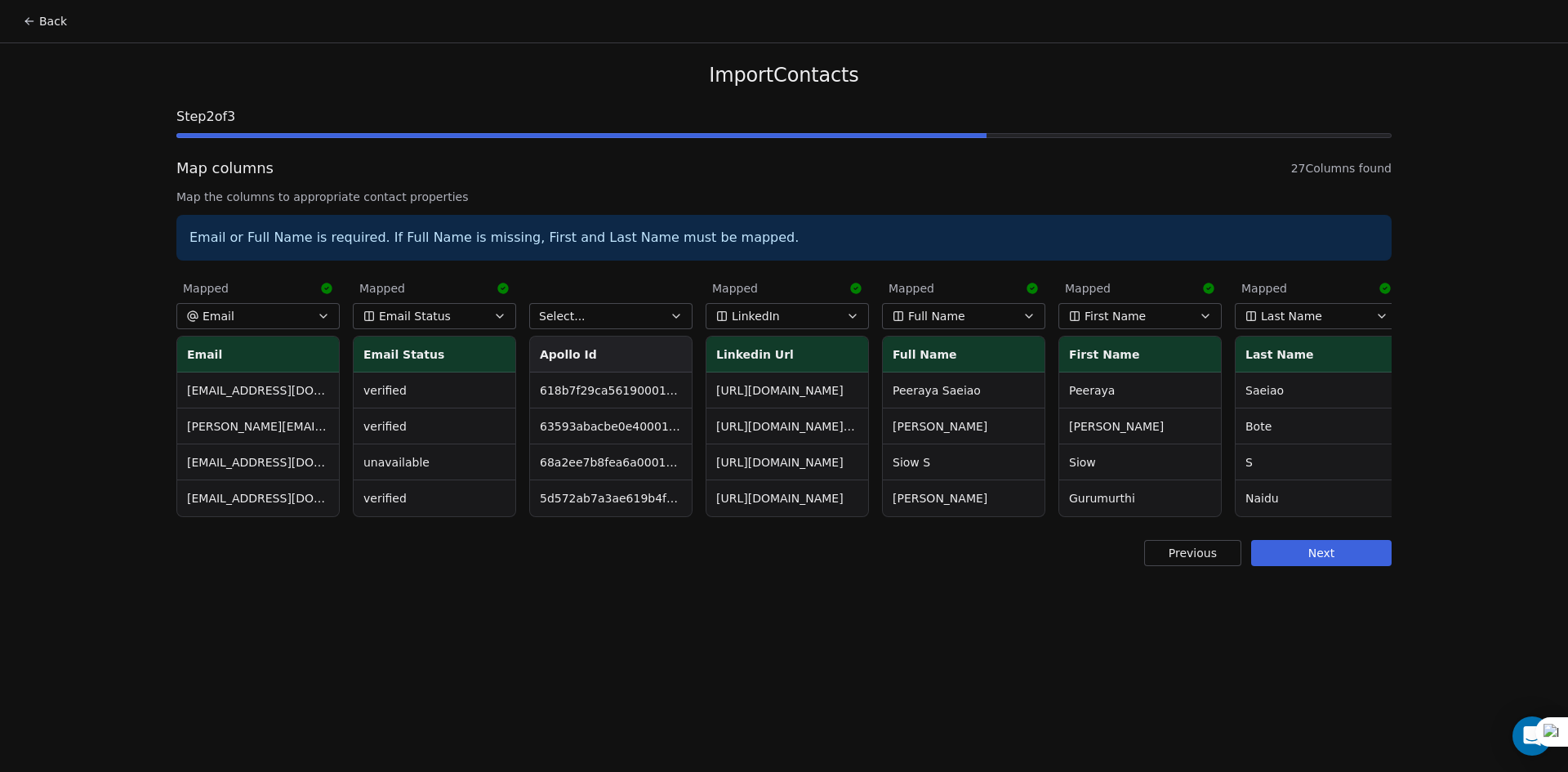
click at [1315, 567] on button "Next" at bounding box center [1321, 553] width 140 height 26
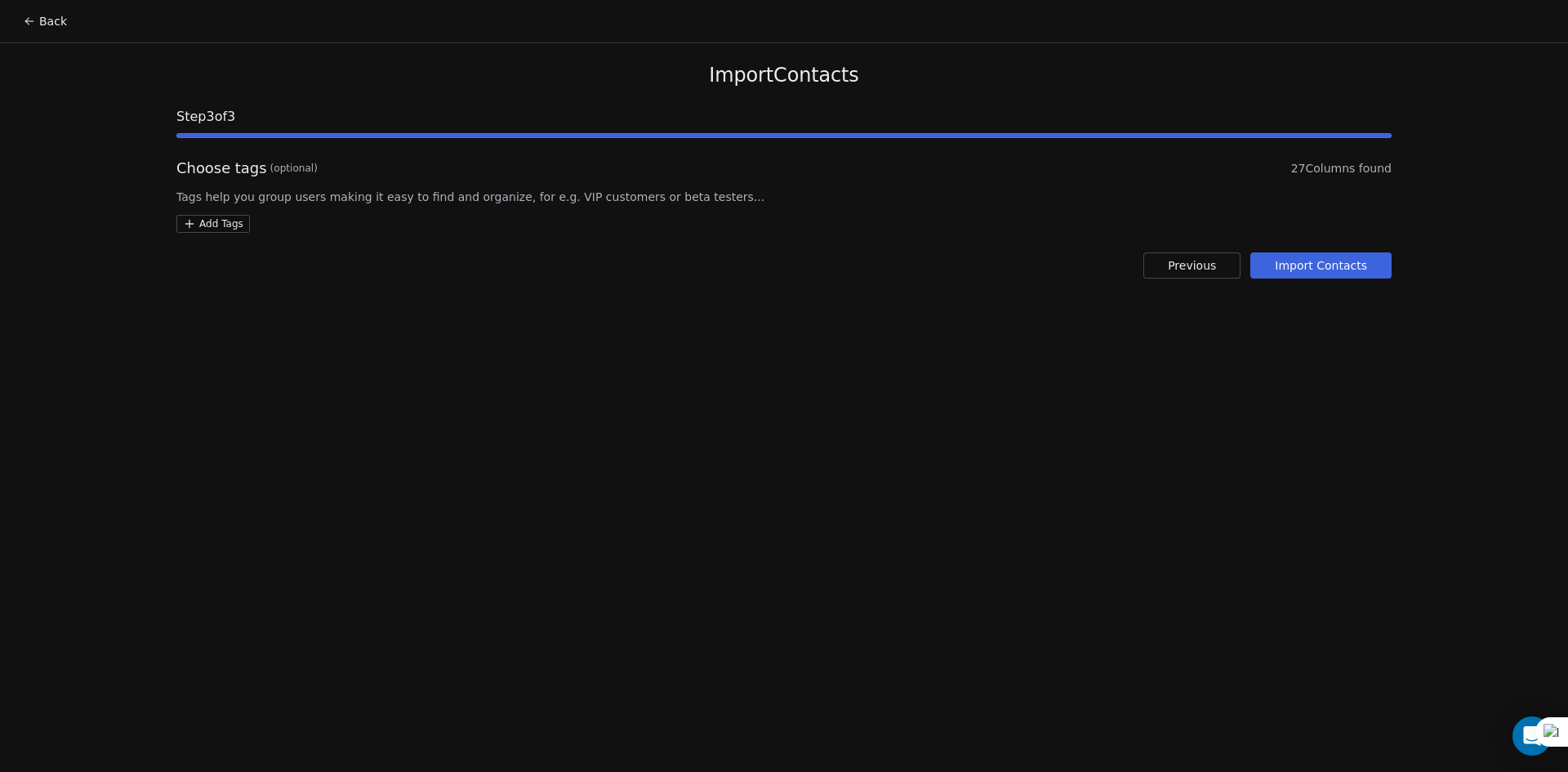
click at [1321, 276] on button "Import Contacts" at bounding box center [1321, 265] width 141 height 26
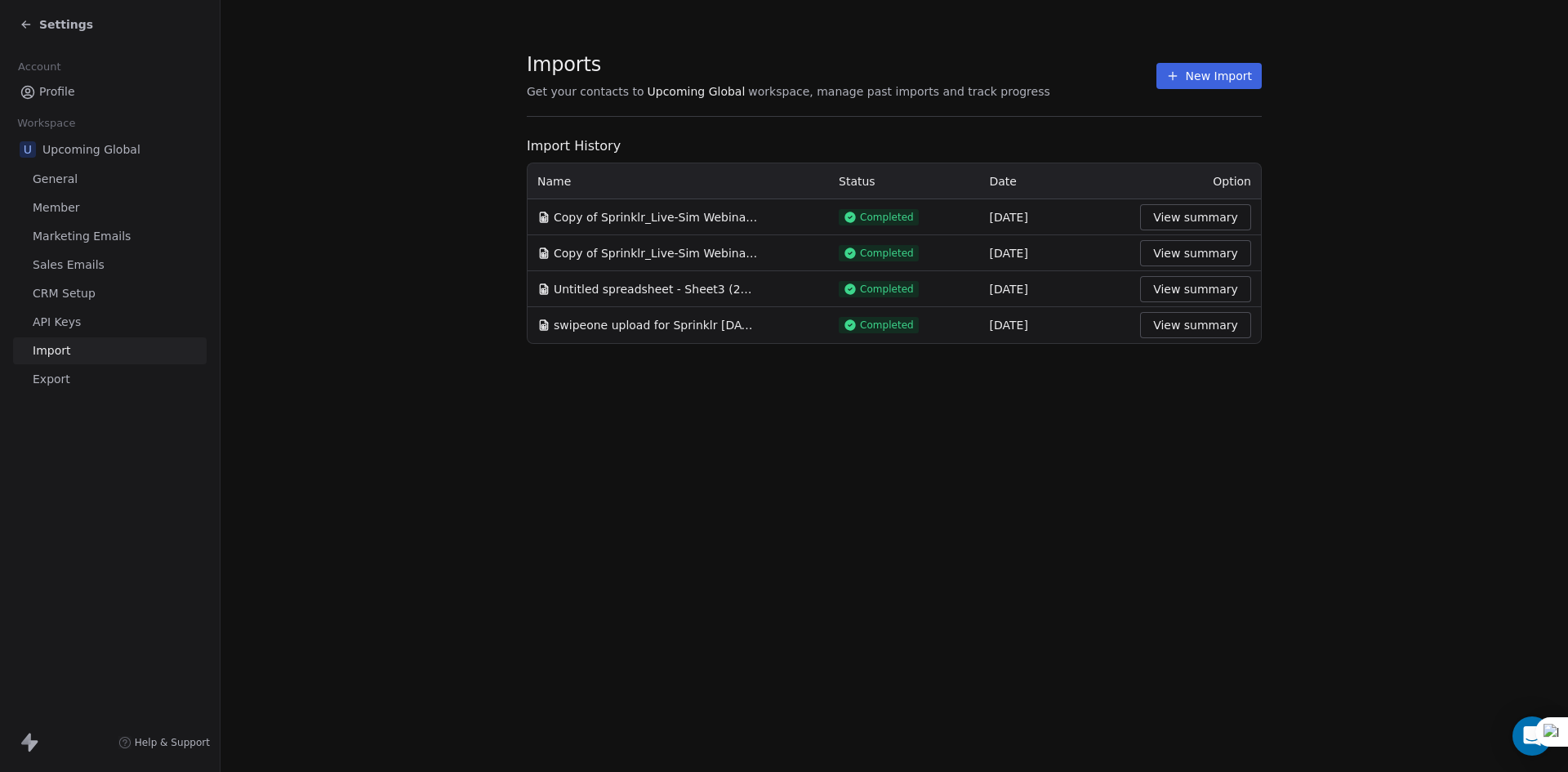
drag, startPoint x: 58, startPoint y: 20, endPoint x: 90, endPoint y: 44, distance: 40.0
click at [58, 20] on span "Settings" at bounding box center [67, 24] width 54 height 16
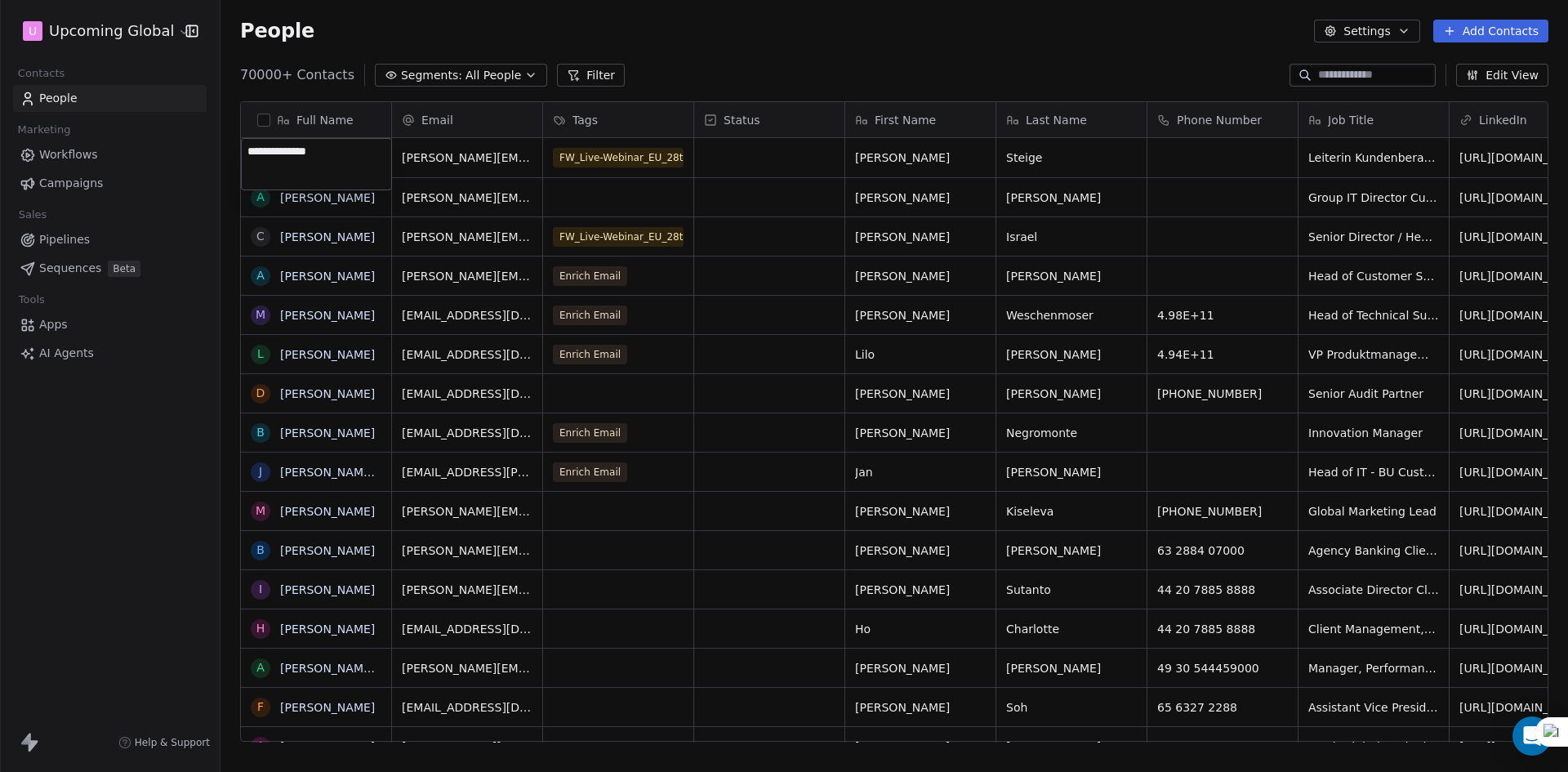
scroll to position [667, 1336]
click at [703, 37] on html "U Upcoming Global Contacts People Marketing Workflows Campaigns Sales Pipelines…" at bounding box center [784, 386] width 1568 height 772
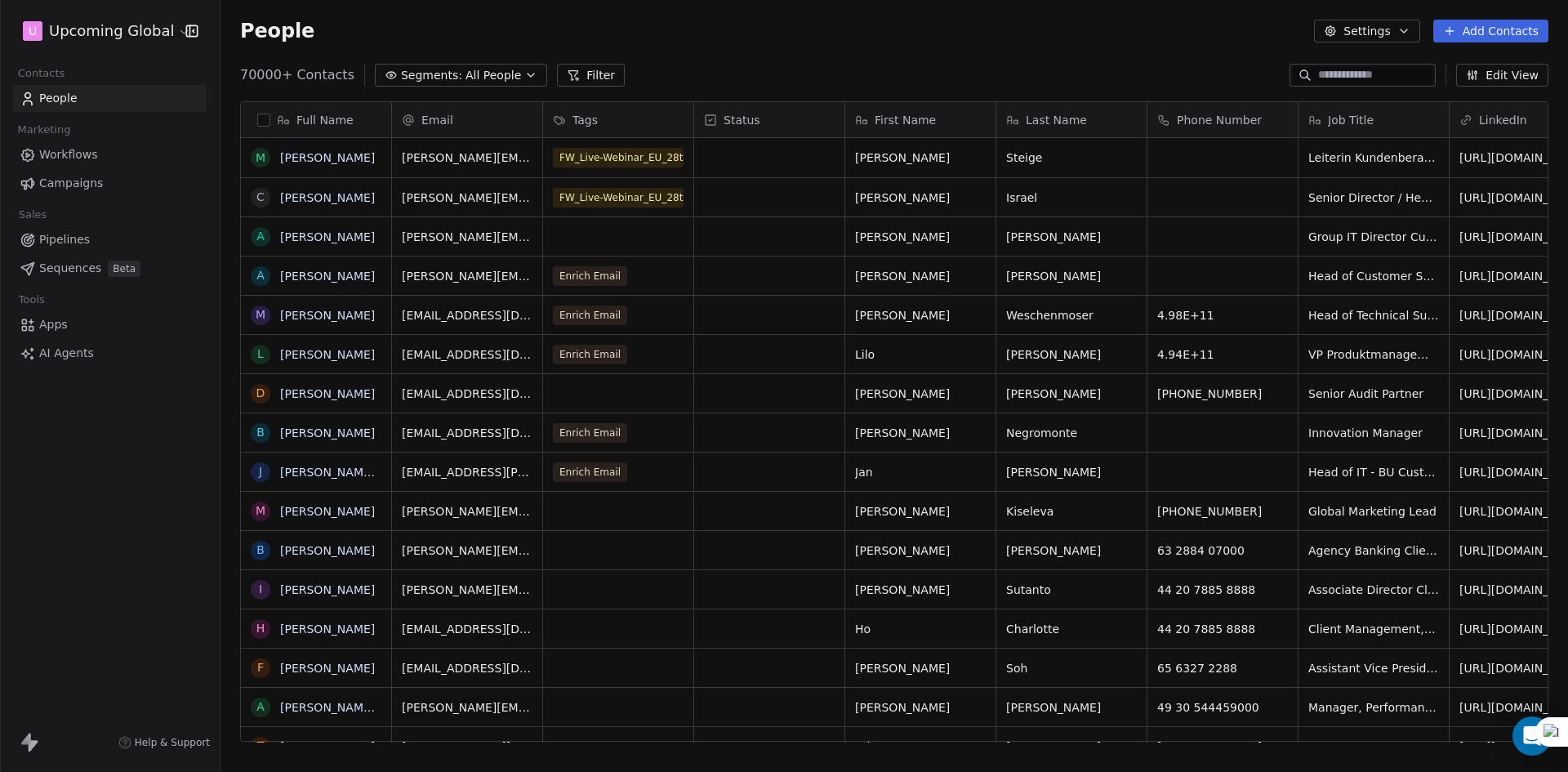
click at [503, 75] on button "Segments: All People" at bounding box center [460, 75] width 172 height 23
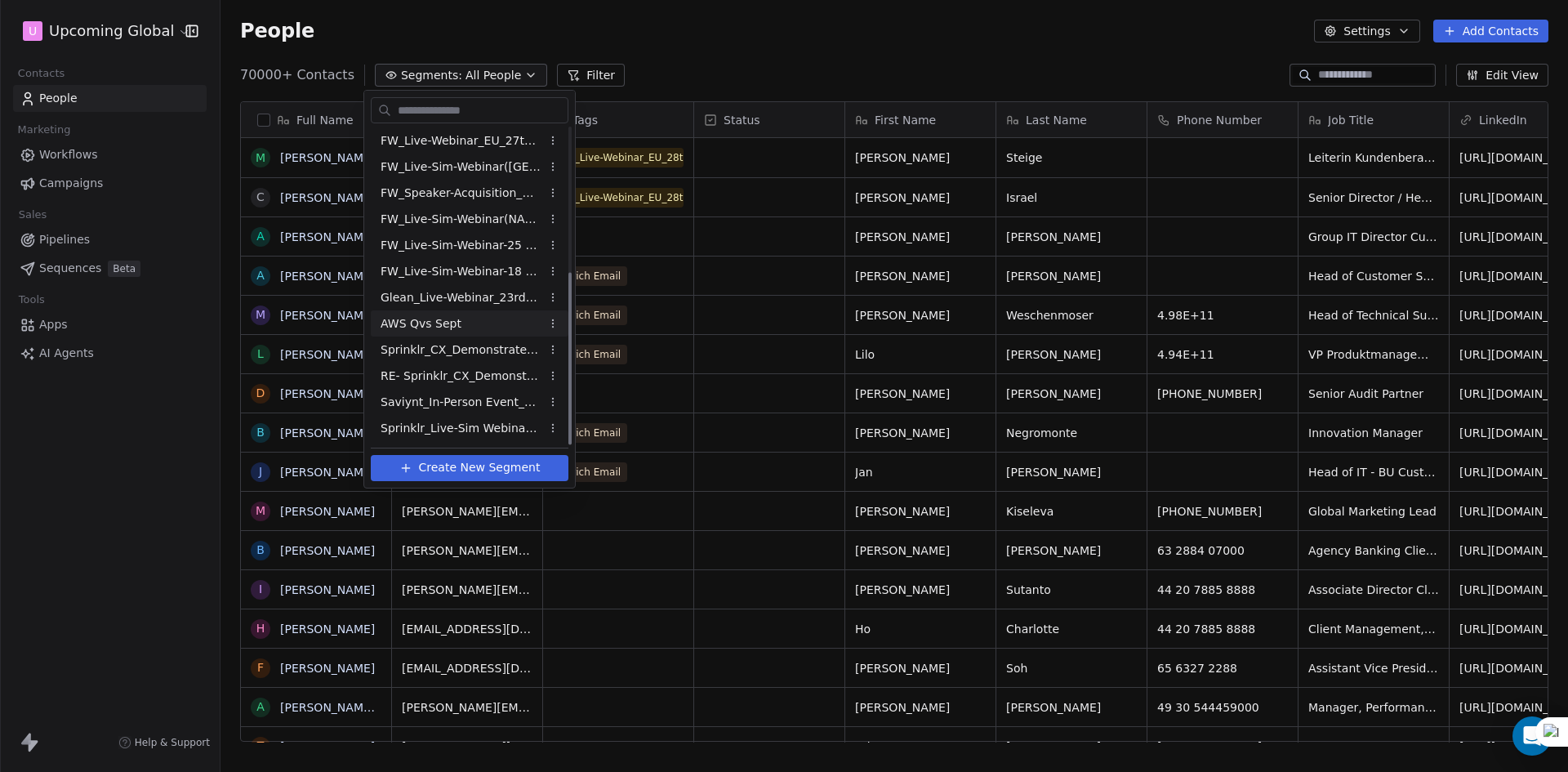
scroll to position [264, 0]
click at [499, 422] on span "Sprinklr_Live-Sim Webinar_[DATE]" at bounding box center [461, 428] width 160 height 17
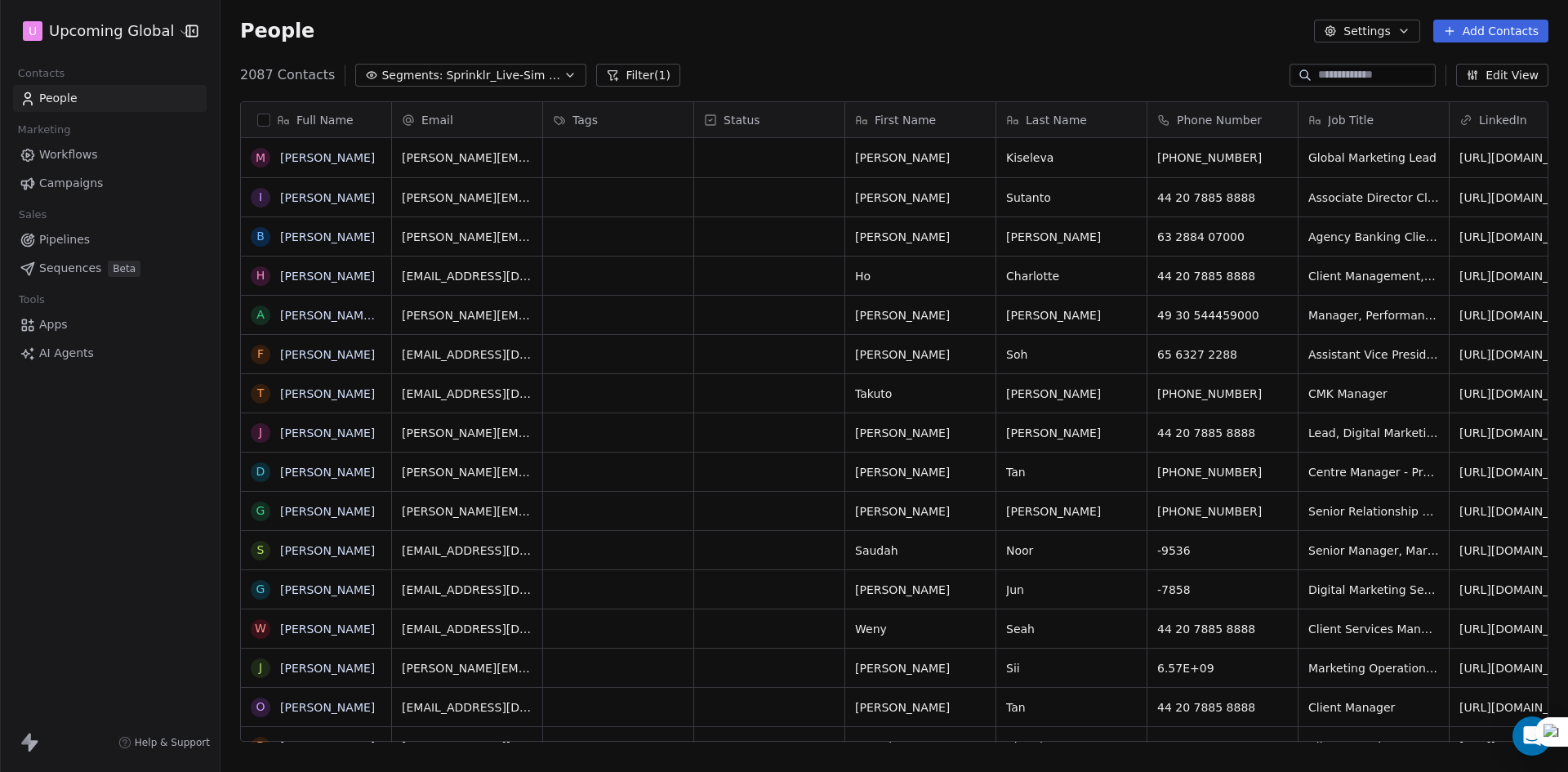
scroll to position [667, 1336]
click at [261, 117] on button "button" at bounding box center [264, 120] width 14 height 14
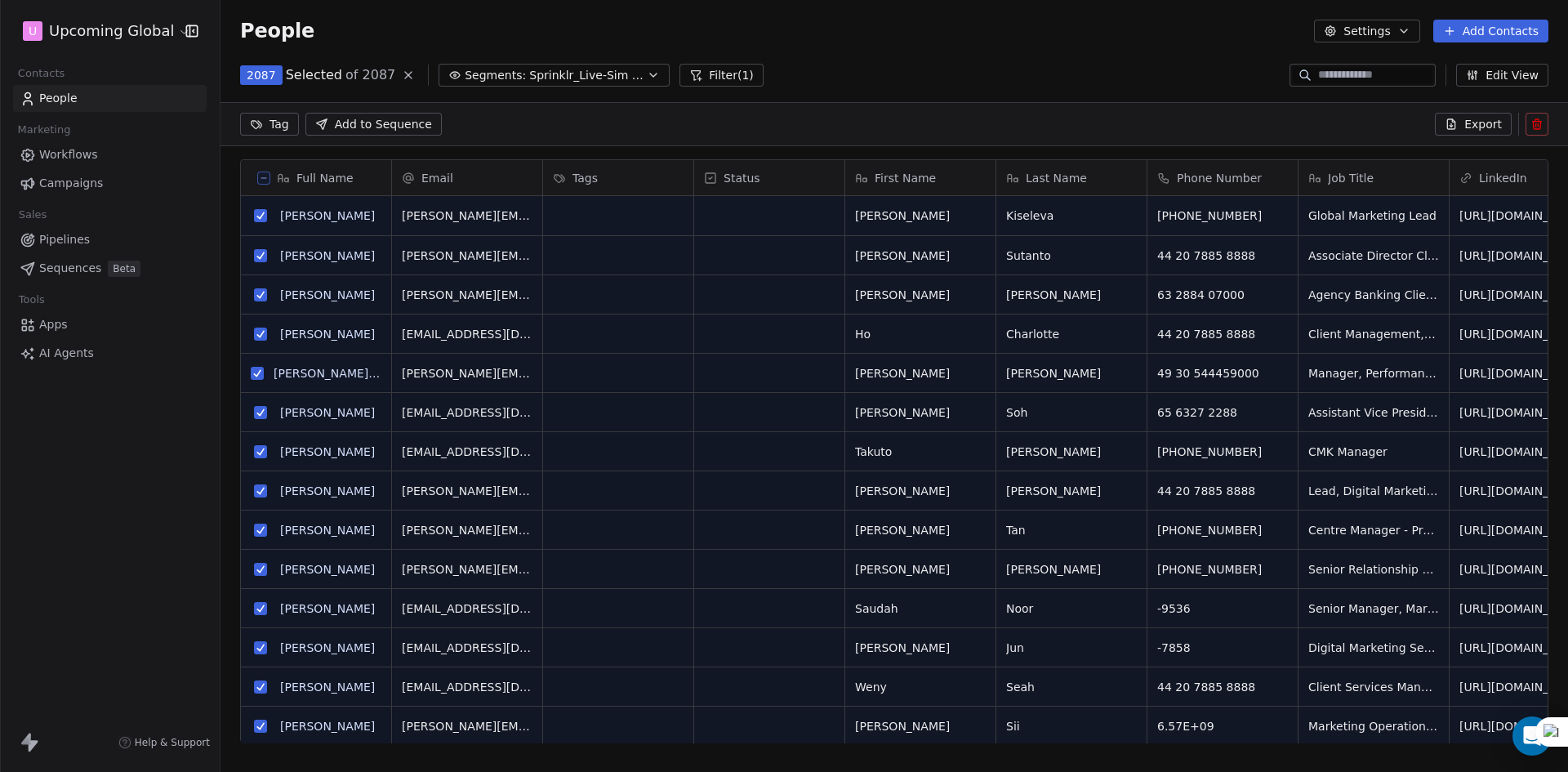
scroll to position [610, 1336]
click at [689, 79] on button "Filter (1)" at bounding box center [721, 75] width 84 height 23
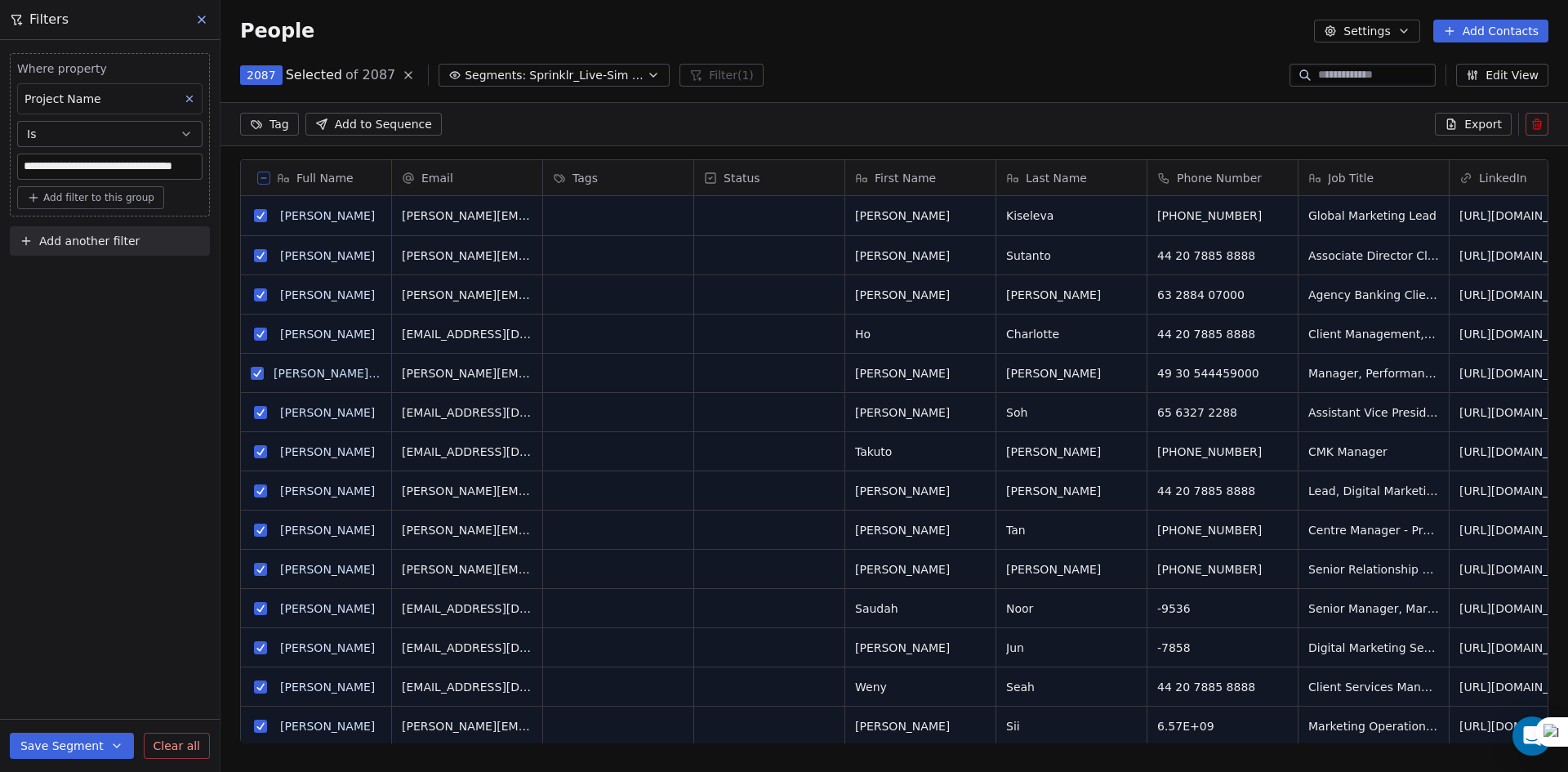
click at [68, 250] on button "Add another filter" at bounding box center [110, 241] width 200 height 30
click at [85, 273] on span "Contact properties" at bounding box center [80, 279] width 106 height 17
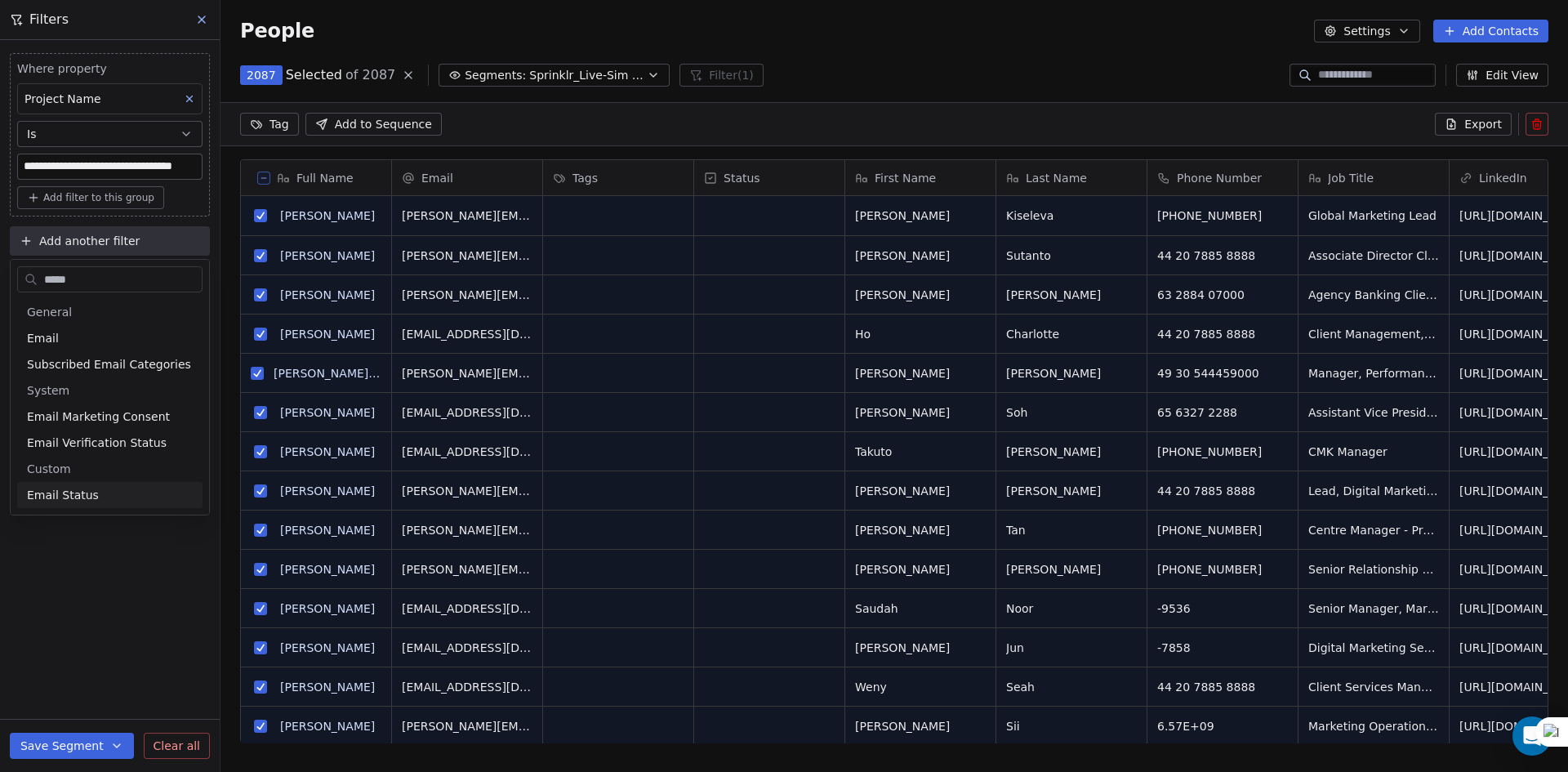
type input "*****"
click at [59, 493] on span "Email Status" at bounding box center [63, 495] width 72 height 16
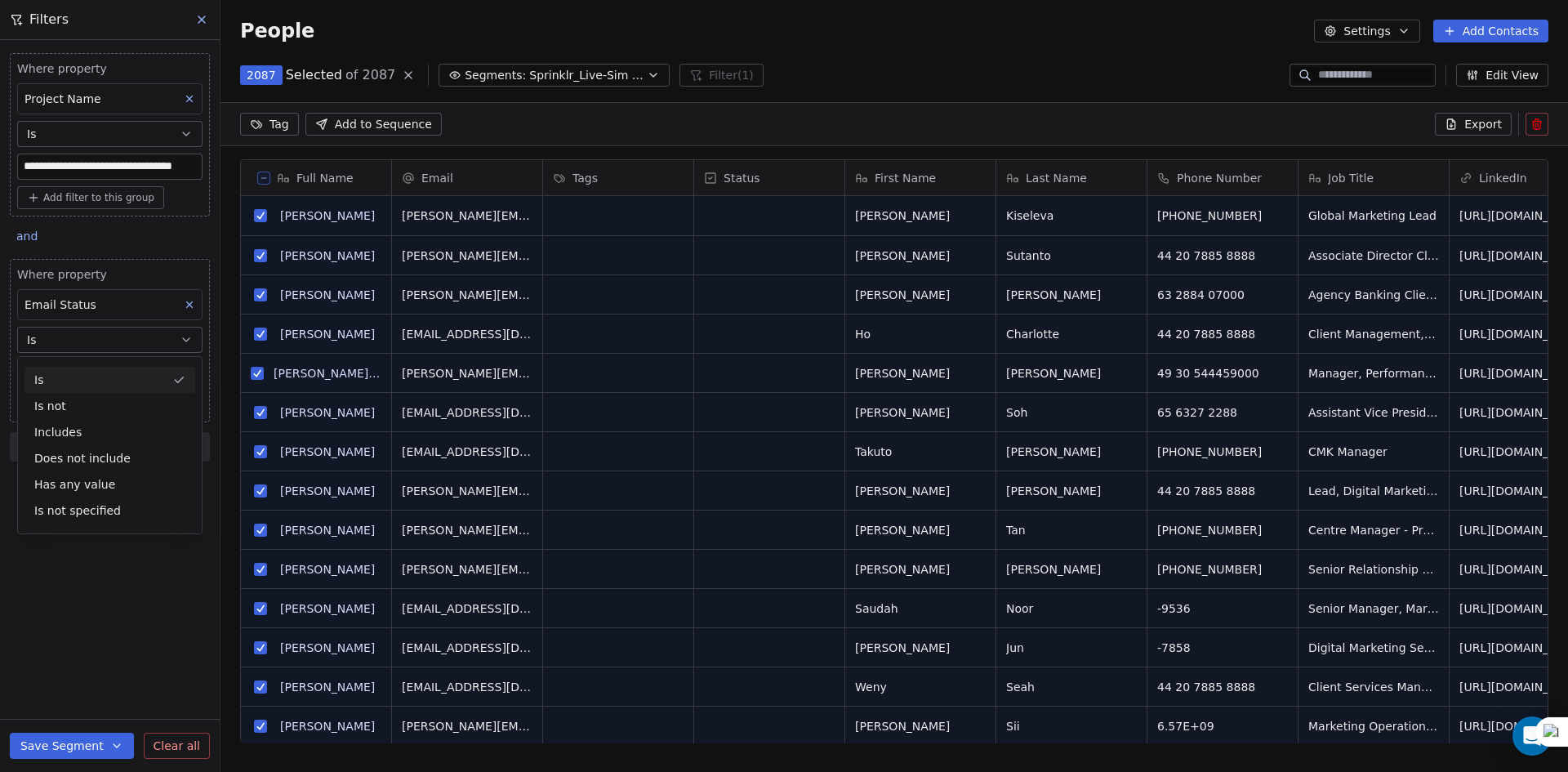
click at [84, 338] on button "Is" at bounding box center [110, 340] width 186 height 26
click at [73, 370] on body "**********" at bounding box center [784, 386] width 1568 height 772
drag, startPoint x: 89, startPoint y: 461, endPoint x: 101, endPoint y: 417, distance: 45.6
click at [101, 417] on div "catch_all safe" at bounding box center [122, 441] width 197 height 72
click at [58, 590] on html "**********" at bounding box center [784, 386] width 1568 height 772
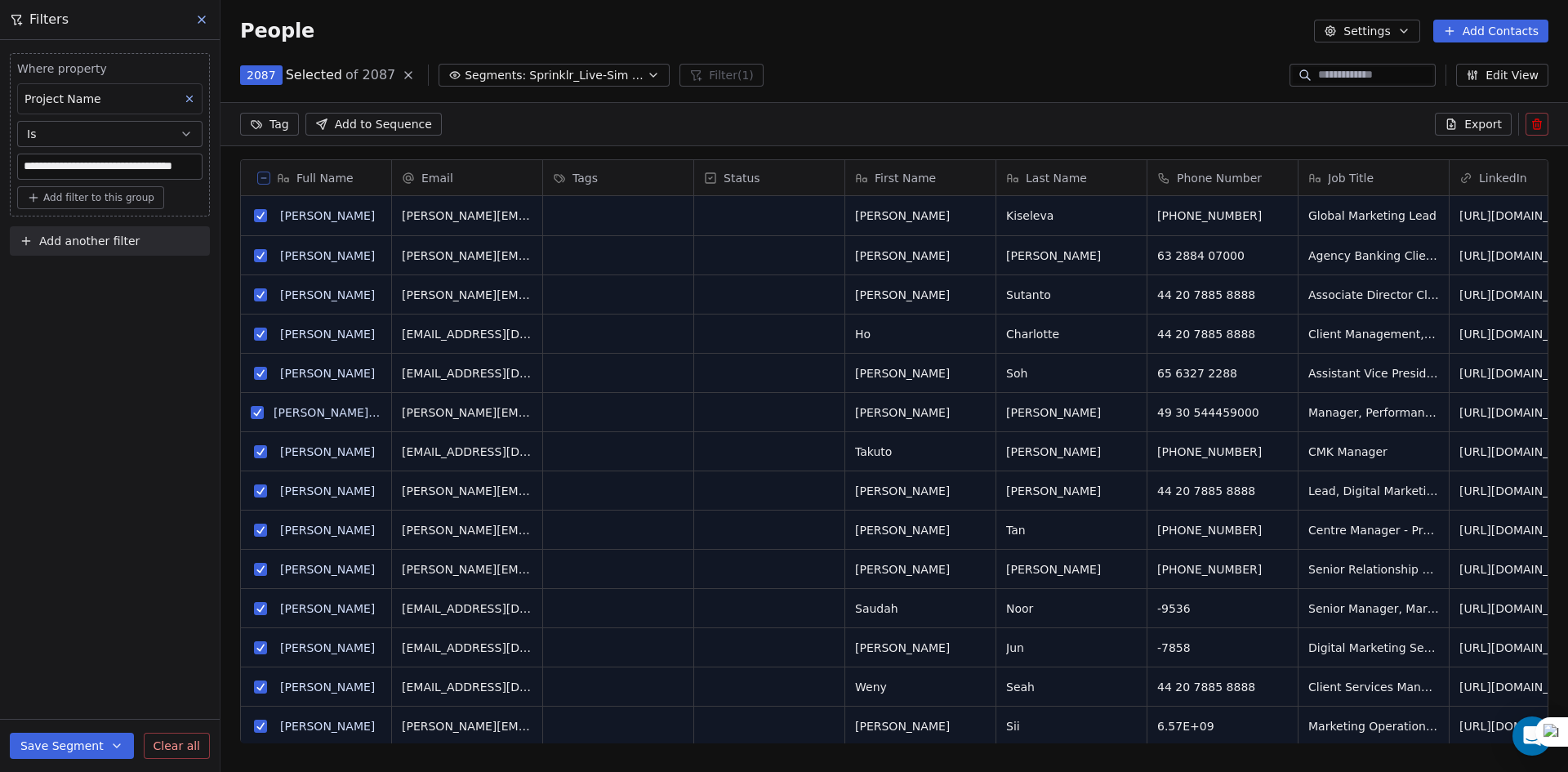
click at [1506, 126] on button "Export" at bounding box center [1473, 123] width 77 height 23
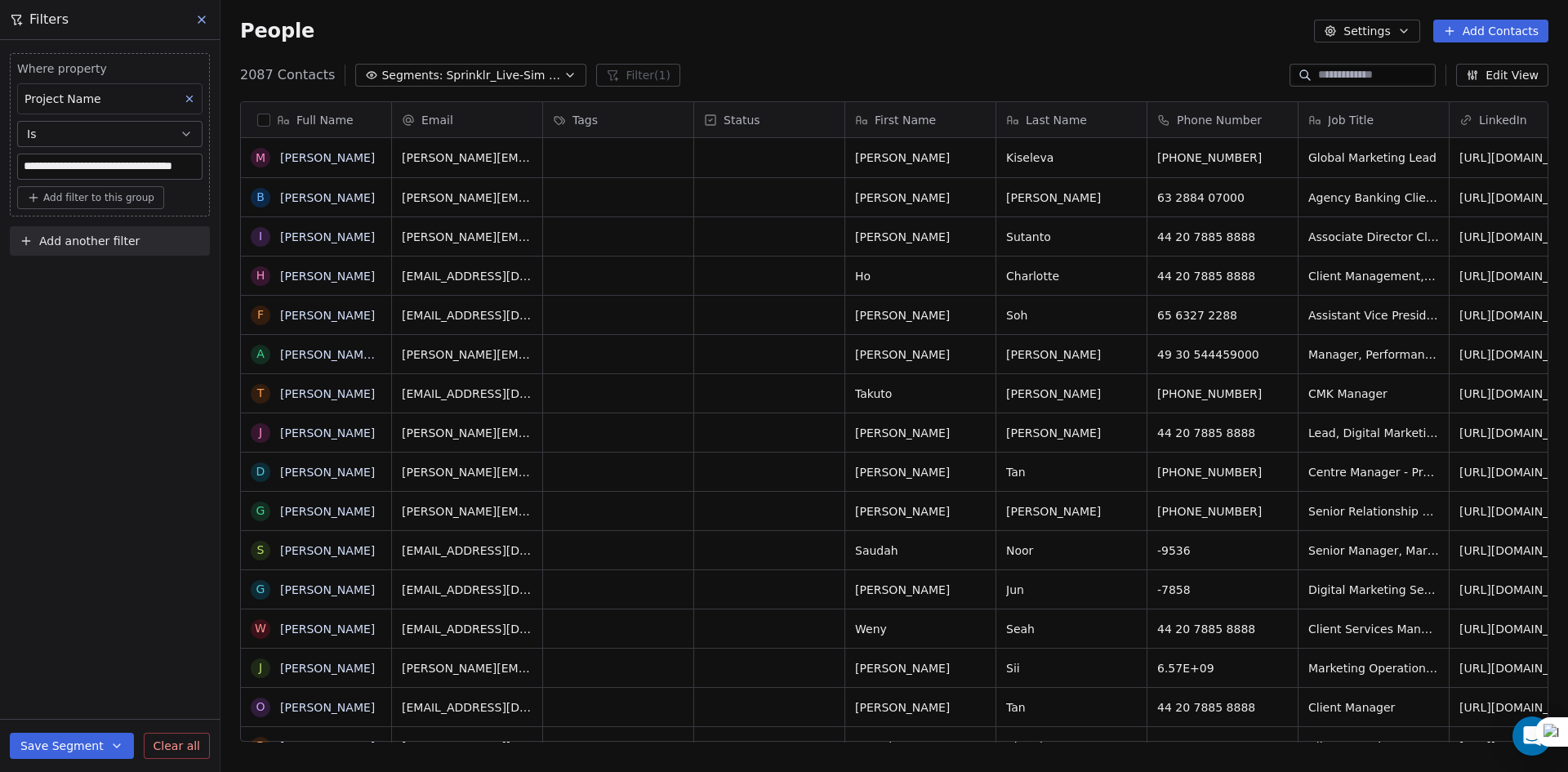
scroll to position [667, 1336]
click at [1416, 35] on button "Settings" at bounding box center [1366, 31] width 105 height 23
click at [1377, 138] on span "Export" at bounding box center [1378, 144] width 38 height 17
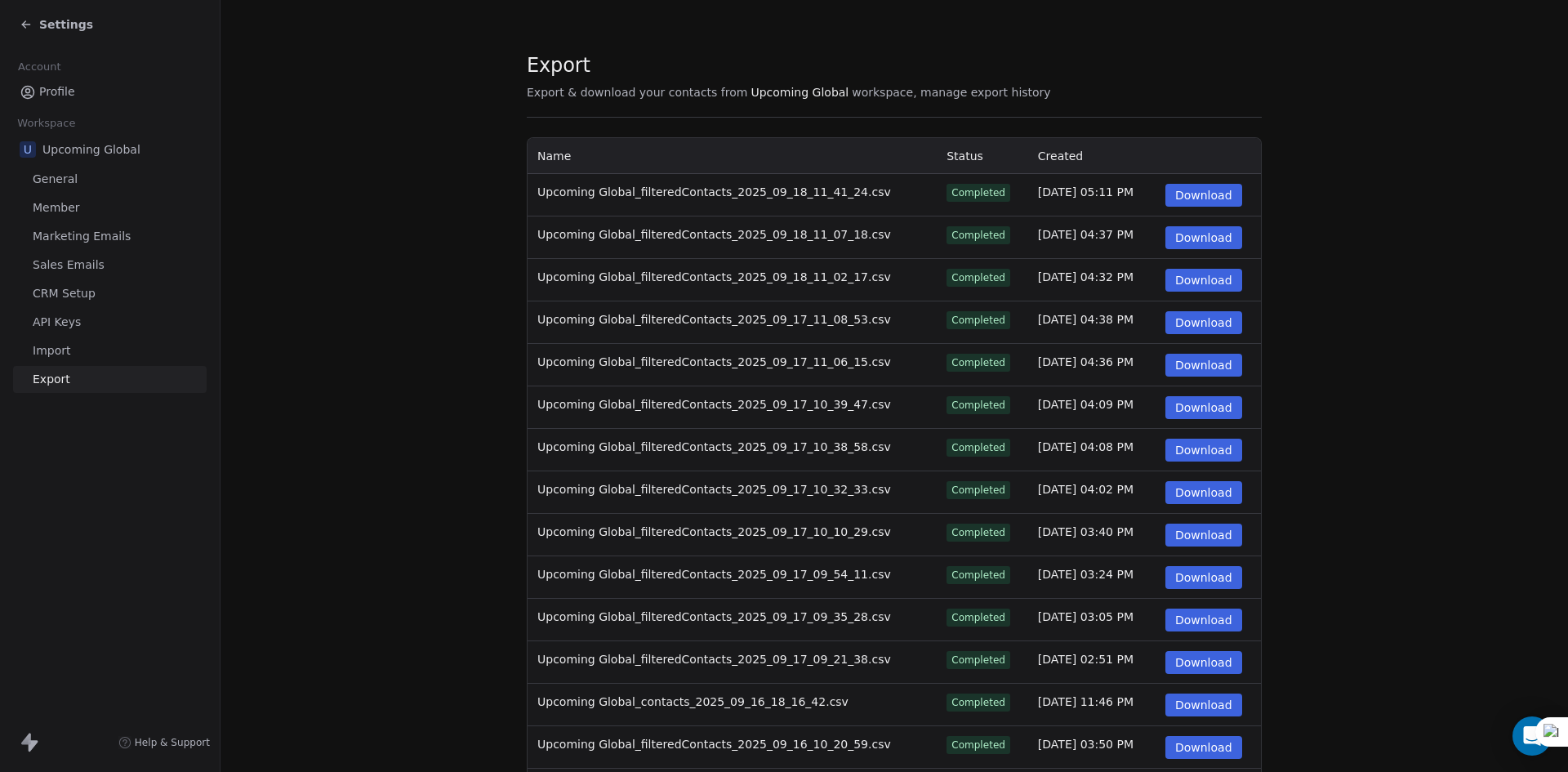
click at [1221, 191] on button "Download" at bounding box center [1203, 195] width 77 height 23
click at [23, 22] on icon at bounding box center [26, 24] width 14 height 14
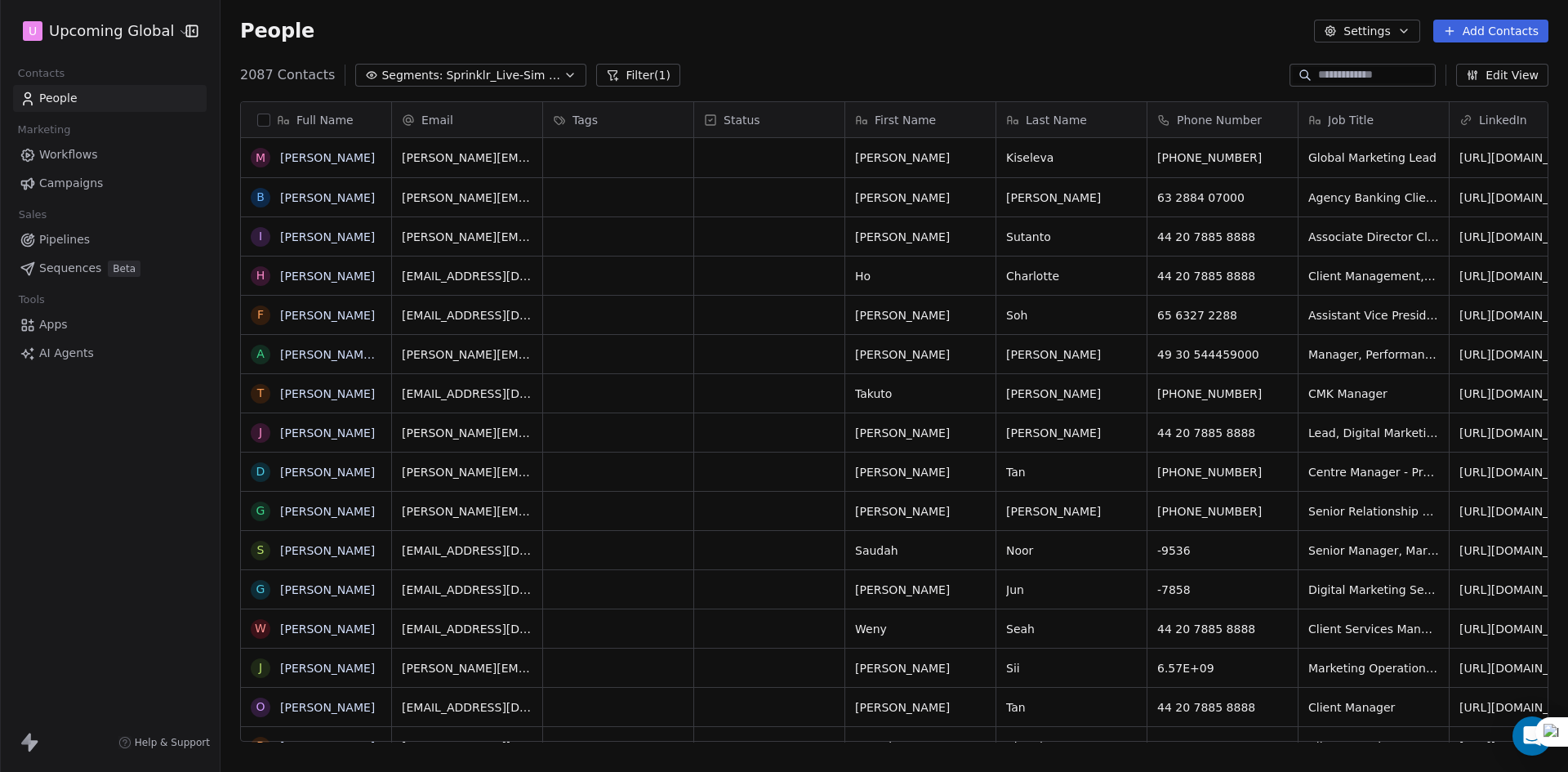
scroll to position [667, 1336]
click at [1500, 31] on button "Add Contacts" at bounding box center [1491, 31] width 115 height 23
click at [1442, 89] on div "Import from CSV" at bounding box center [1490, 92] width 131 height 17
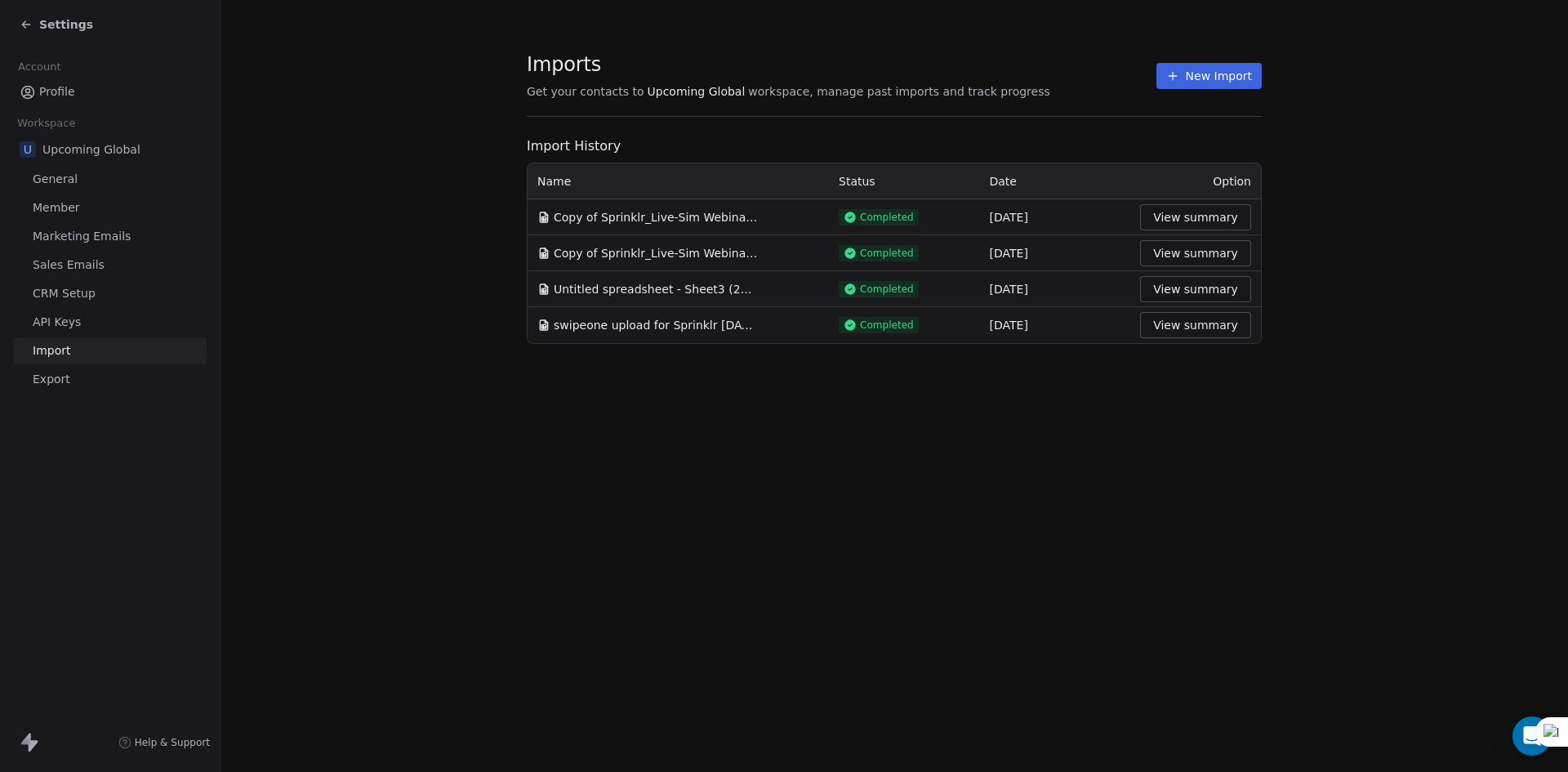
click at [1196, 82] on button "New Import" at bounding box center [1209, 76] width 105 height 26
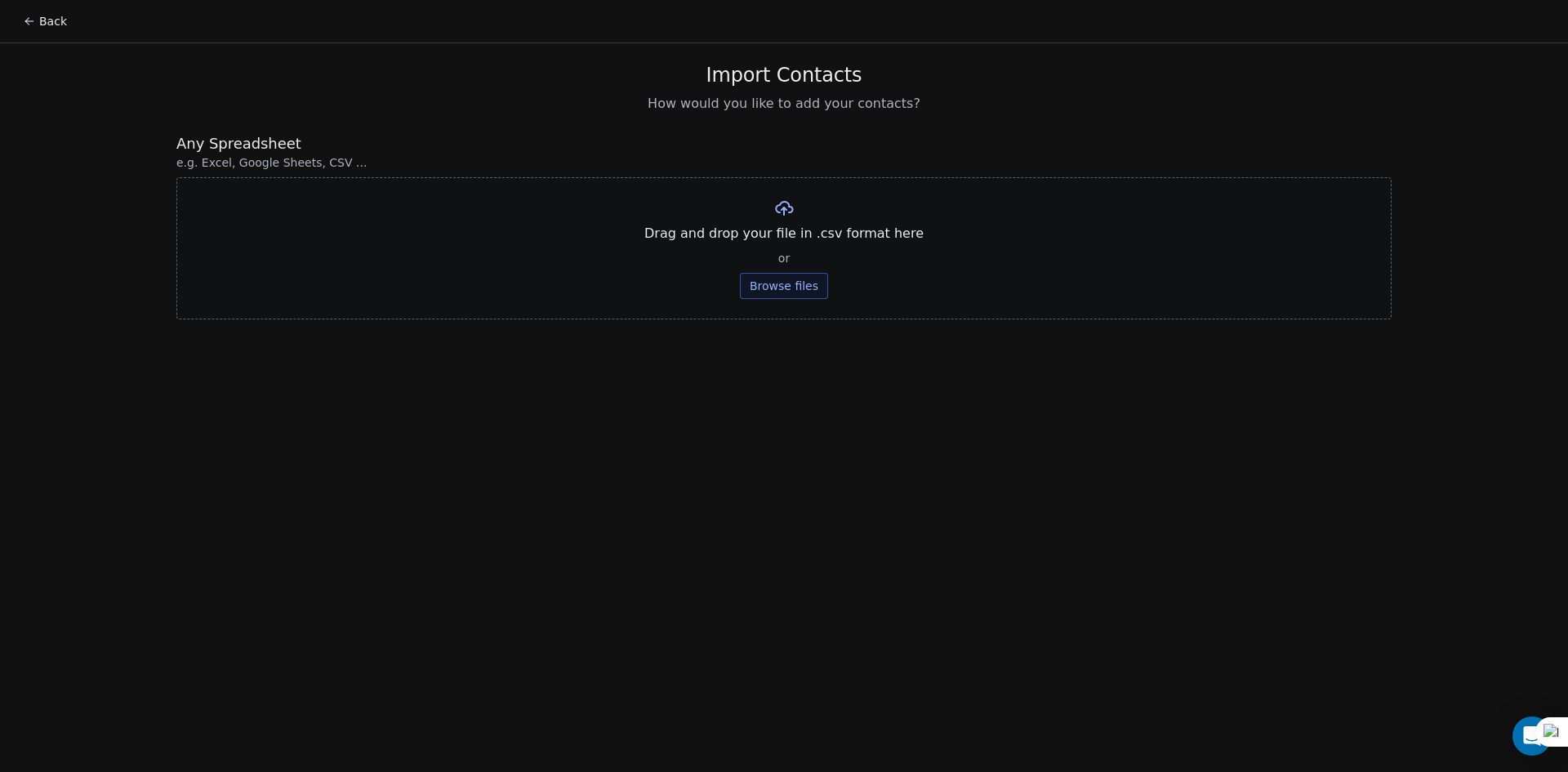
click at [767, 278] on button "Browse files" at bounding box center [784, 286] width 88 height 26
click at [781, 234] on button "Upload" at bounding box center [784, 240] width 59 height 26
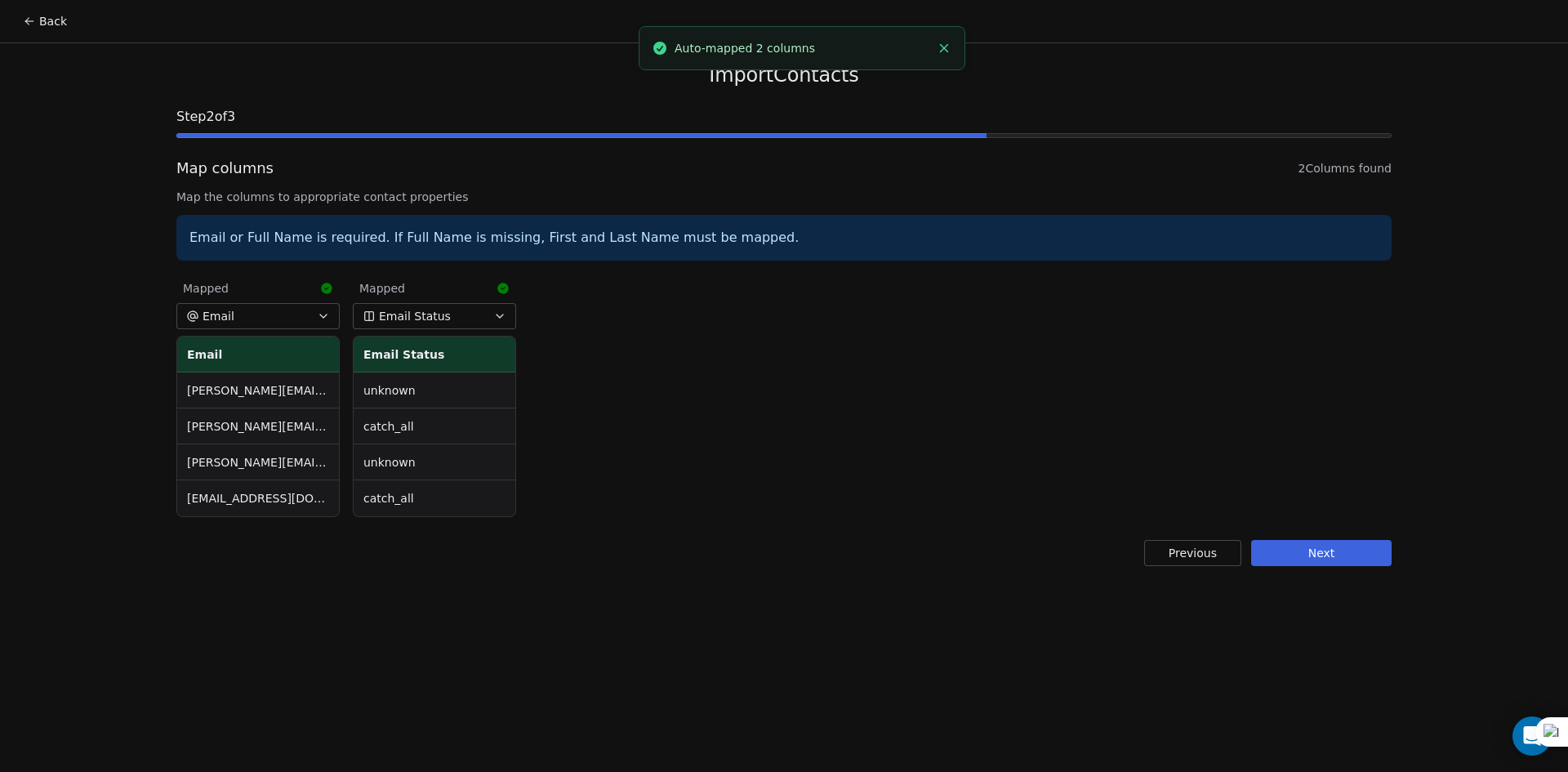
drag, startPoint x: 1294, startPoint y: 541, endPoint x: 1292, endPoint y: 552, distance: 11.2
click at [1294, 543] on button "Next" at bounding box center [1321, 553] width 140 height 26
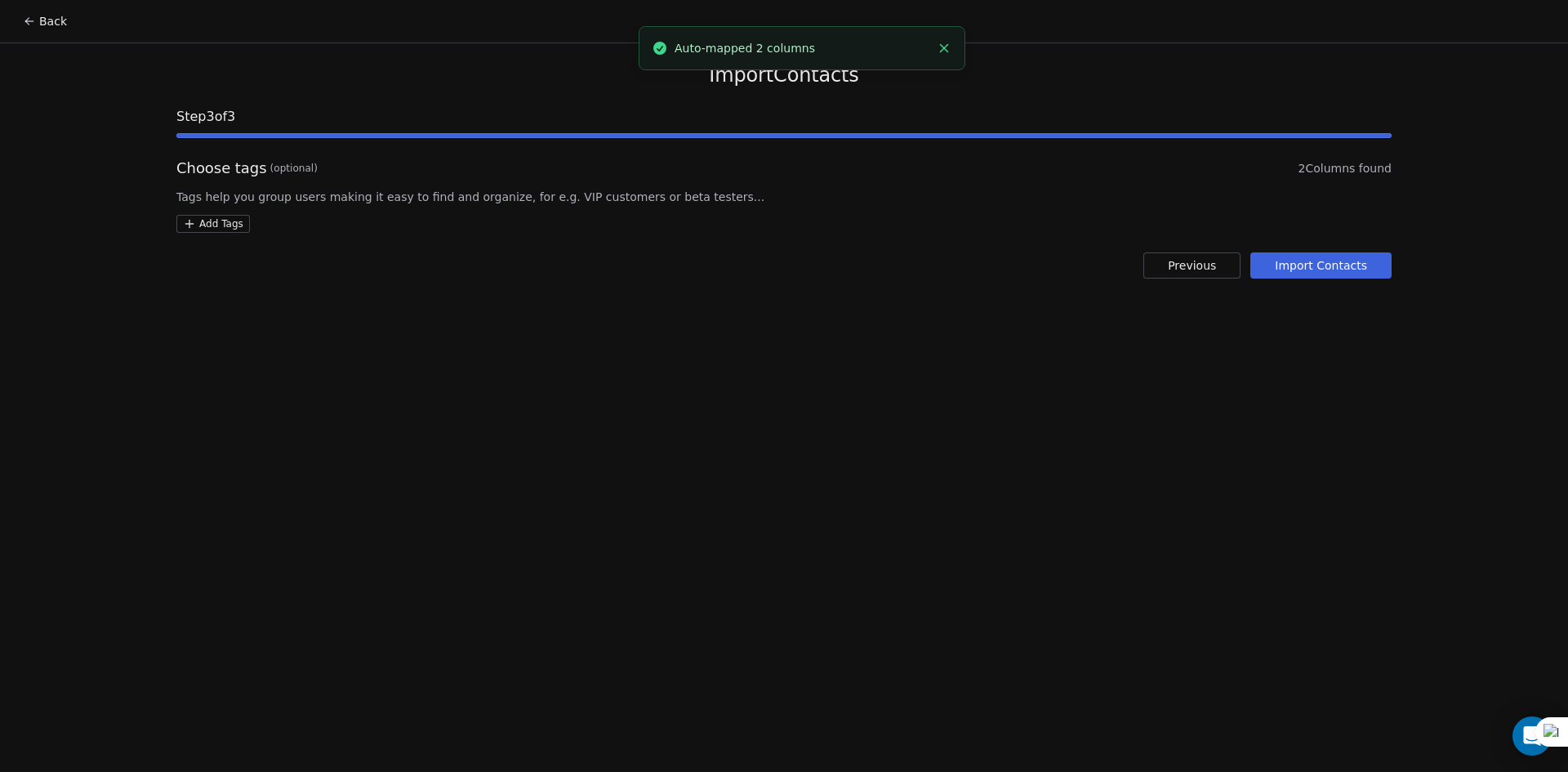
click at [1315, 267] on button "Import Contacts" at bounding box center [1321, 265] width 141 height 26
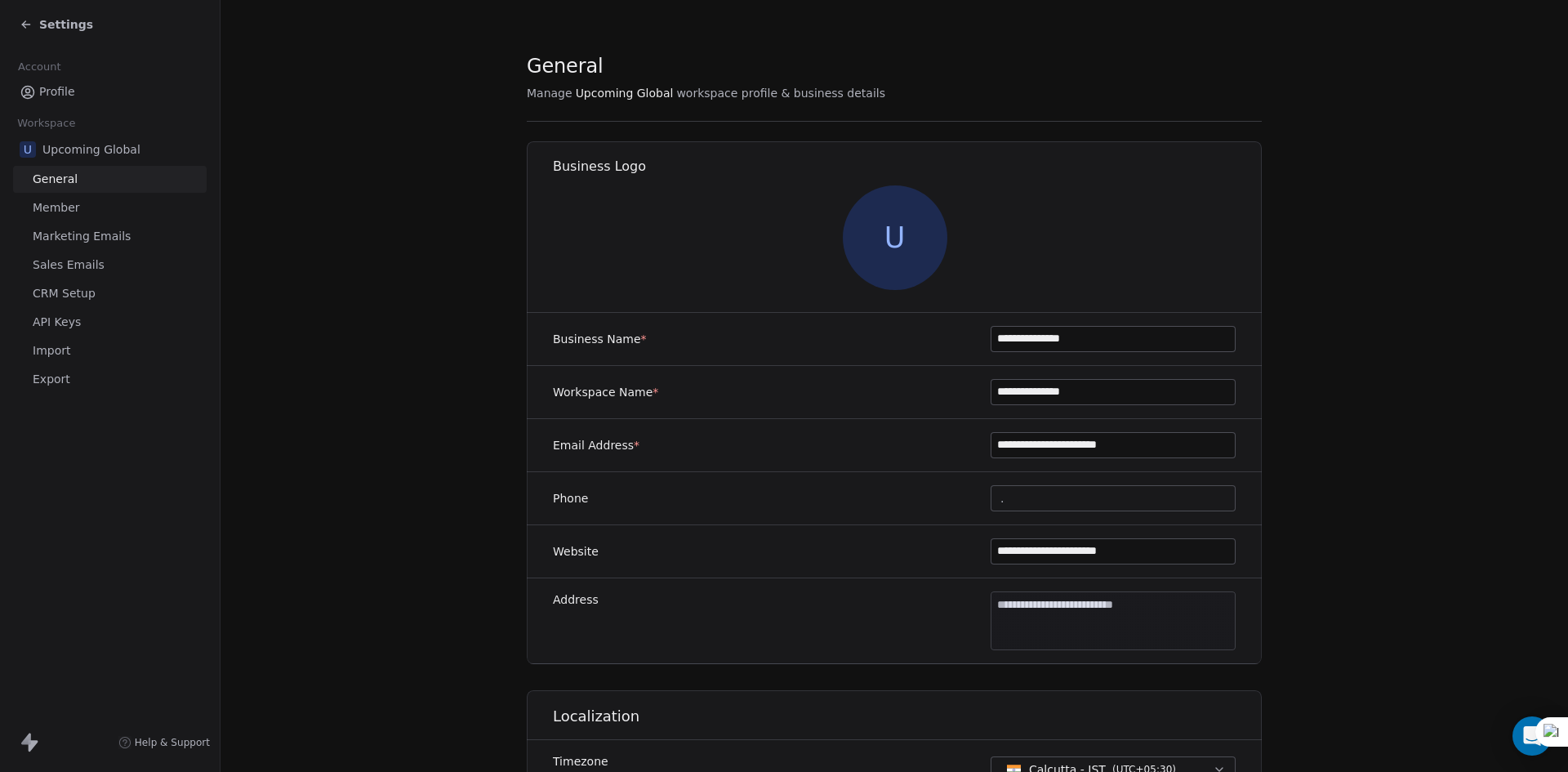
click at [31, 17] on div "Settings" at bounding box center [57, 24] width 74 height 16
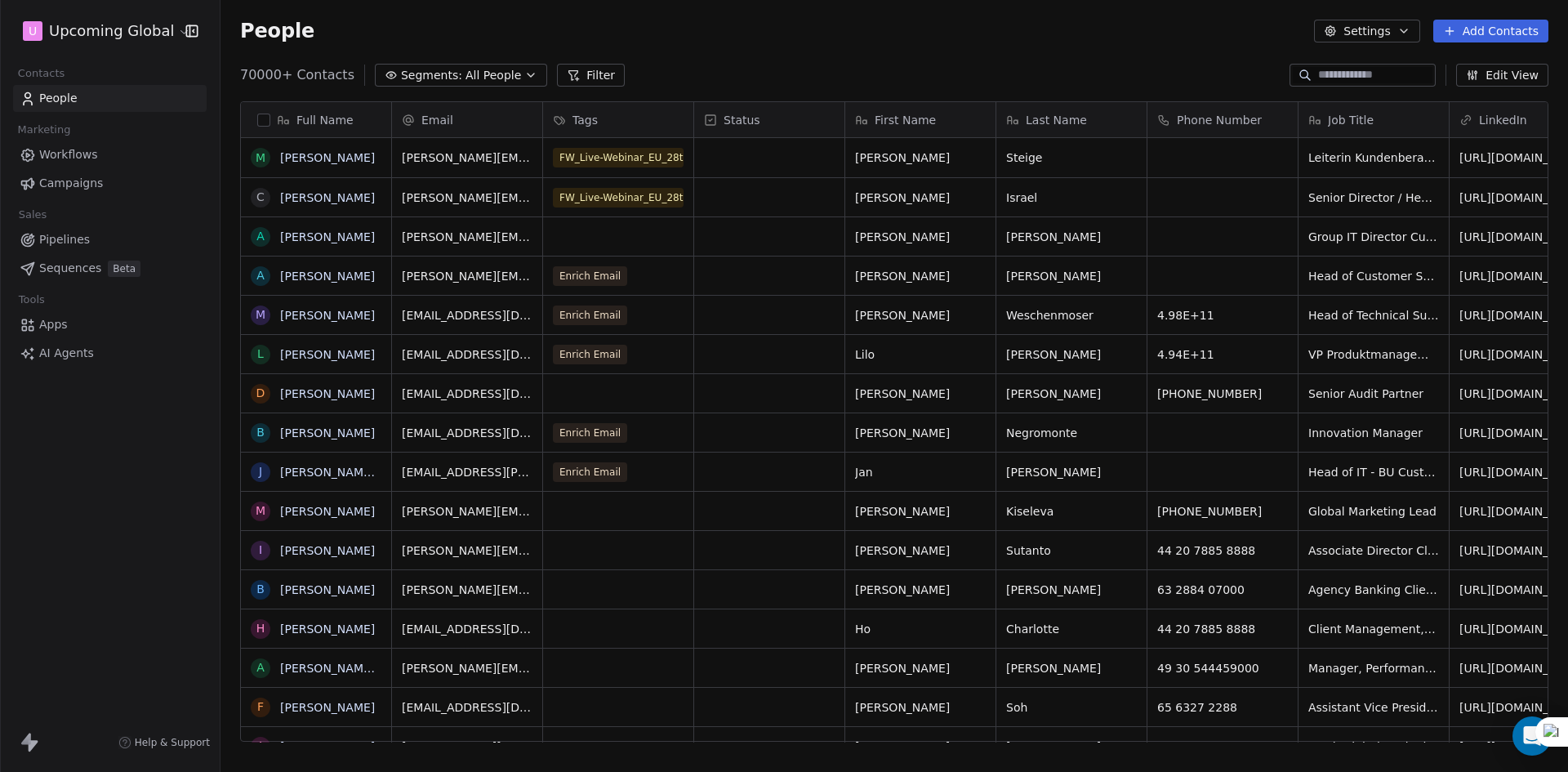
scroll to position [667, 1336]
click at [415, 71] on span "Segments:" at bounding box center [431, 75] width 61 height 17
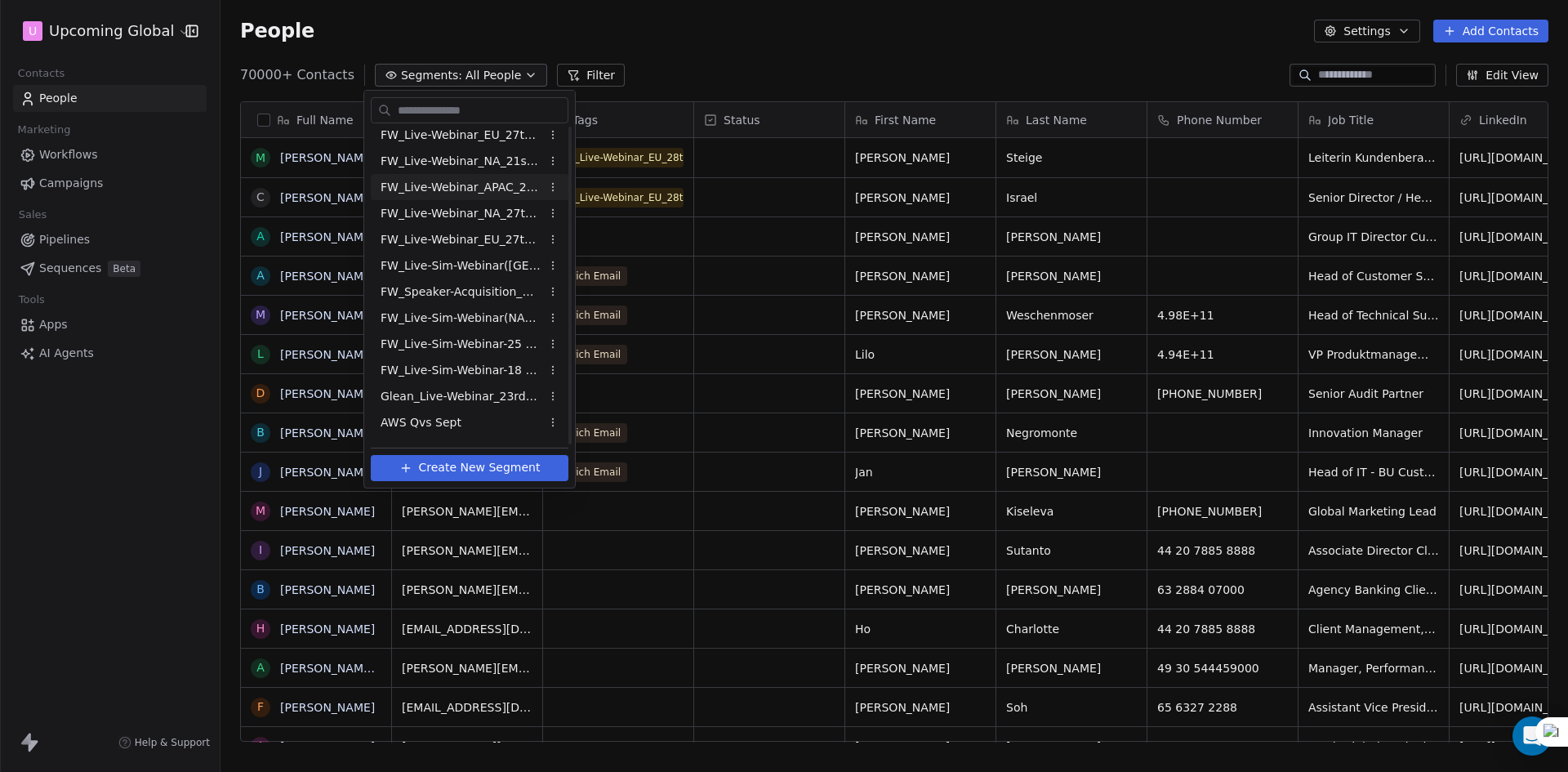
scroll to position [264, 0]
click at [467, 428] on span "Sprinklr_Live-Sim Webinar_[DATE]" at bounding box center [461, 428] width 160 height 17
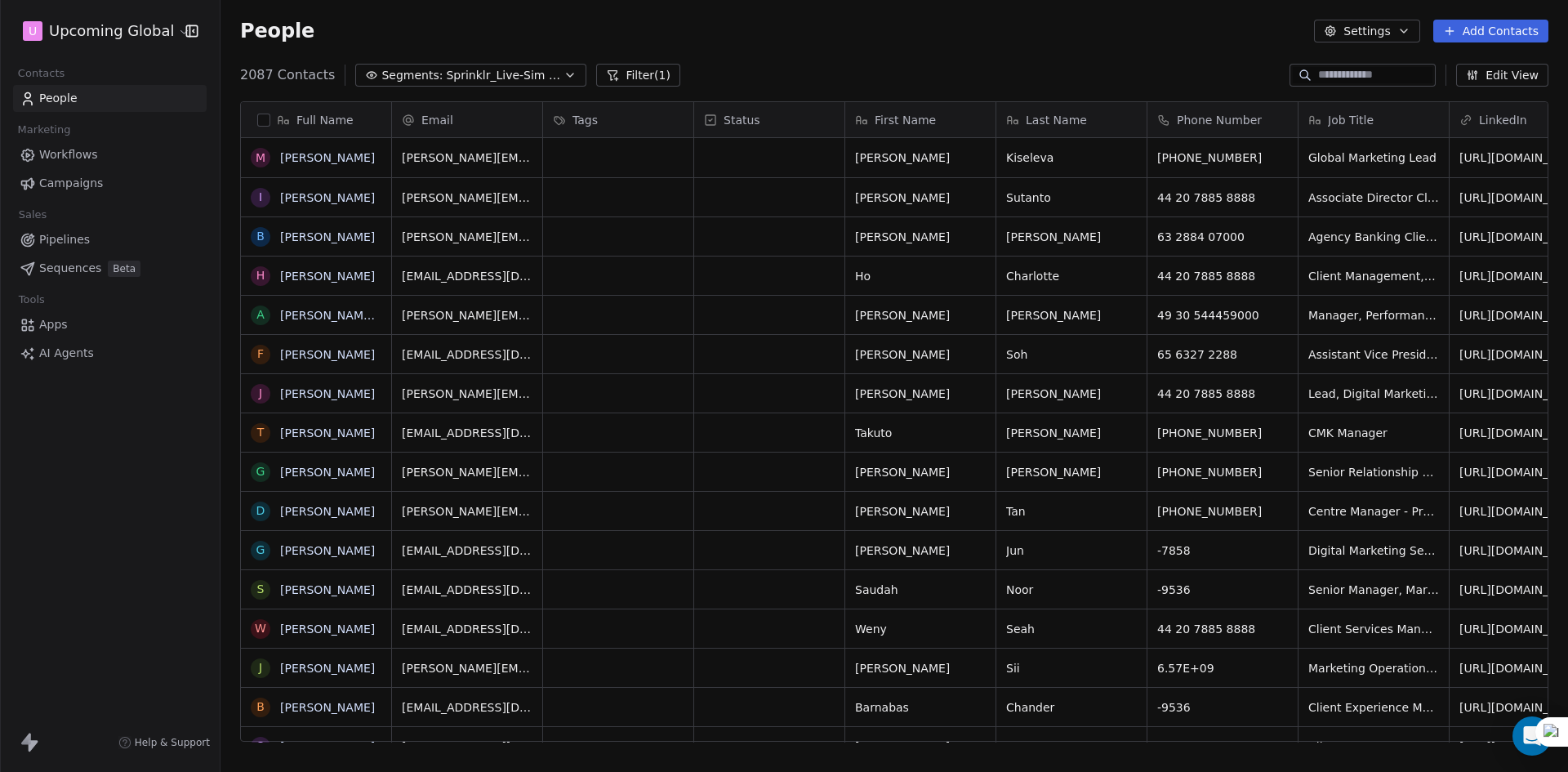
scroll to position [667, 1336]
click at [827, 123] on div "Status" at bounding box center [767, 120] width 127 height 16
click at [788, 151] on span "Manage property" at bounding box center [773, 154] width 98 height 16
click at [768, 180] on div "grid" at bounding box center [769, 197] width 150 height 39
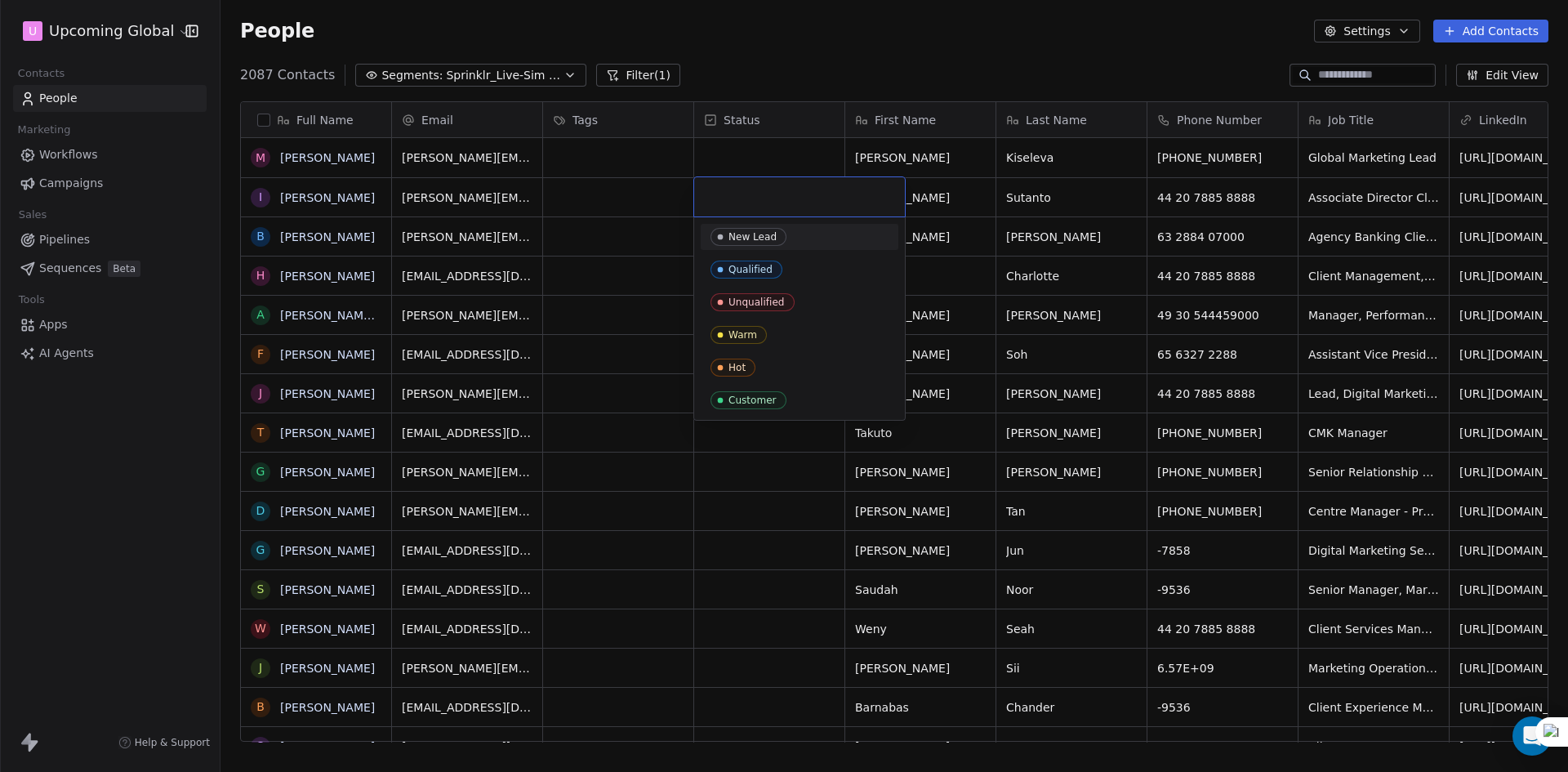
click at [645, 191] on html "U Upcoming Global Contacts People Marketing Workflows Campaigns Sales Pipelines…" at bounding box center [784, 386] width 1568 height 772
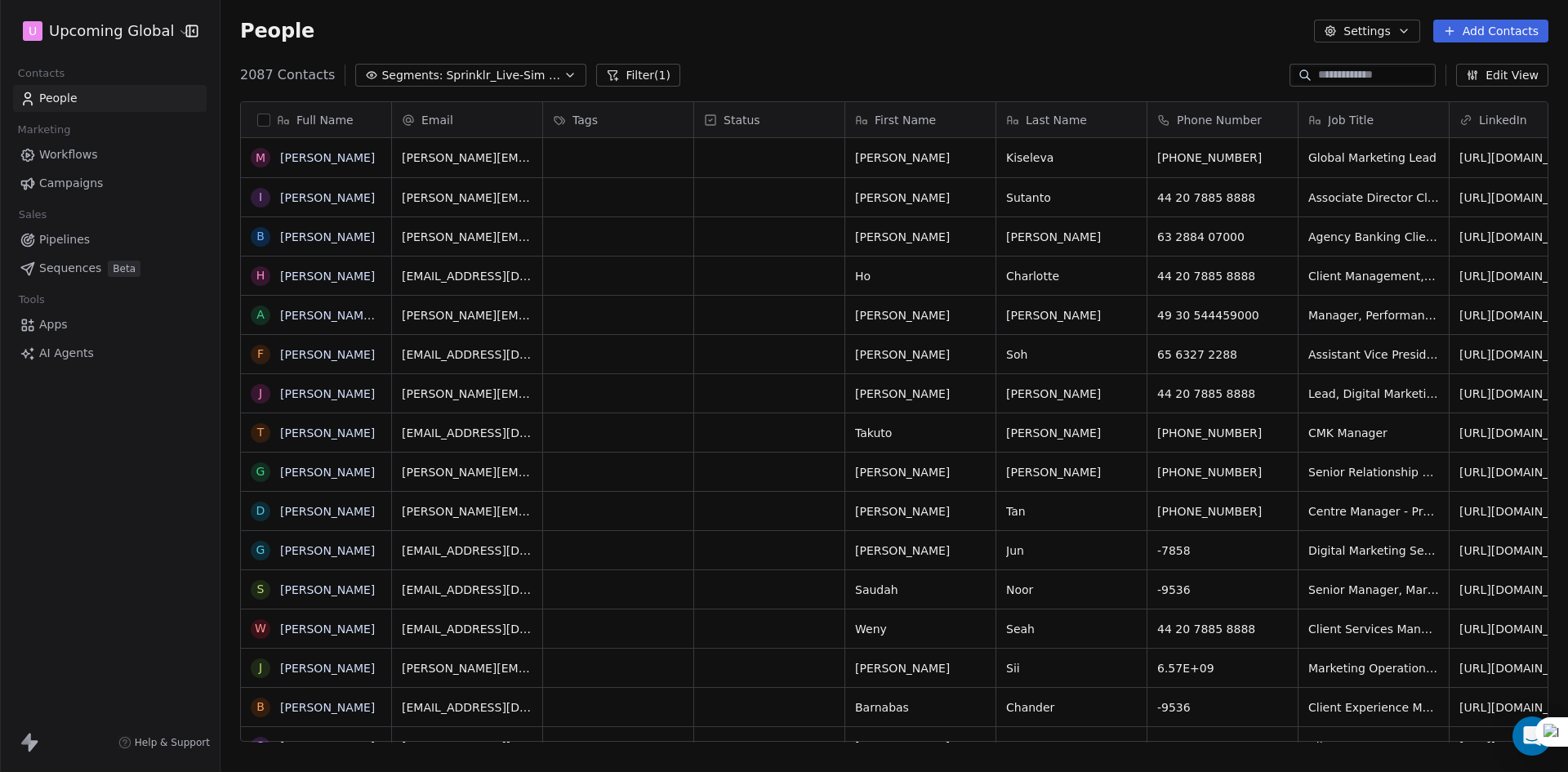
click at [264, 117] on button "button" at bounding box center [264, 120] width 14 height 14
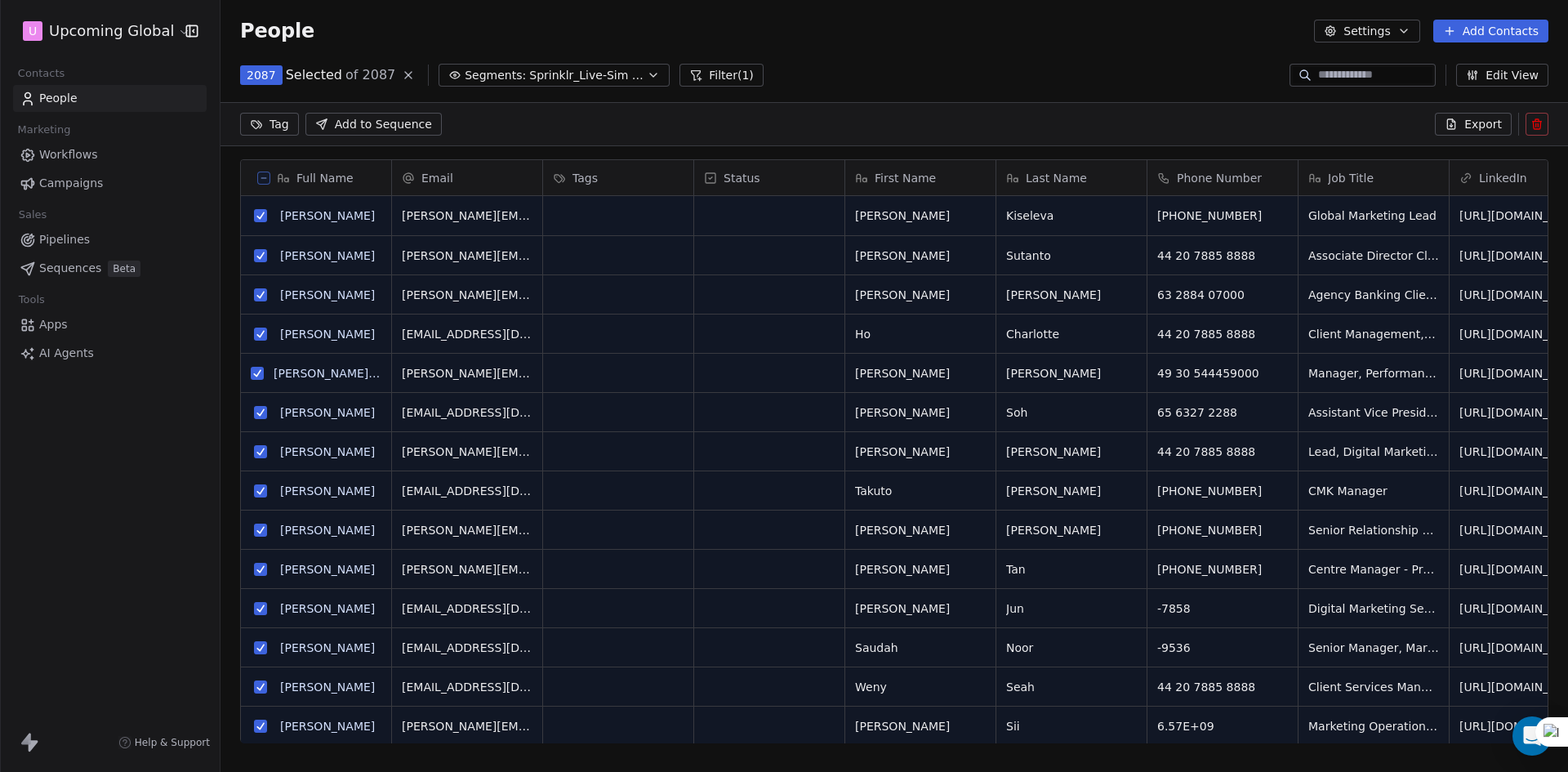
scroll to position [610, 1336]
click at [1473, 129] on span "Export" at bounding box center [1483, 124] width 38 height 16
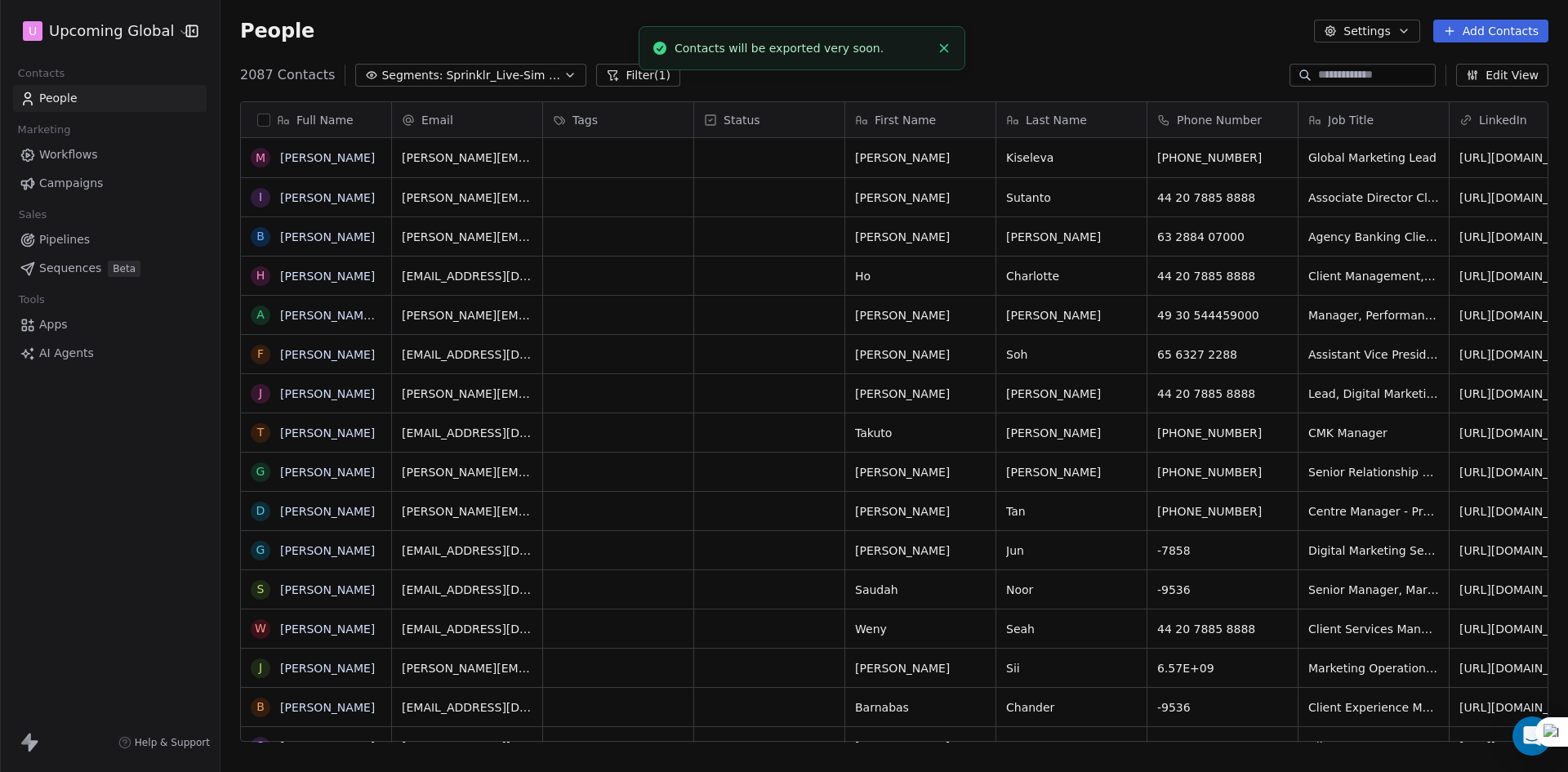
scroll to position [667, 1336]
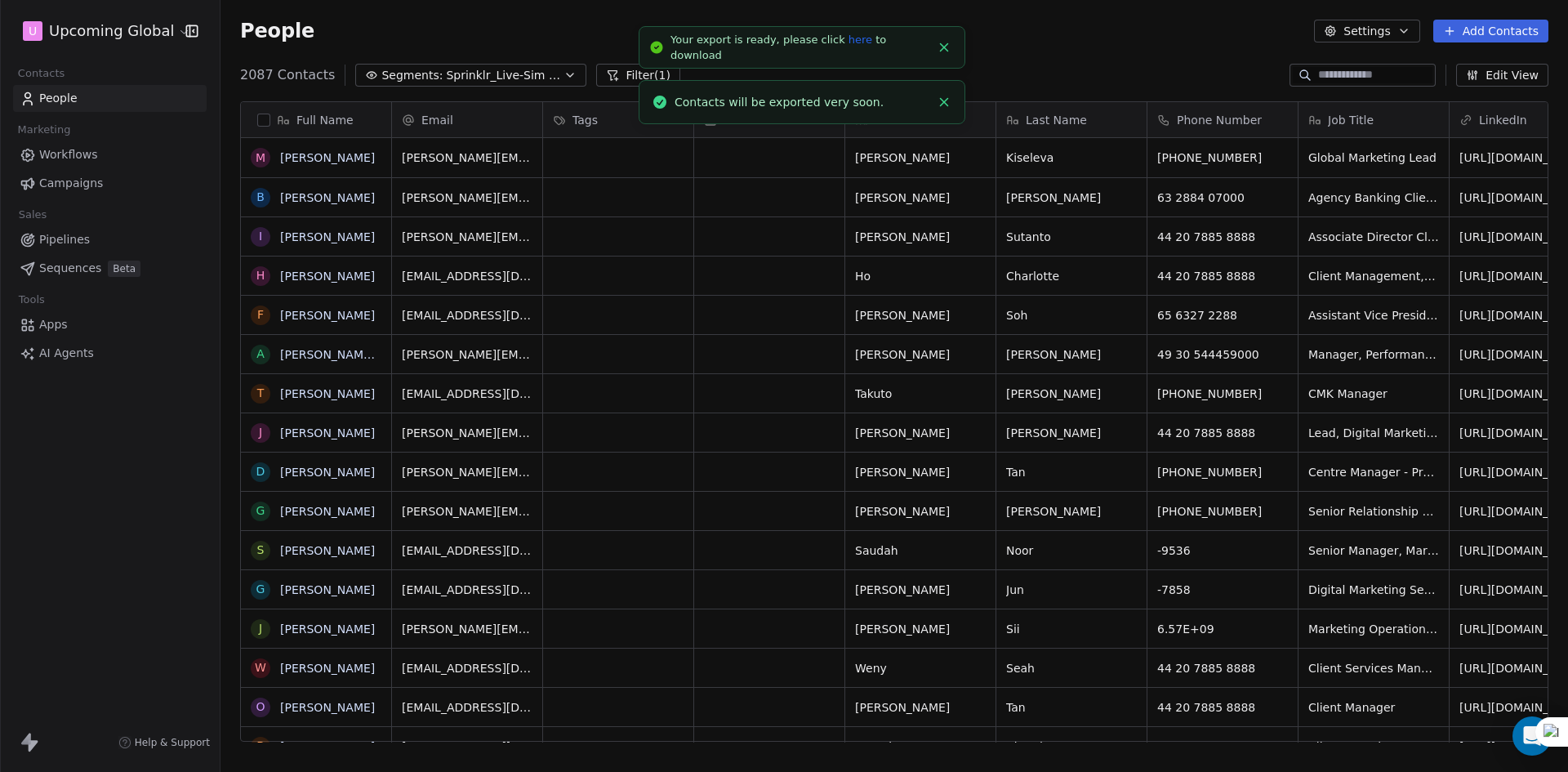
click at [848, 46] on link "here" at bounding box center [860, 40] width 23 height 13
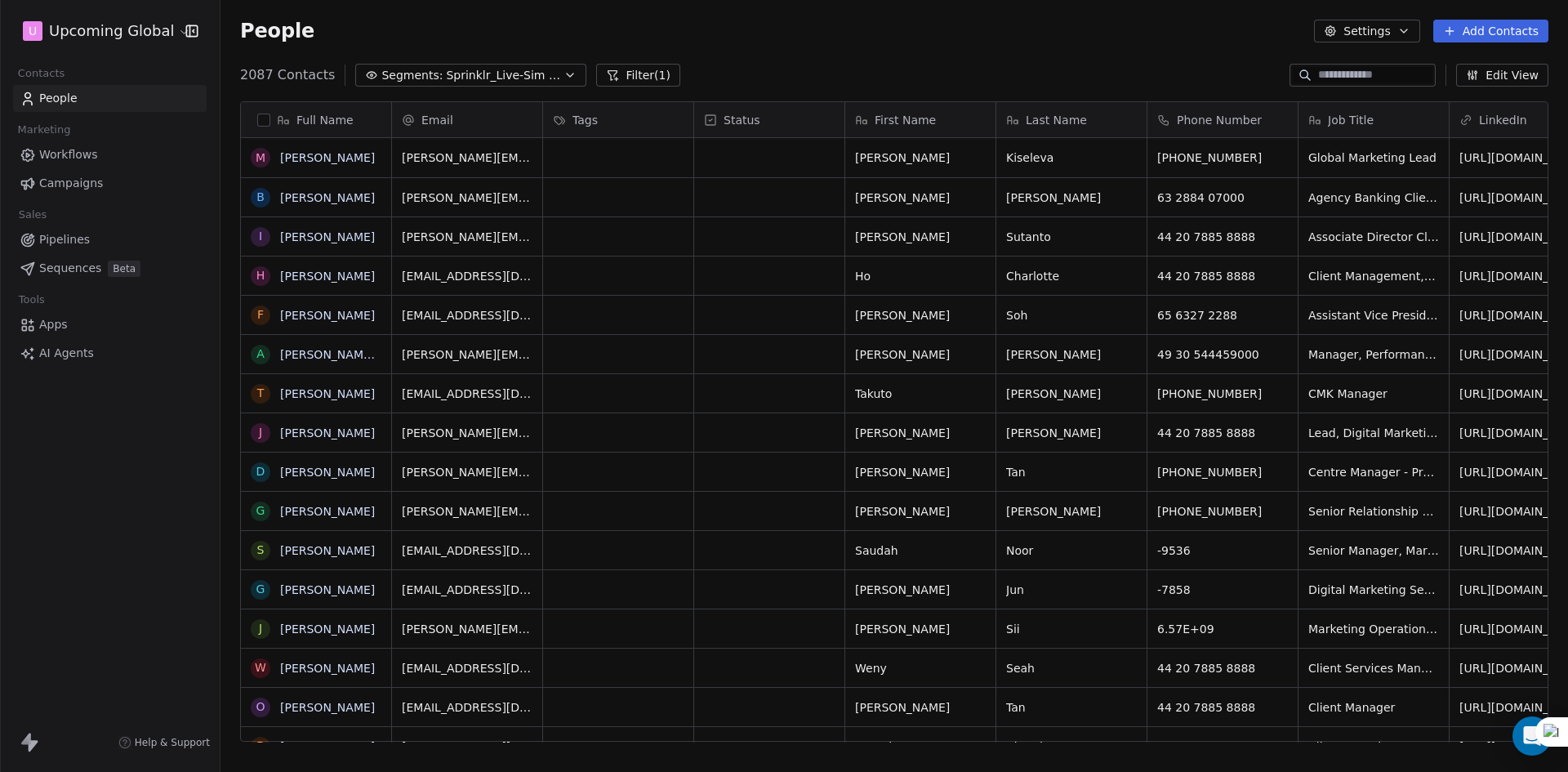
click at [1472, 24] on button "Add Contacts" at bounding box center [1491, 31] width 115 height 23
click at [1450, 93] on span "Import from CSV" at bounding box center [1491, 92] width 95 height 17
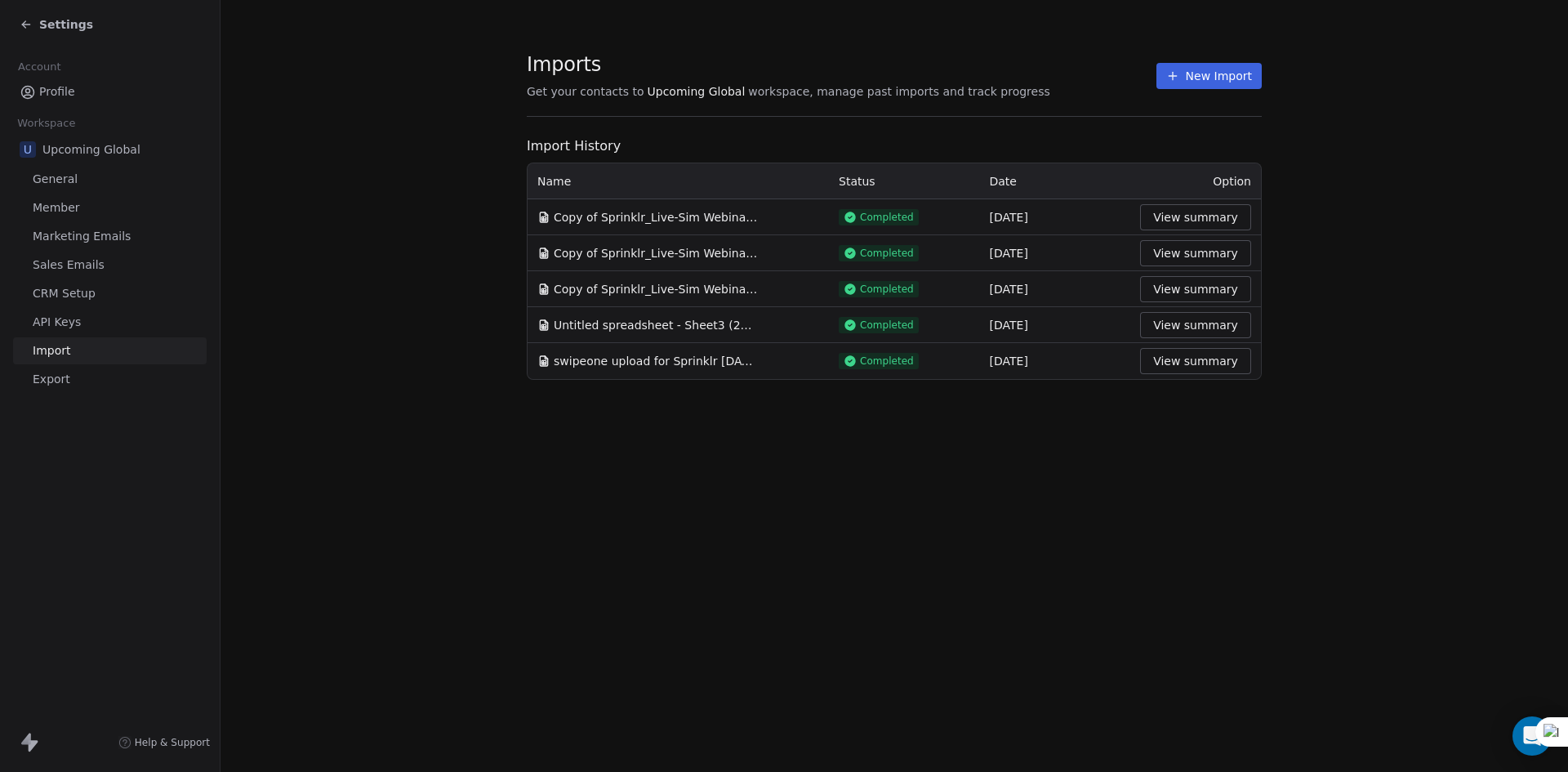
click at [1232, 69] on button "New Import" at bounding box center [1209, 76] width 105 height 26
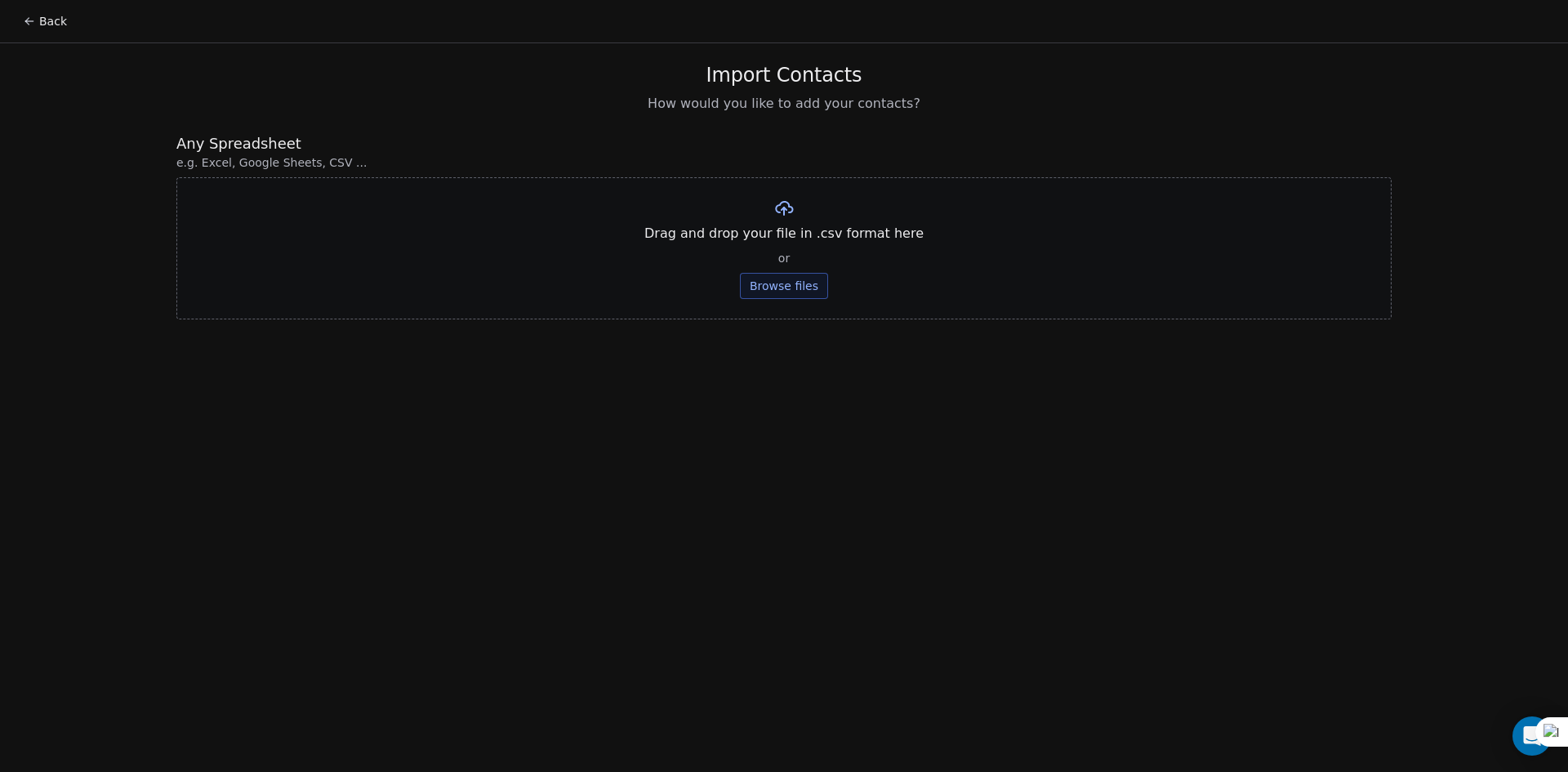
click at [742, 287] on button "Browse files" at bounding box center [784, 286] width 88 height 26
click at [808, 235] on button "Upload" at bounding box center [784, 240] width 59 height 26
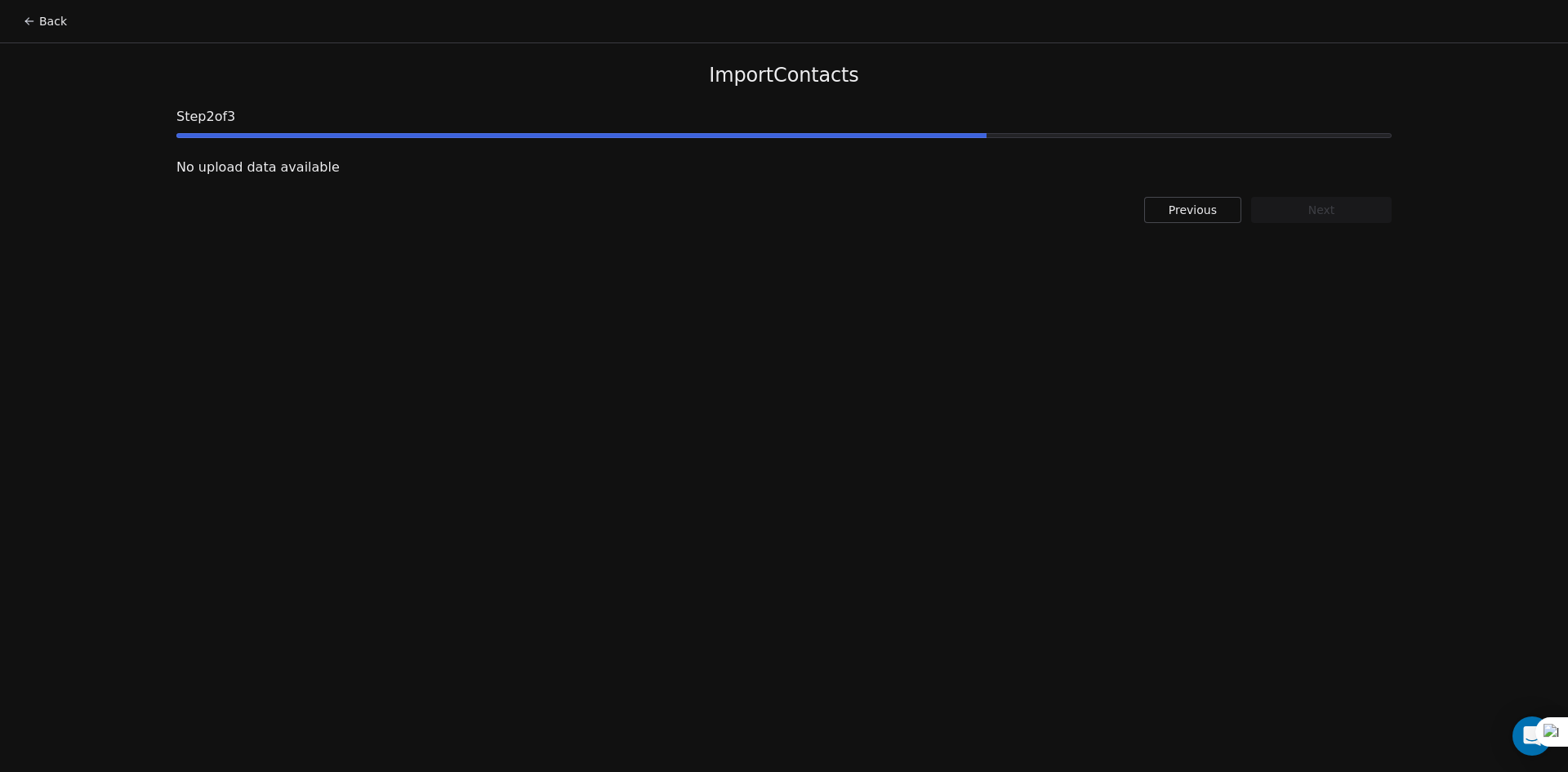
click at [1207, 215] on button "Previous" at bounding box center [1193, 210] width 97 height 26
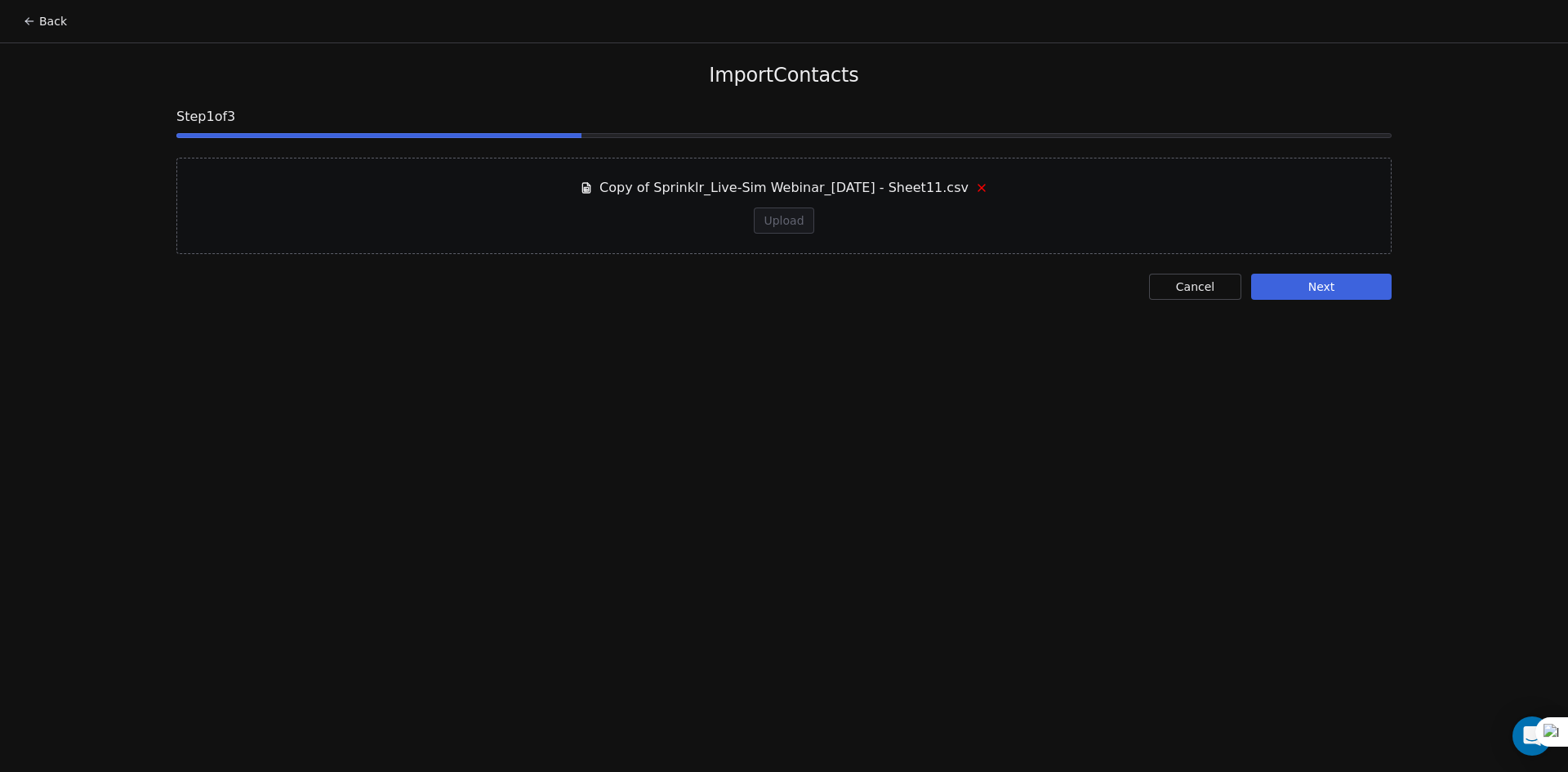
drag, startPoint x: 974, startPoint y: 189, endPoint x: 961, endPoint y: 192, distance: 13.3
click at [975, 189] on icon at bounding box center [982, 187] width 14 height 14
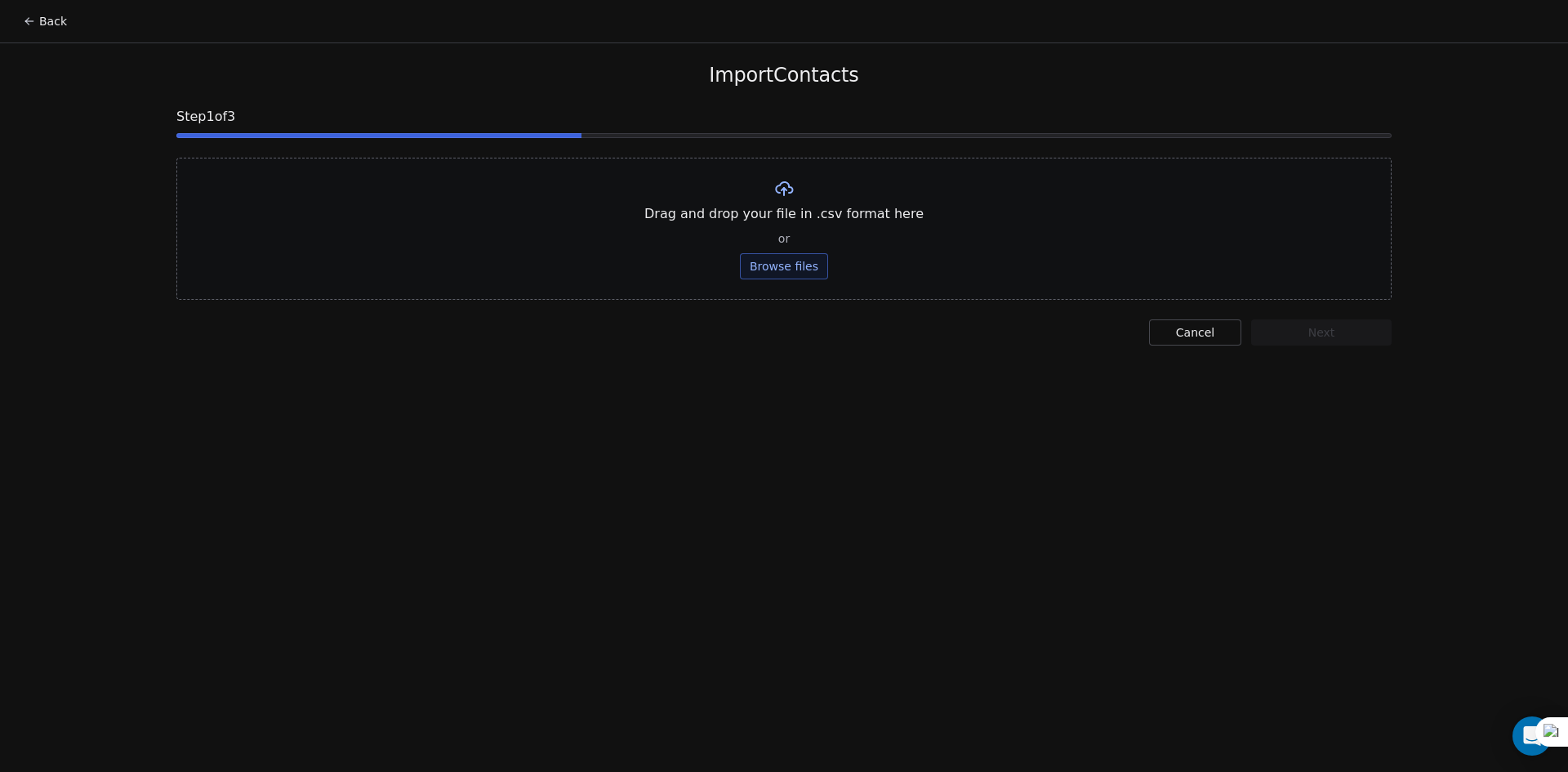
click at [809, 259] on button "Browse files" at bounding box center [784, 266] width 88 height 26
click at [805, 265] on button "Browse files" at bounding box center [784, 266] width 88 height 26
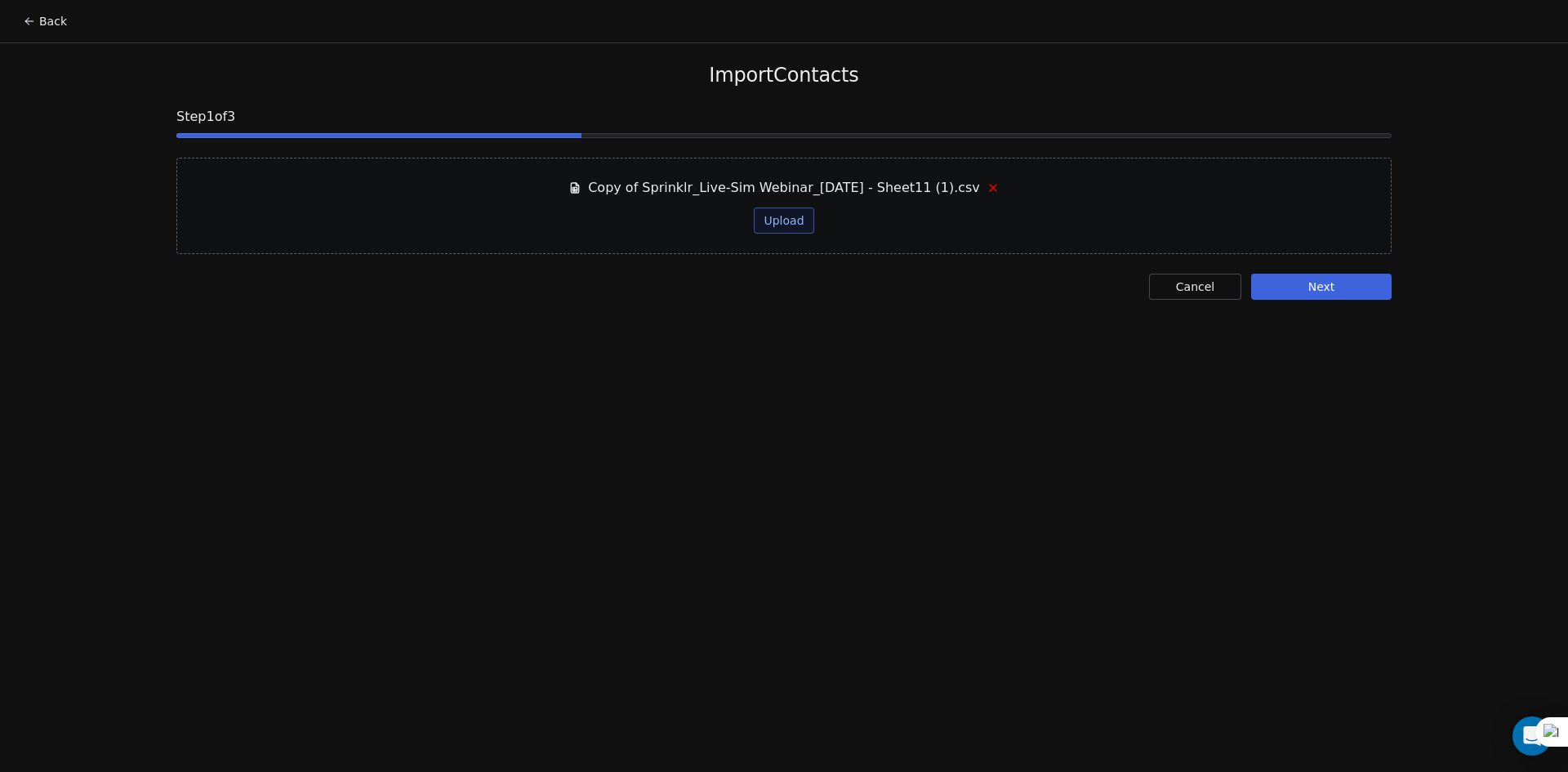
click at [1369, 260] on div "Import Contacts Step 1 of 3 Copy of Sprinklr_Live-Sim Webinar_9th Oct'25 - Shee…" at bounding box center [784, 181] width 1255 height 277
click at [1358, 277] on button "Next" at bounding box center [1321, 286] width 140 height 26
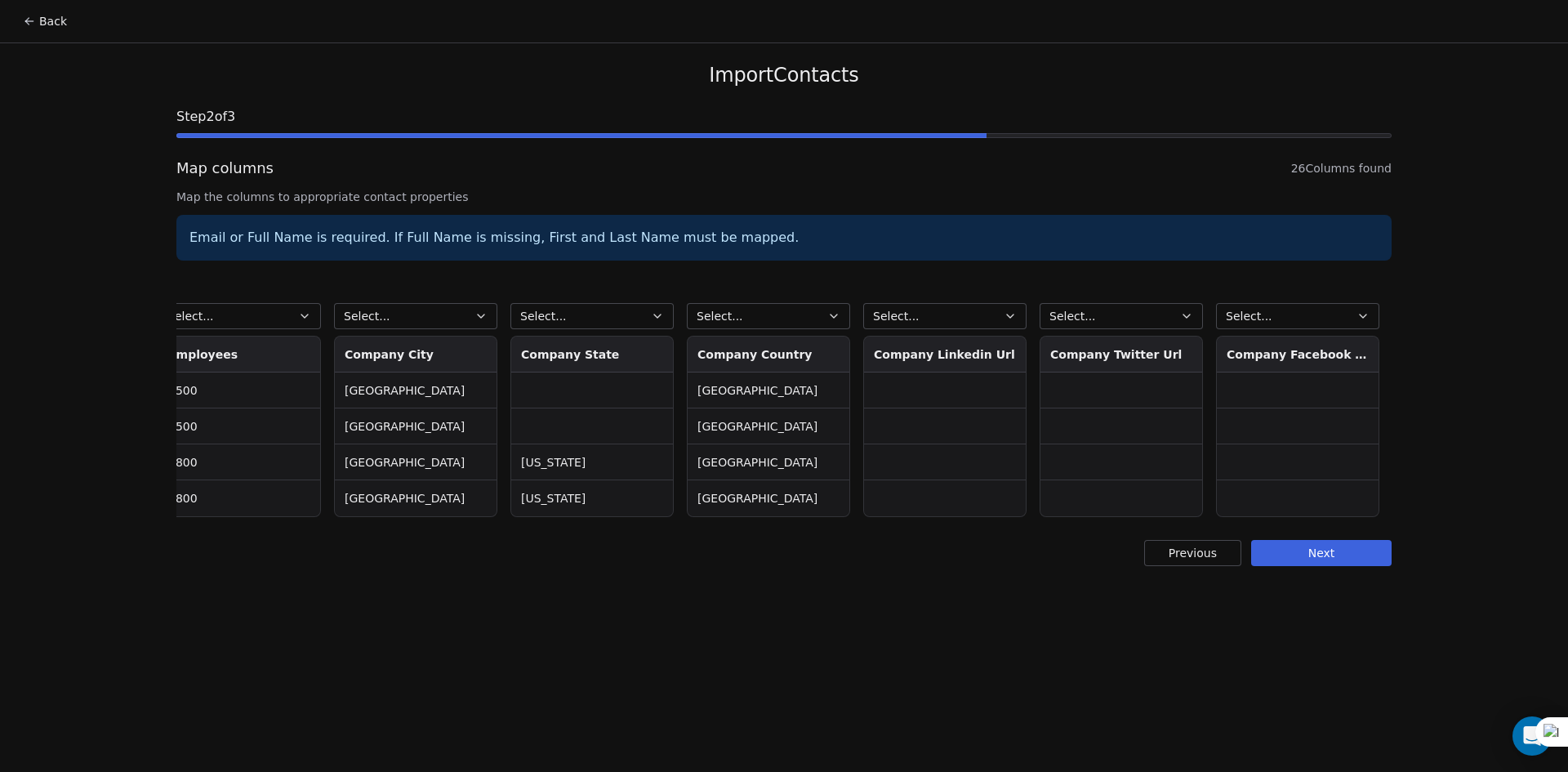
scroll to position [0, 2660]
click at [801, 313] on button "Select..." at bounding box center [774, 315] width 163 height 26
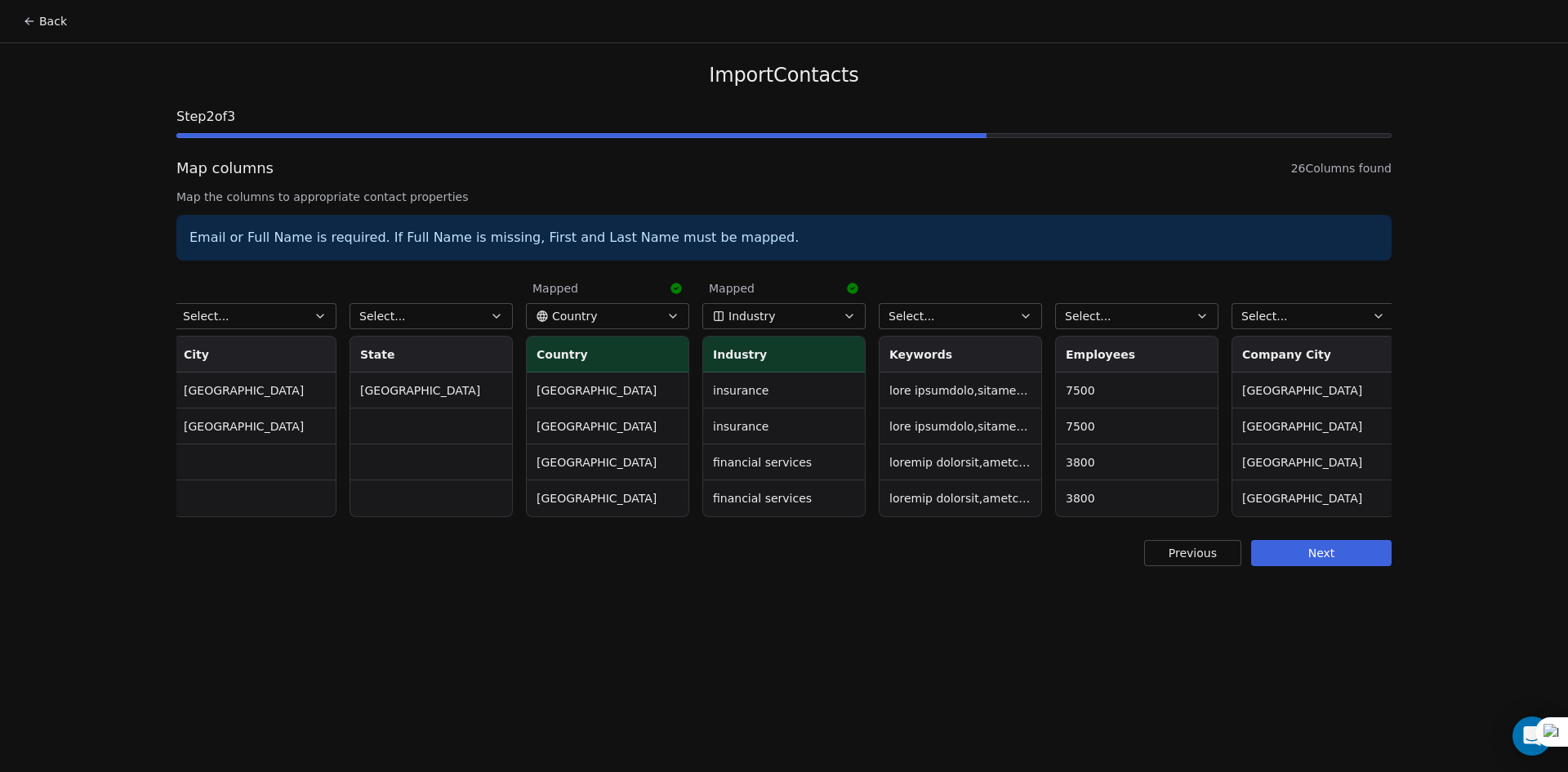
scroll to position [0, 1778]
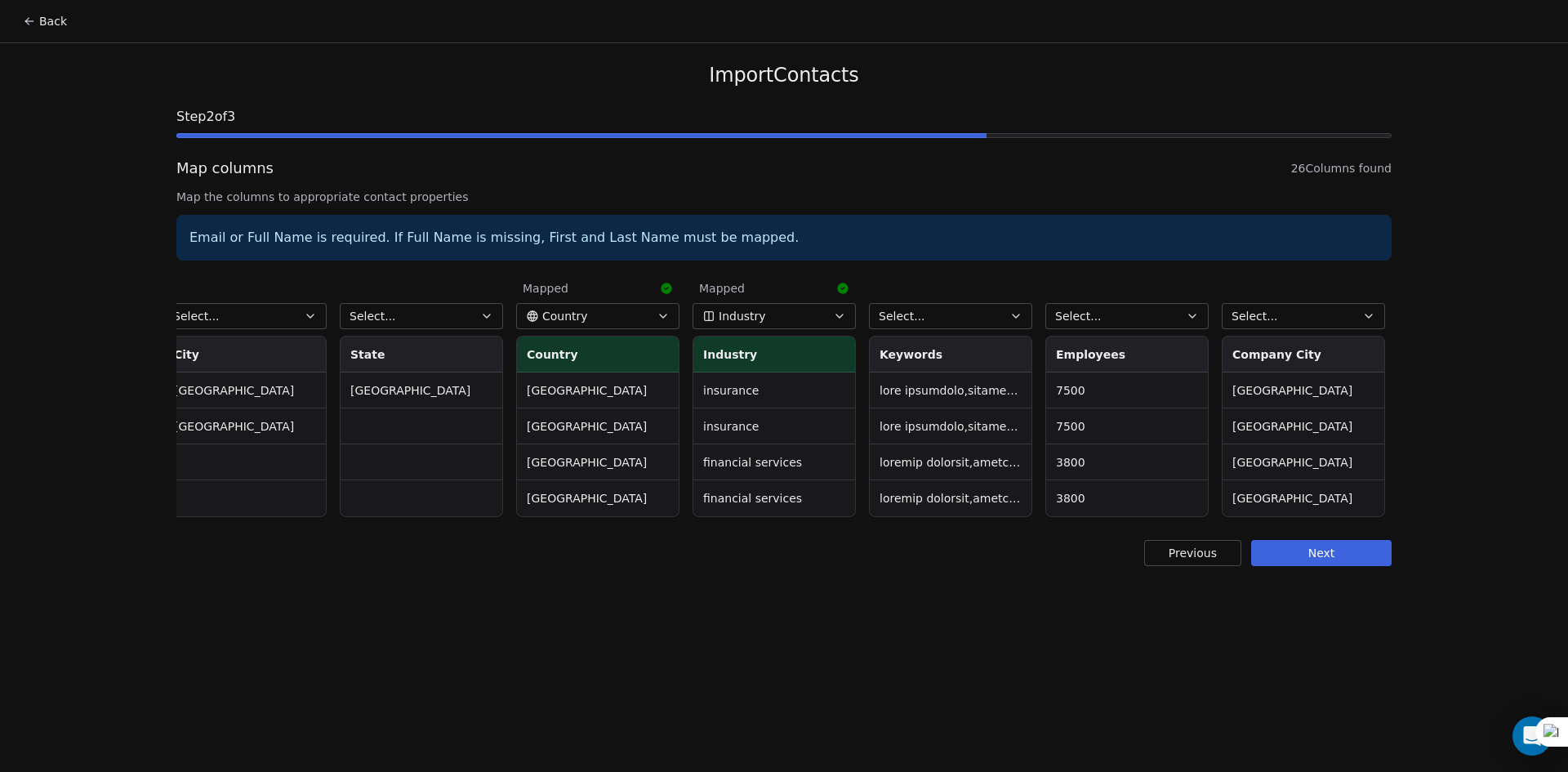
drag, startPoint x: 1038, startPoint y: 522, endPoint x: 810, endPoint y: 531, distance: 228.2
click at [810, 531] on html "Back Import Contacts Step 2 of 3 Map columns 26 Columns found Map the columns t…" at bounding box center [784, 386] width 1568 height 772
click at [1314, 567] on button "Next" at bounding box center [1321, 553] width 140 height 26
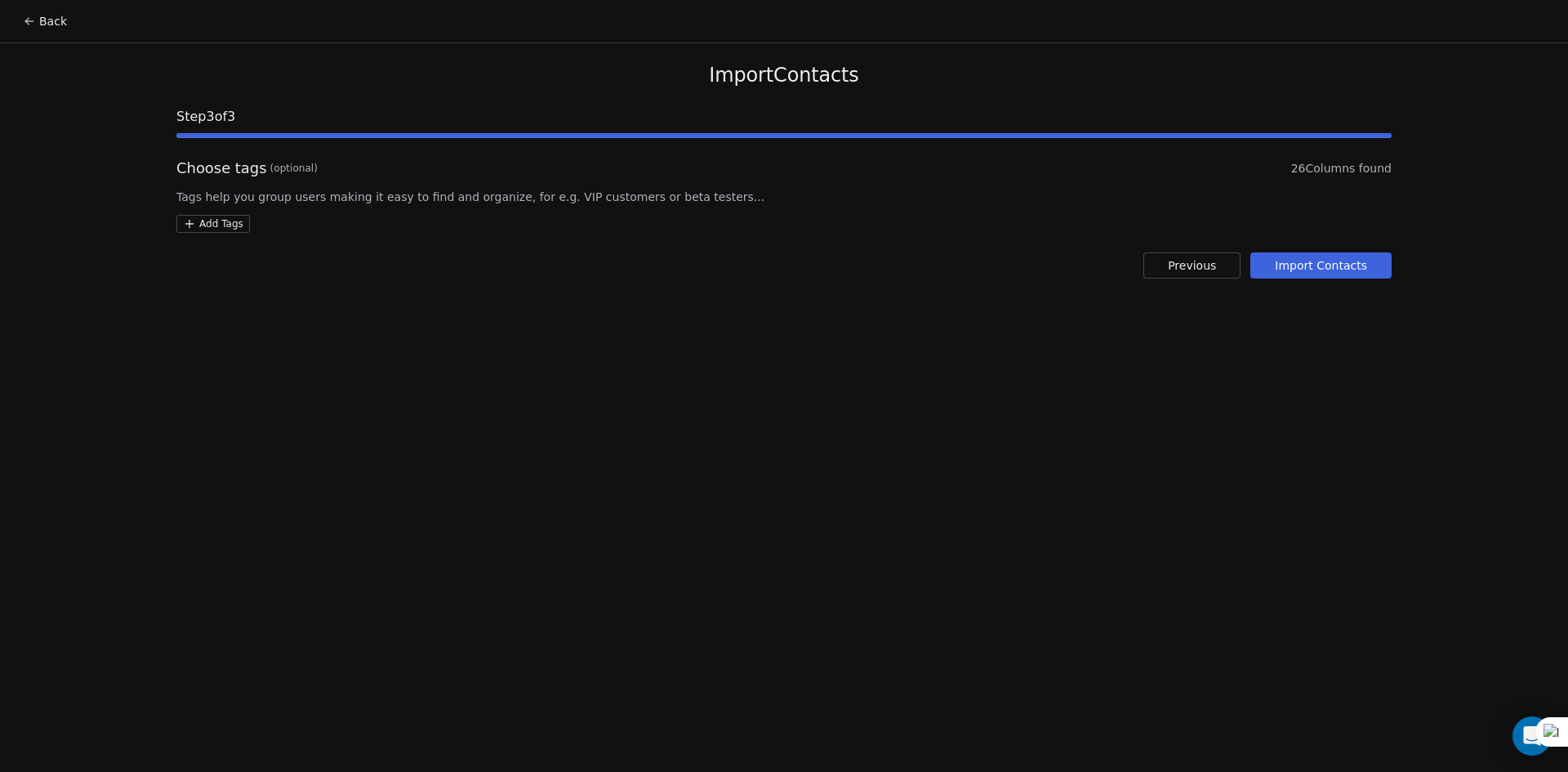
click at [1359, 277] on button "Import Contacts" at bounding box center [1321, 265] width 141 height 26
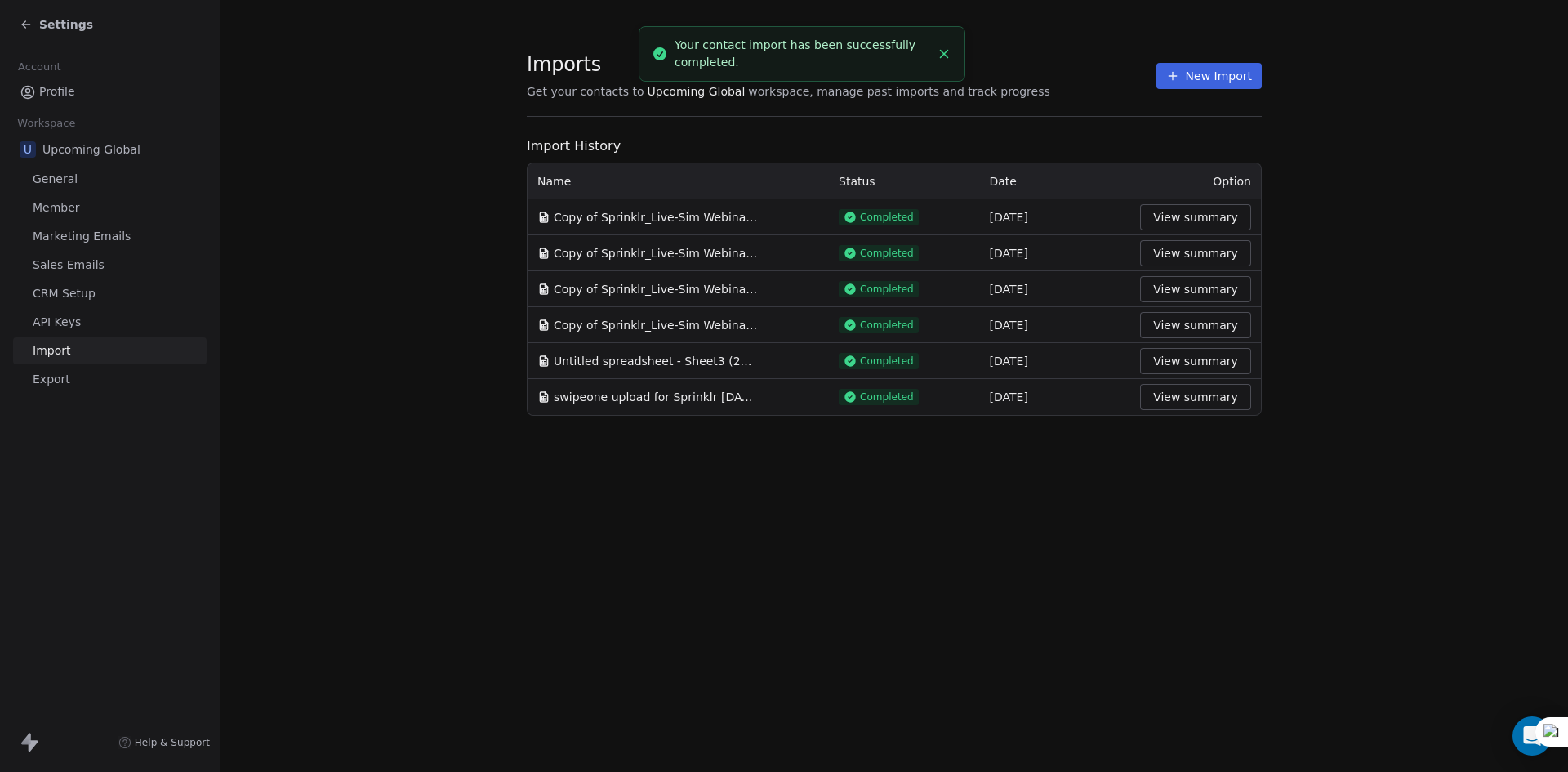
click at [1164, 223] on button "View summary" at bounding box center [1195, 217] width 111 height 26
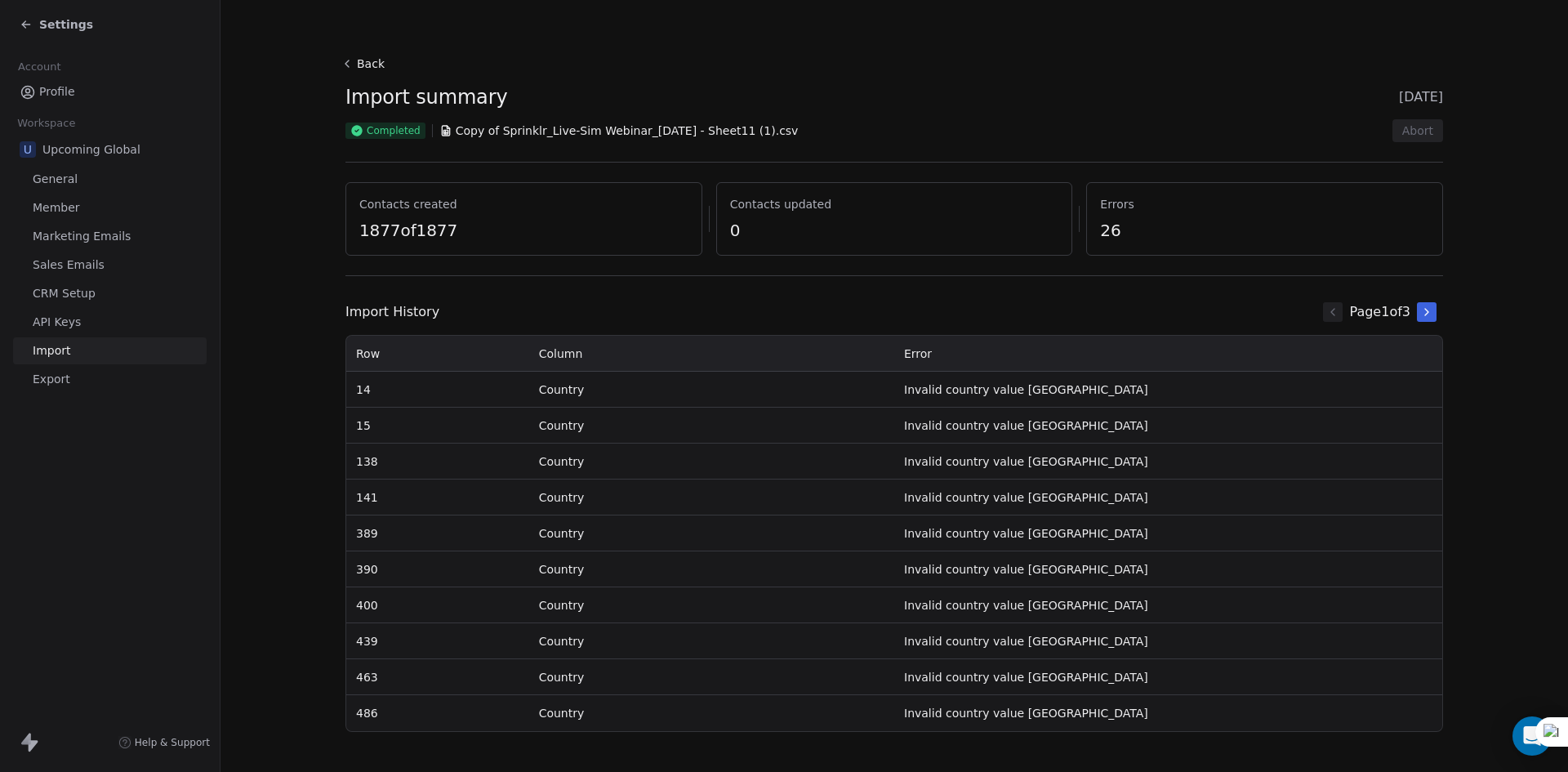
click at [54, 23] on span "Settings" at bounding box center [67, 24] width 54 height 16
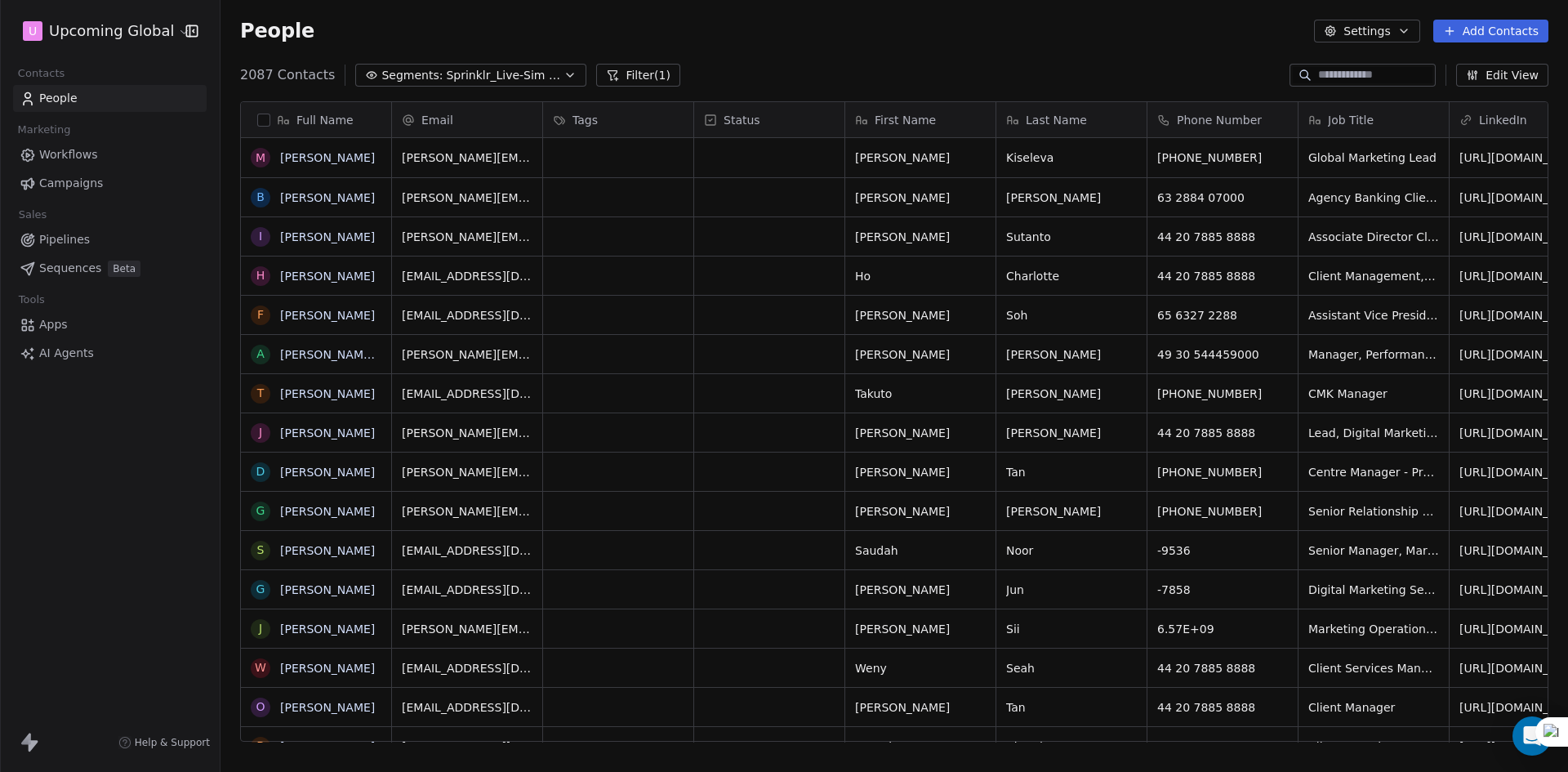
scroll to position [667, 1336]
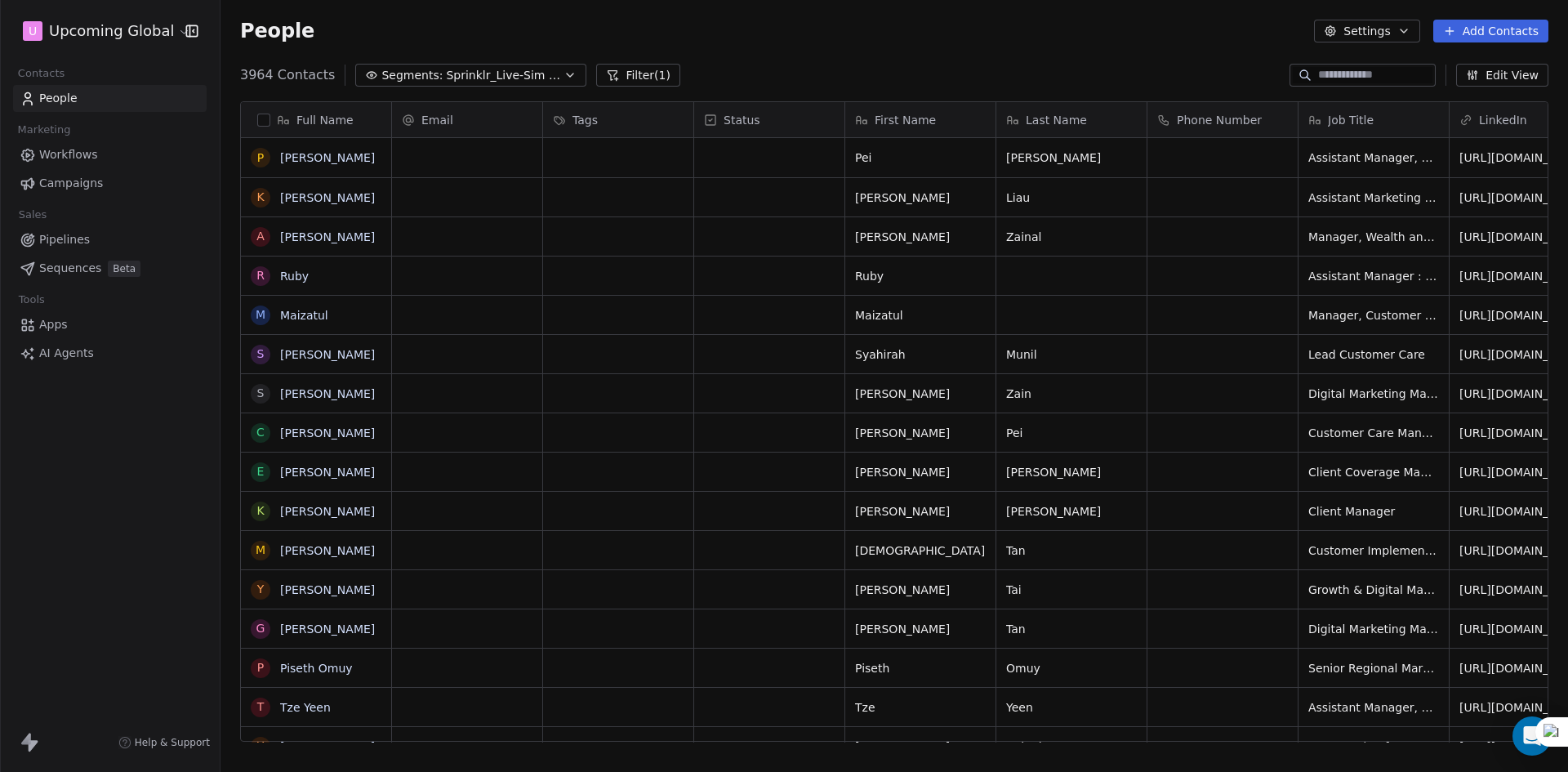
click at [262, 118] on button "button" at bounding box center [264, 120] width 14 height 14
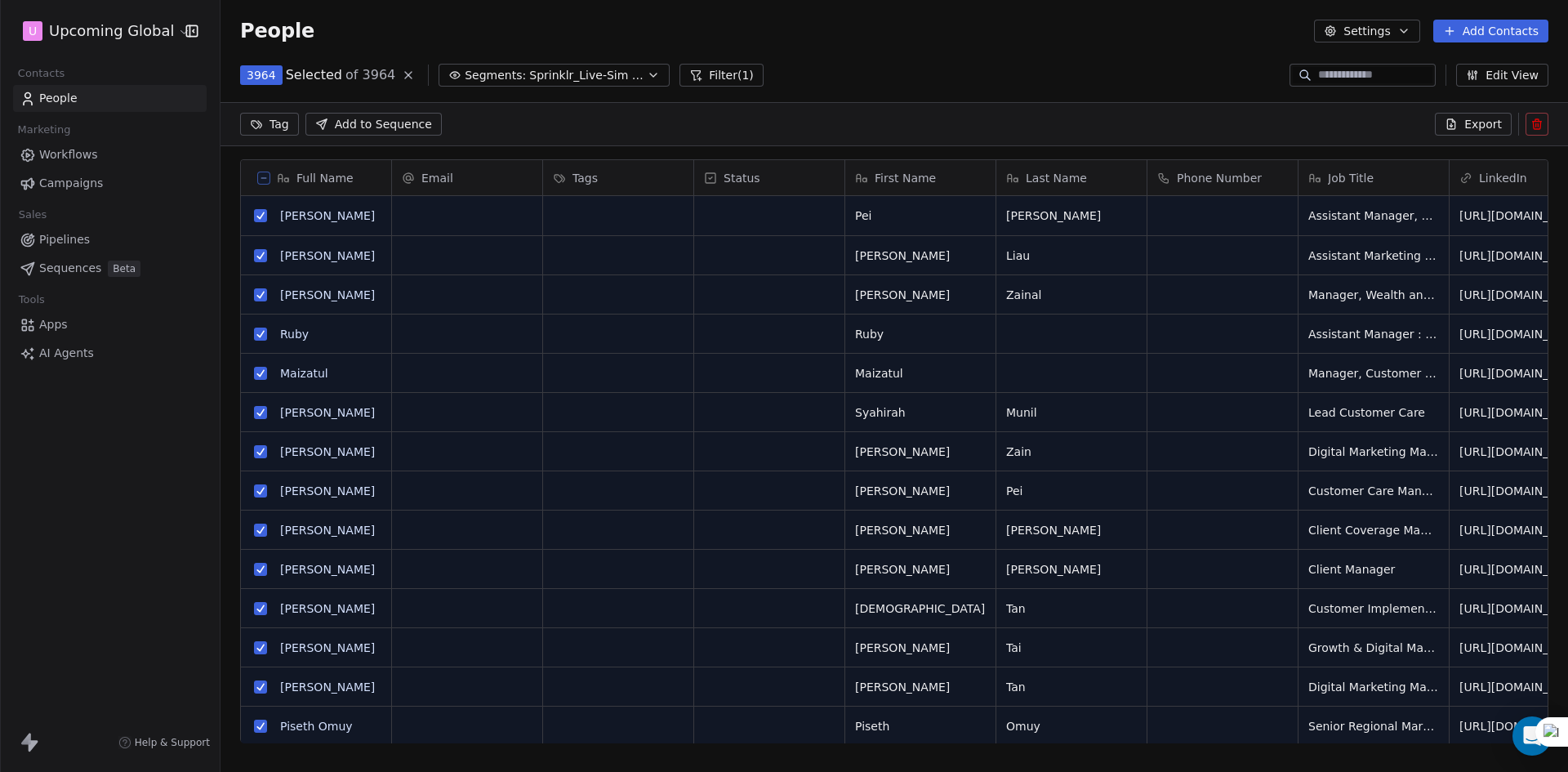
click at [1480, 117] on span "Export" at bounding box center [1483, 124] width 38 height 16
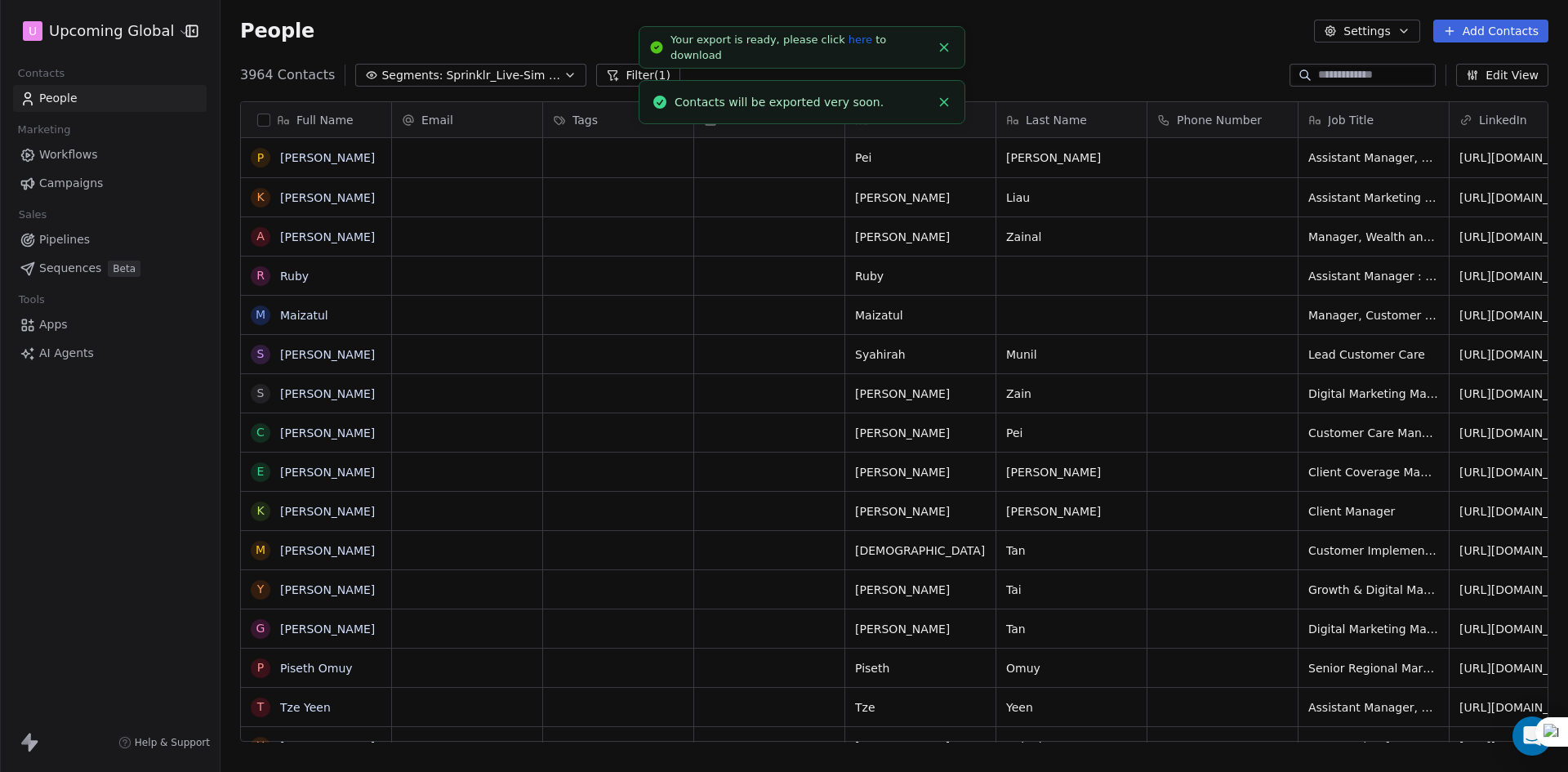
click at [841, 35] on li "Your export is ready, please click here to download" at bounding box center [802, 47] width 327 height 42
click at [848, 42] on link "here" at bounding box center [860, 40] width 23 height 13
